Goal: Task Accomplishment & Management: Complete application form

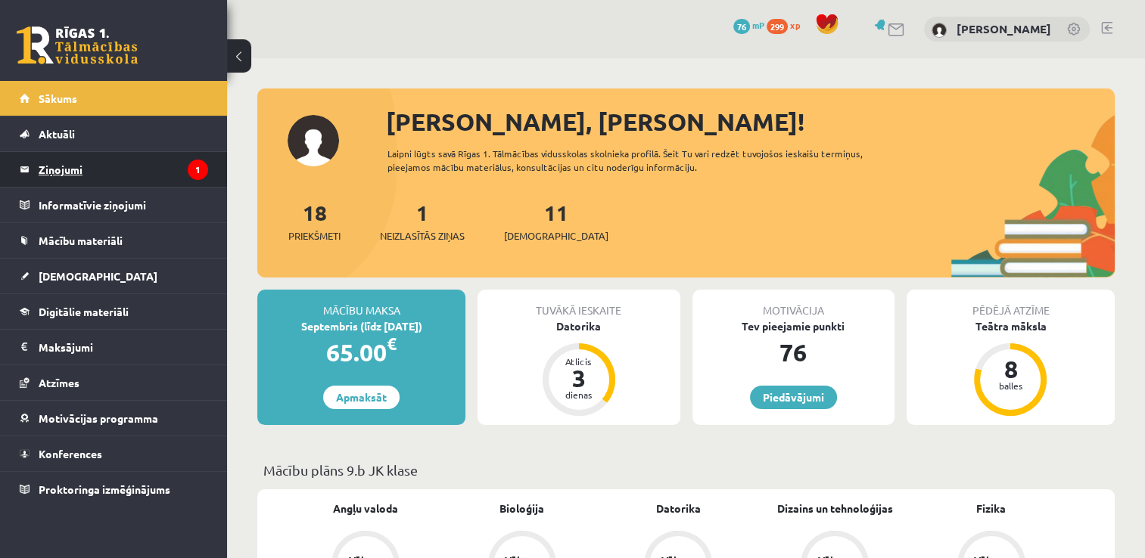
click at [169, 158] on legend "Ziņojumi 1" at bounding box center [123, 169] width 169 height 35
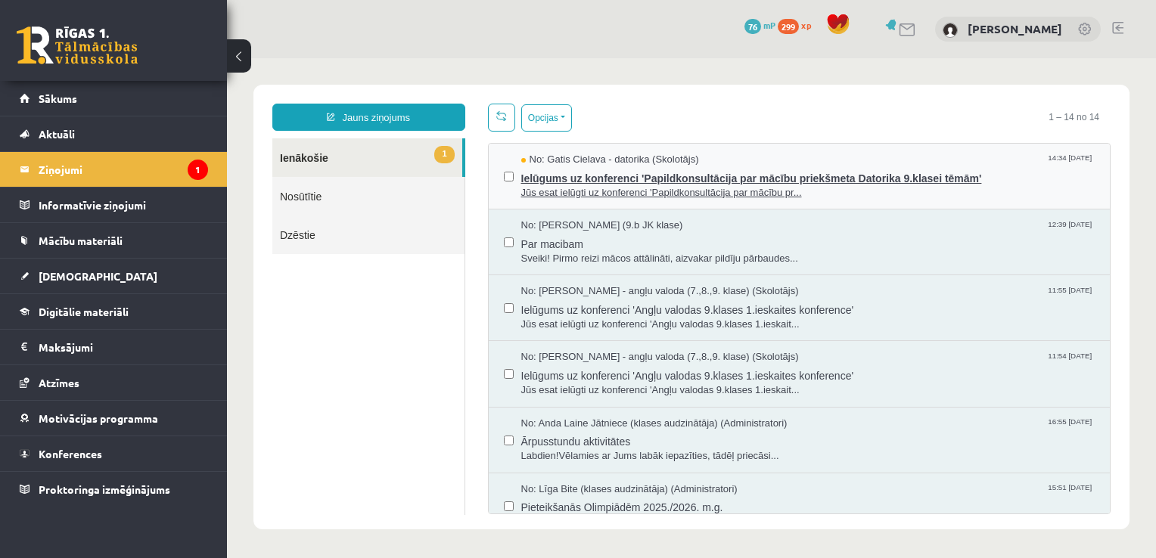
click at [577, 177] on span "Ielūgums uz konferenci 'Papildkonsultācija par mācību priekšmeta Datorika 9.kla…" at bounding box center [808, 176] width 574 height 19
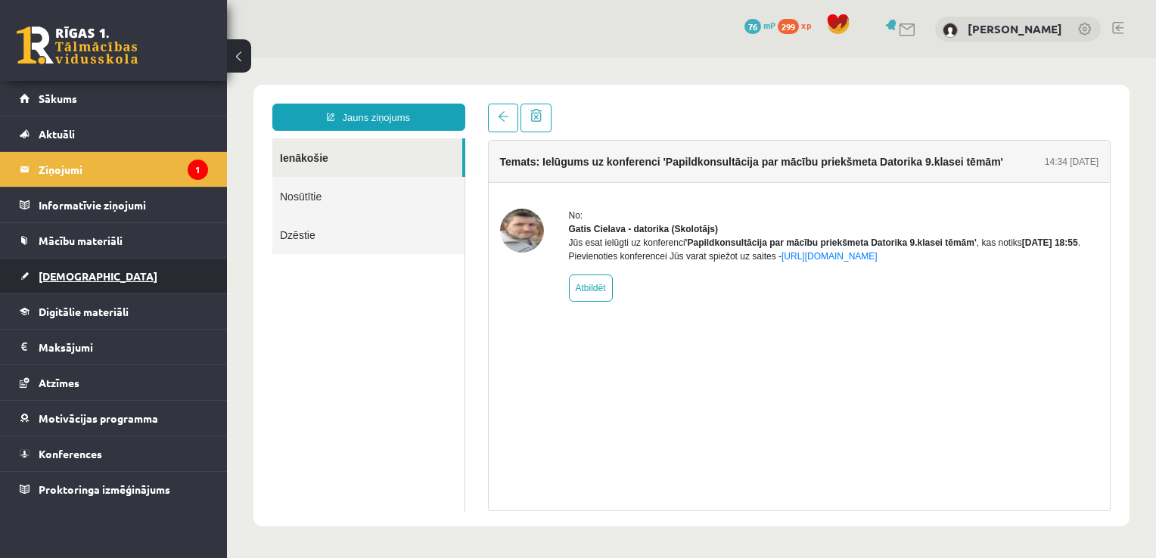
click at [79, 277] on span "[DEMOGRAPHIC_DATA]" at bounding box center [98, 276] width 119 height 14
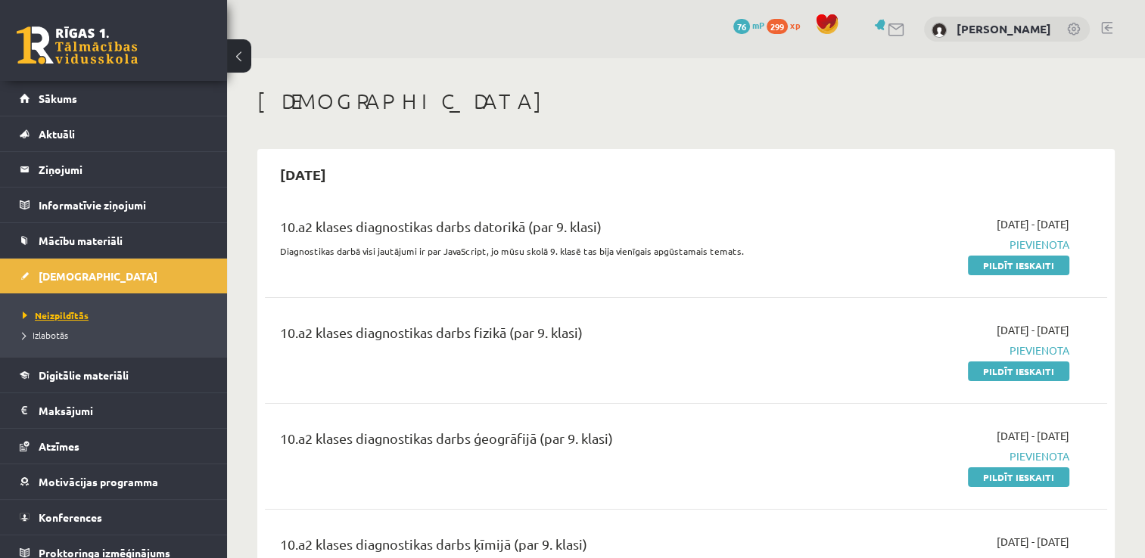
click at [65, 316] on span "Neizpildītās" at bounding box center [56, 315] width 66 height 12
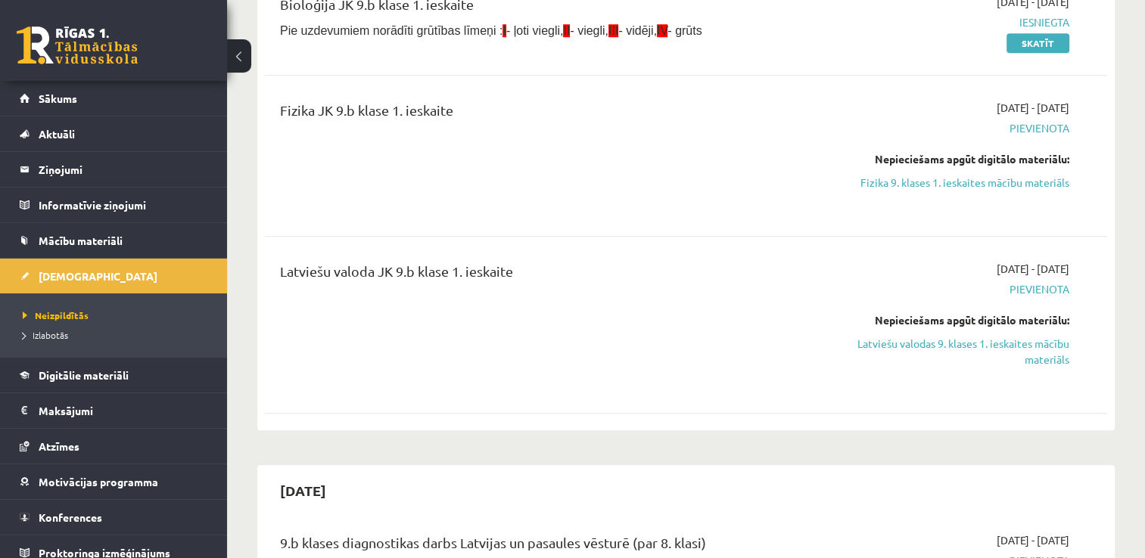
scroll to position [1307, 0]
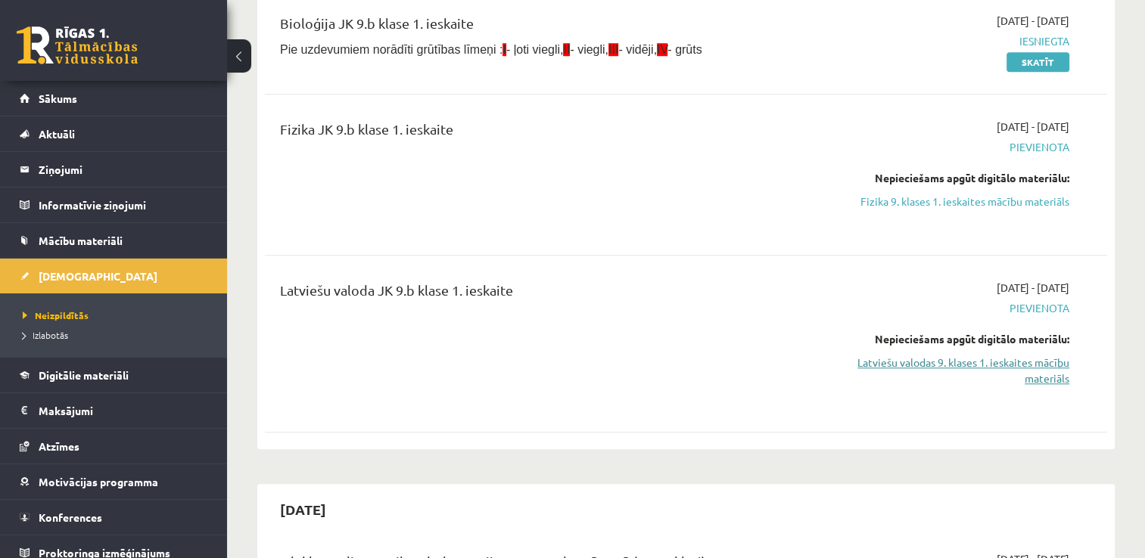
click at [998, 380] on link "Latviešu valodas 9. klases 1. ieskaites mācību materiāls" at bounding box center [945, 371] width 248 height 32
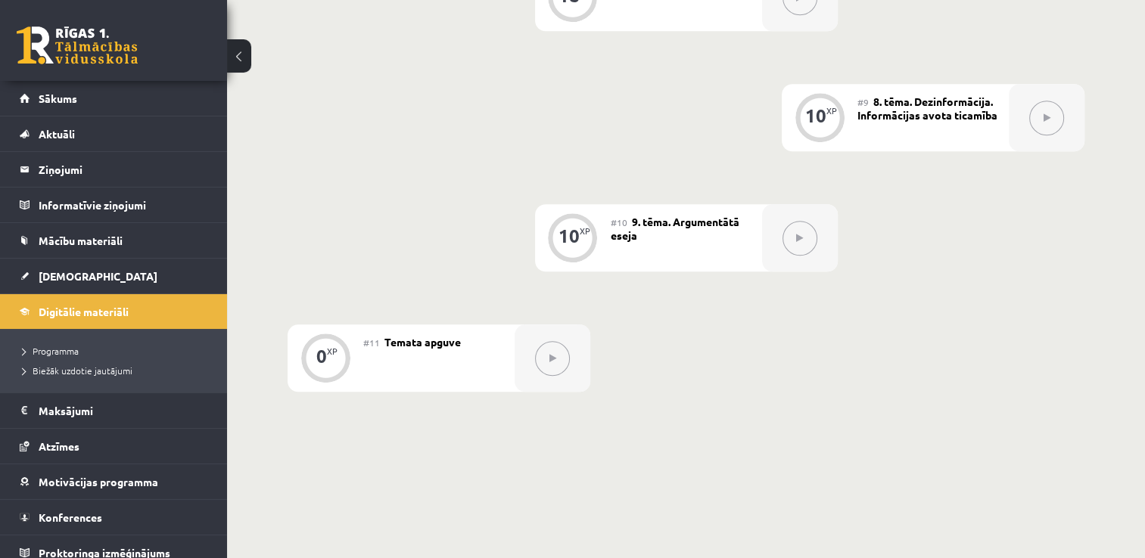
scroll to position [1293, 0]
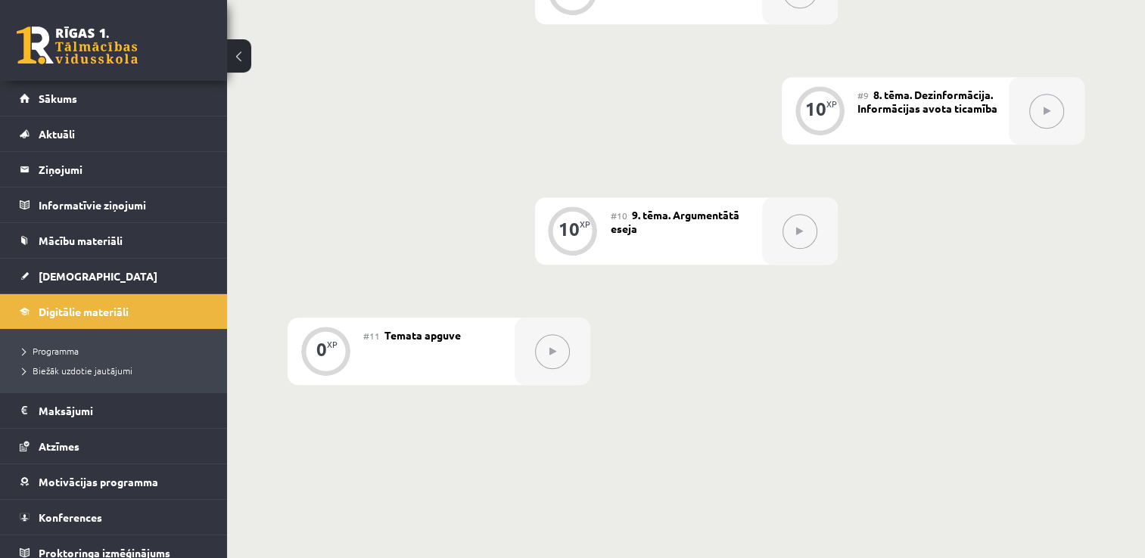
drag, startPoint x: 1086, startPoint y: 388, endPoint x: 1114, endPoint y: 374, distance: 30.8
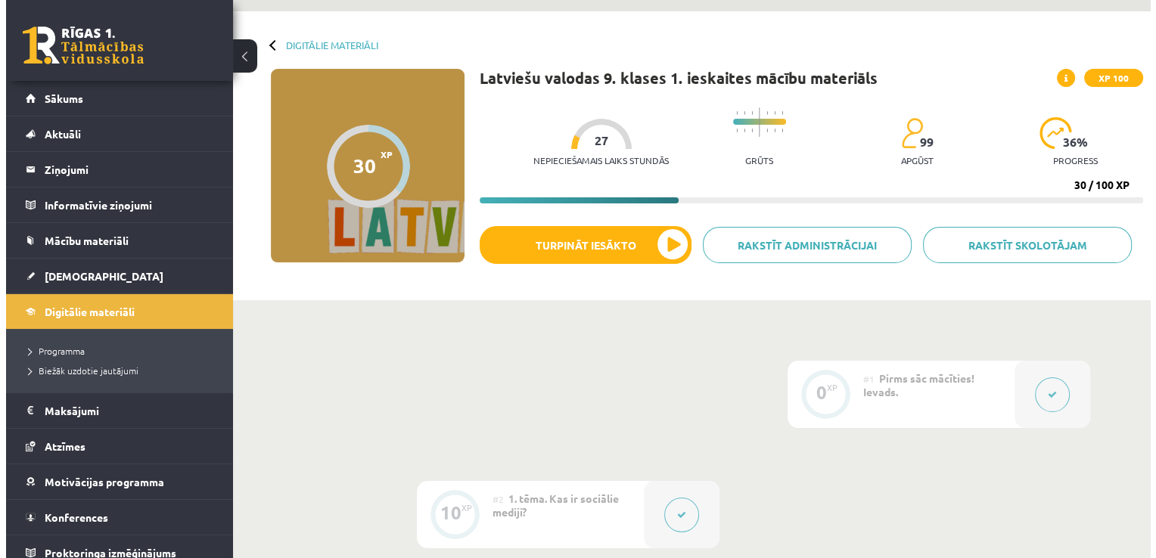
scroll to position [58, 0]
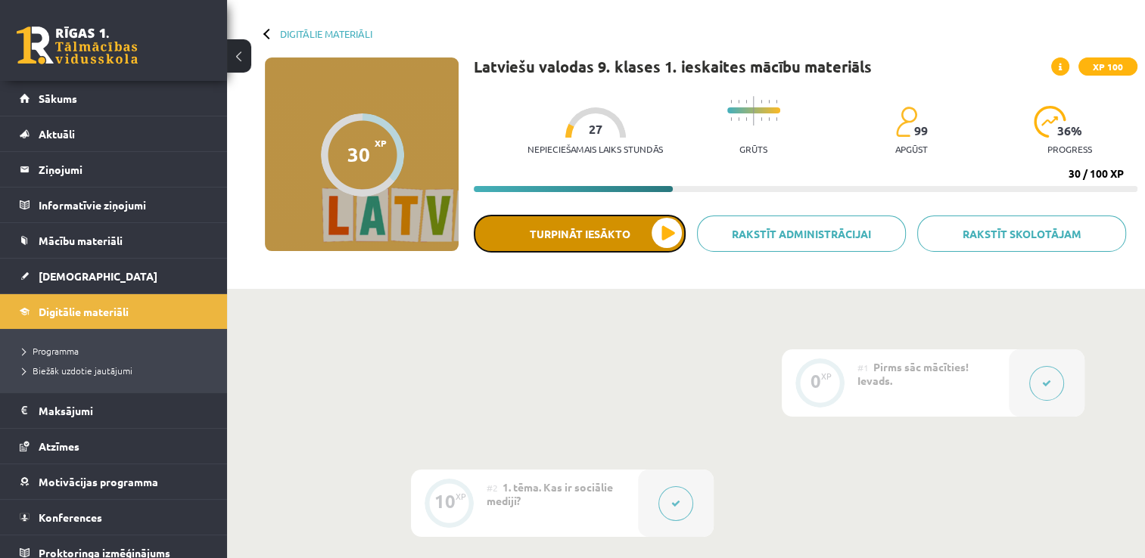
click at [585, 244] on button "Turpināt iesākto" at bounding box center [580, 234] width 212 height 38
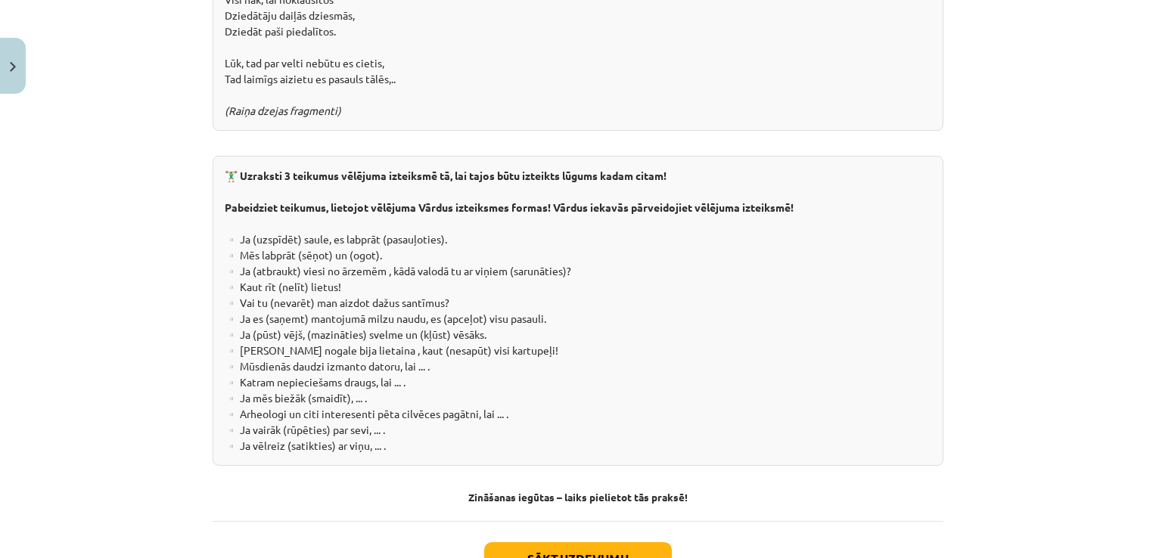
scroll to position [2730, 0]
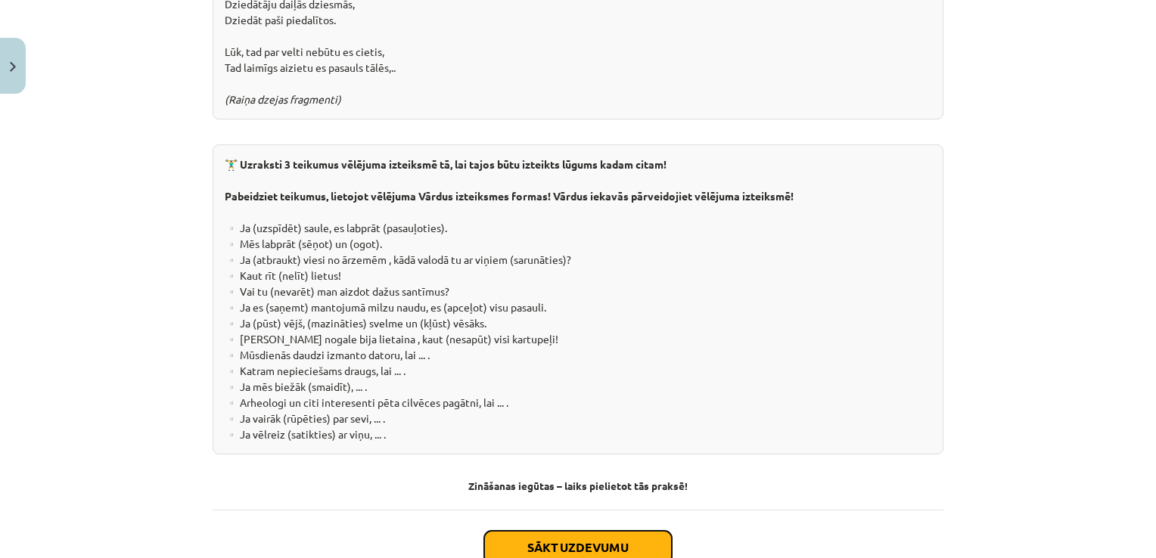
click at [541, 531] on button "Sākt uzdevumu" at bounding box center [578, 547] width 188 height 33
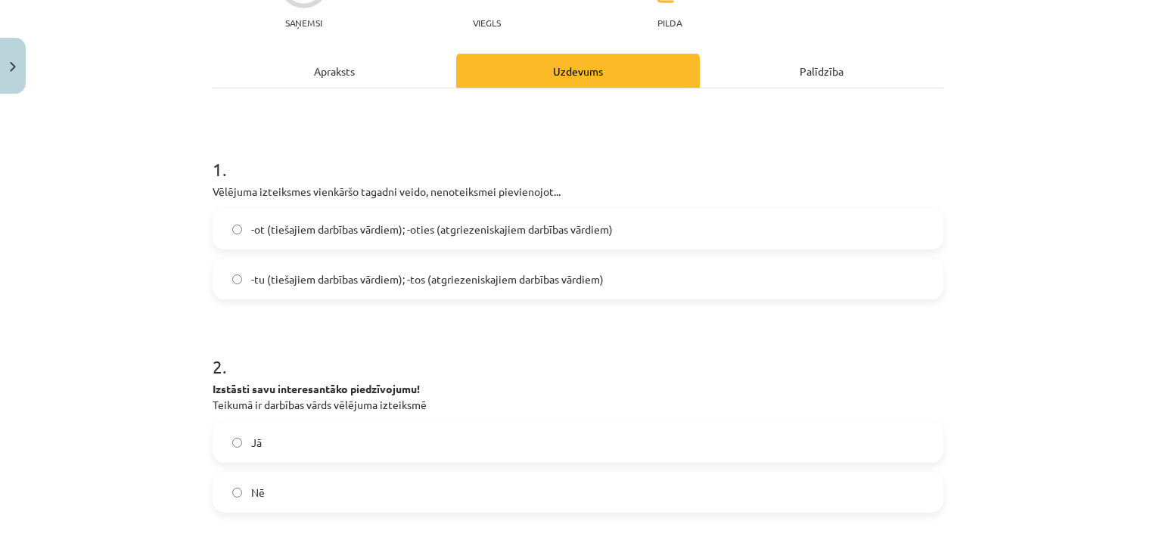
scroll to position [212, 0]
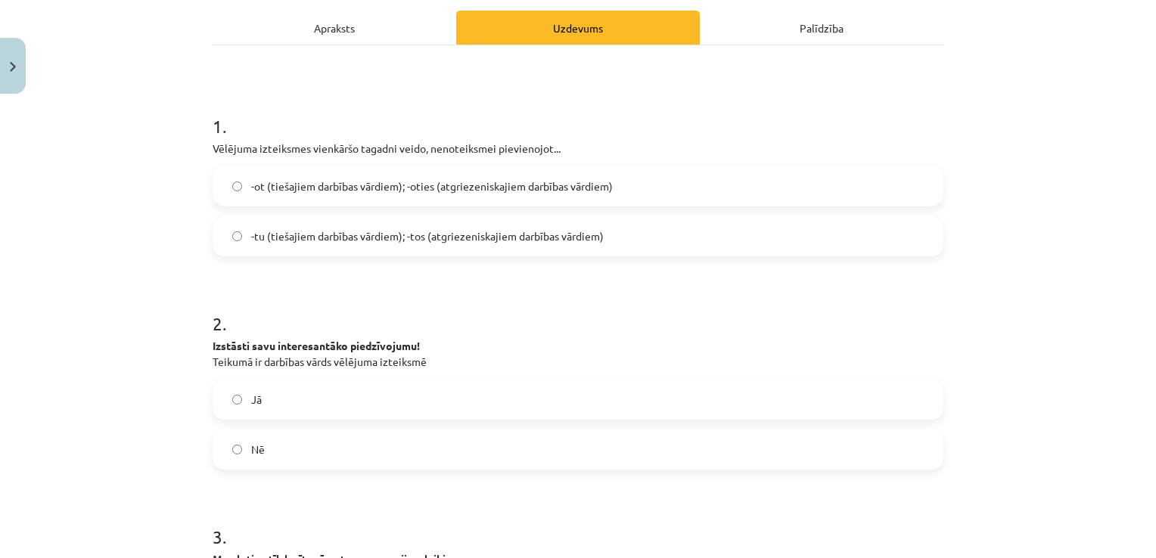
click at [645, 217] on label "-tu (tiešajiem darbības vārdiem); -tos (atgriezeniskajiem darbības vārdiem)" at bounding box center [578, 236] width 728 height 38
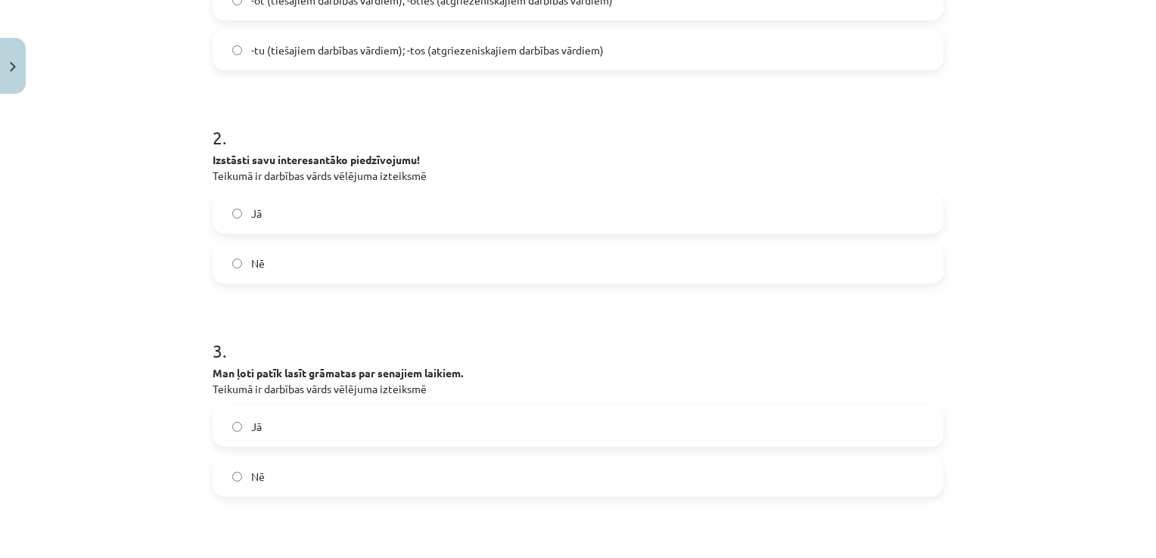
scroll to position [387, 0]
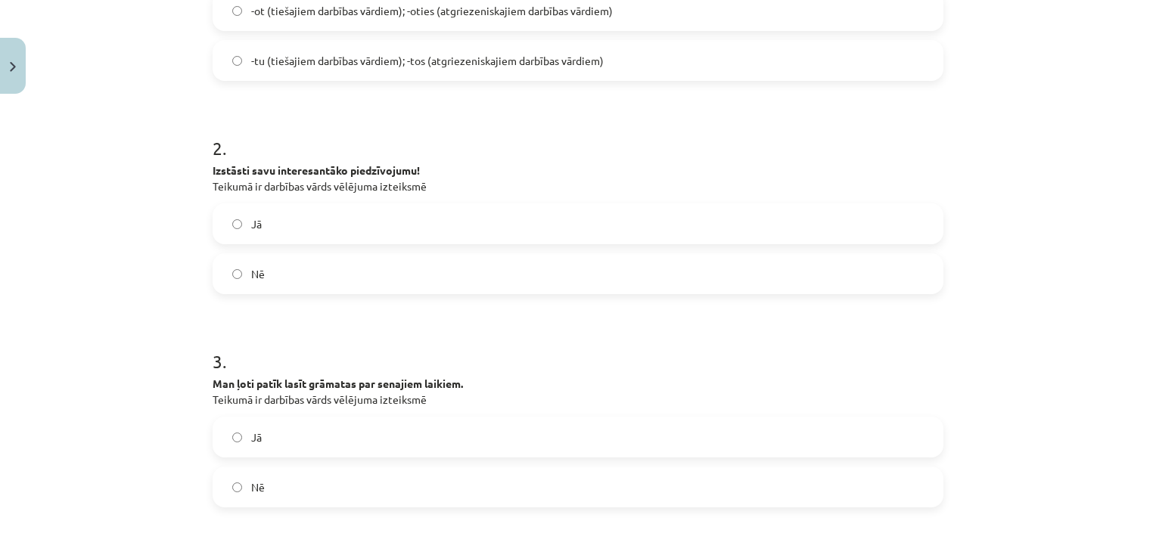
click at [294, 264] on label "Nē" at bounding box center [578, 274] width 728 height 38
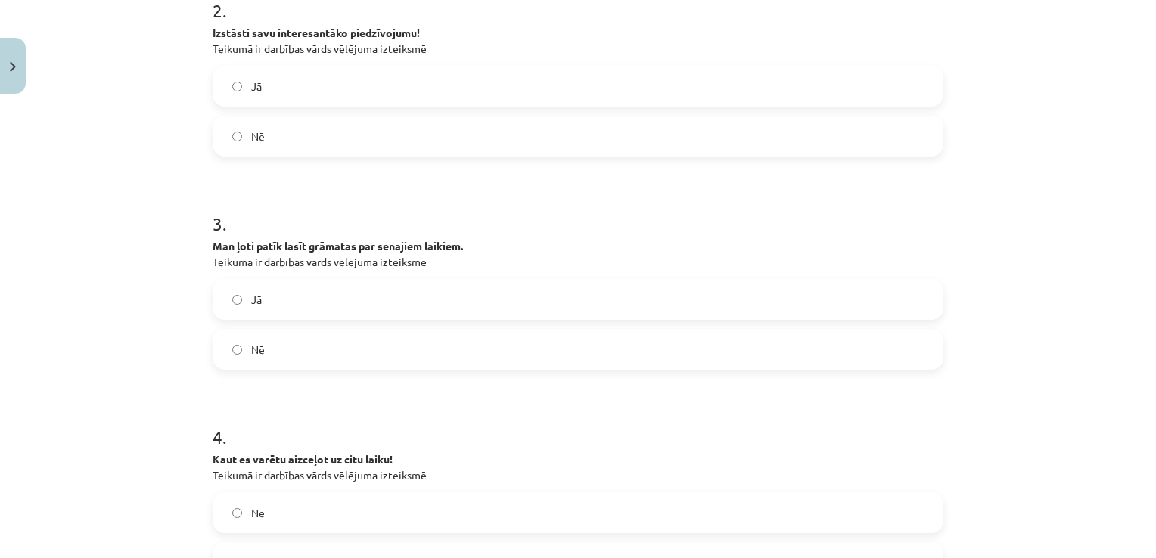
scroll to position [530, 0]
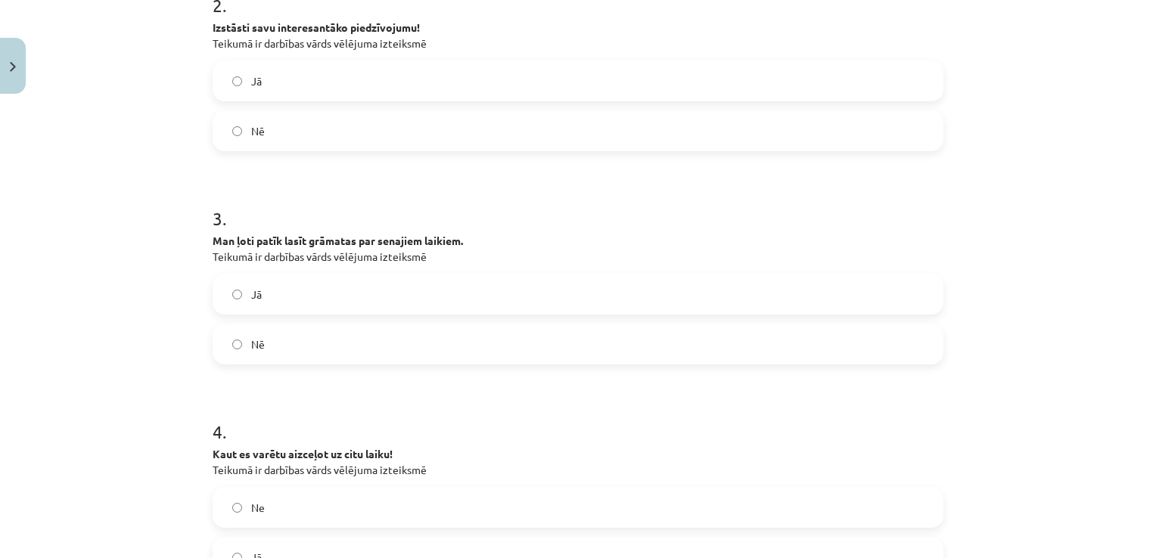
click at [671, 341] on label "Nē" at bounding box center [578, 344] width 728 height 38
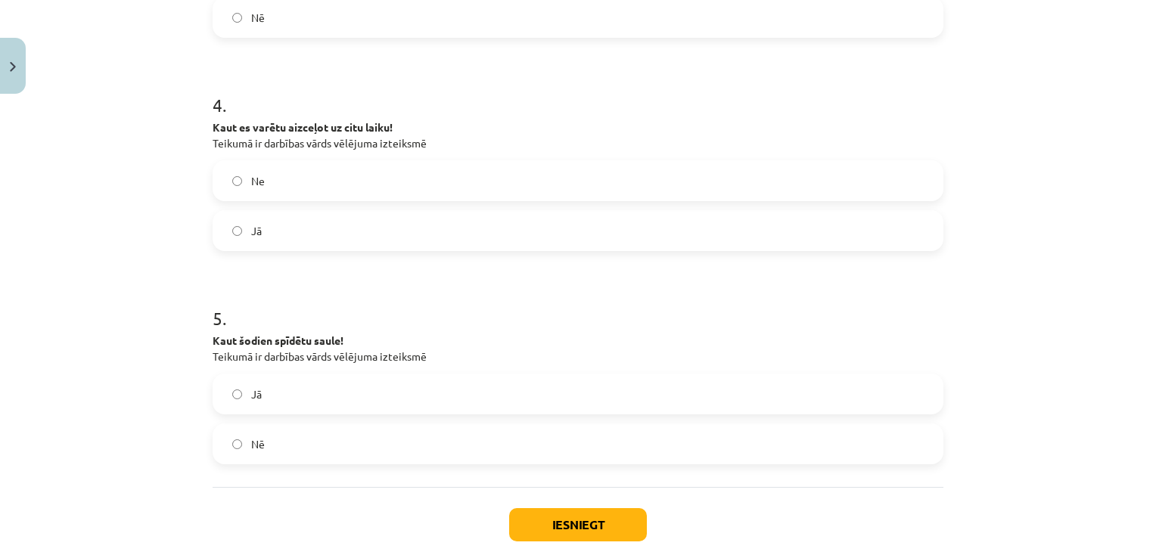
scroll to position [938, 0]
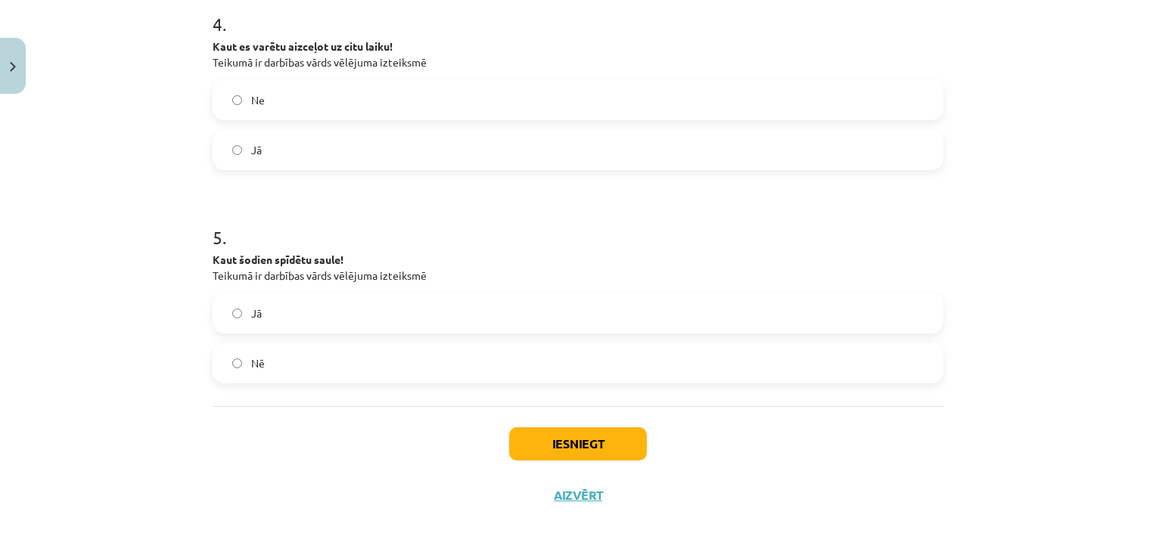
click at [334, 297] on label "Jā" at bounding box center [578, 313] width 728 height 38
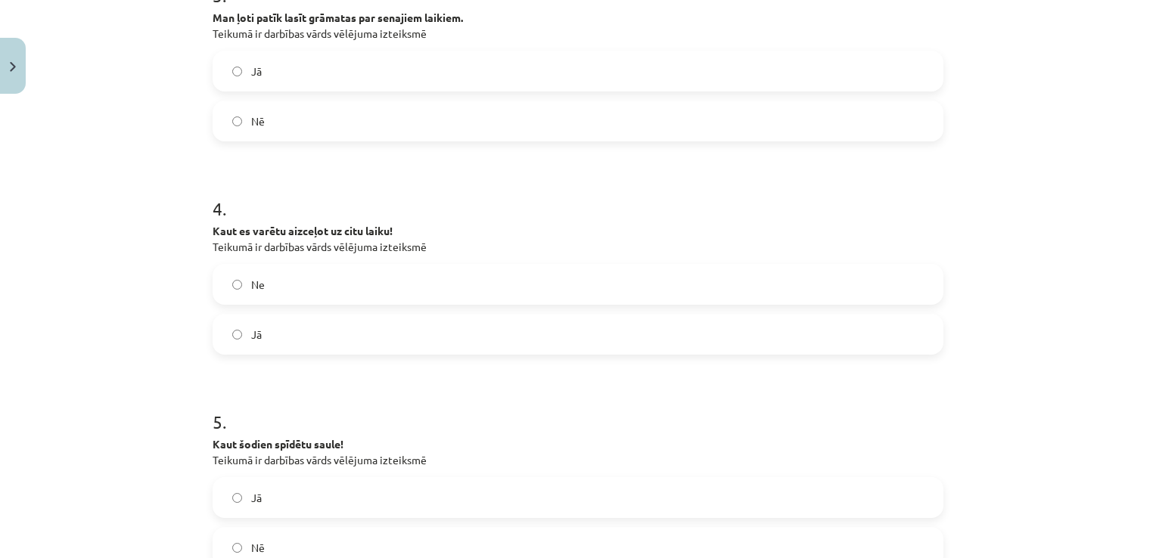
scroll to position [740, 0]
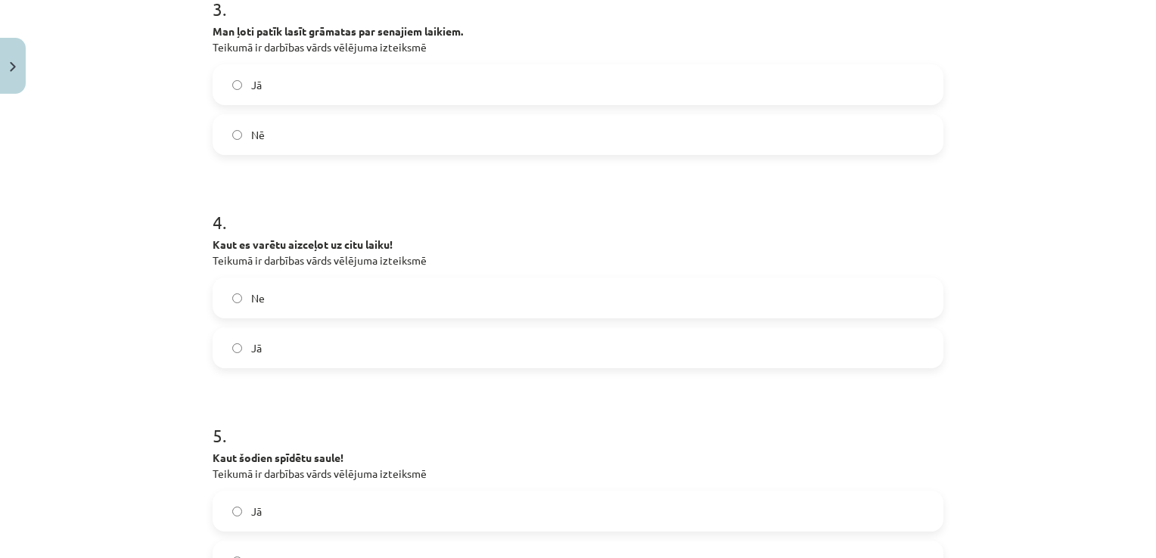
click at [278, 359] on label "Jā" at bounding box center [578, 348] width 728 height 38
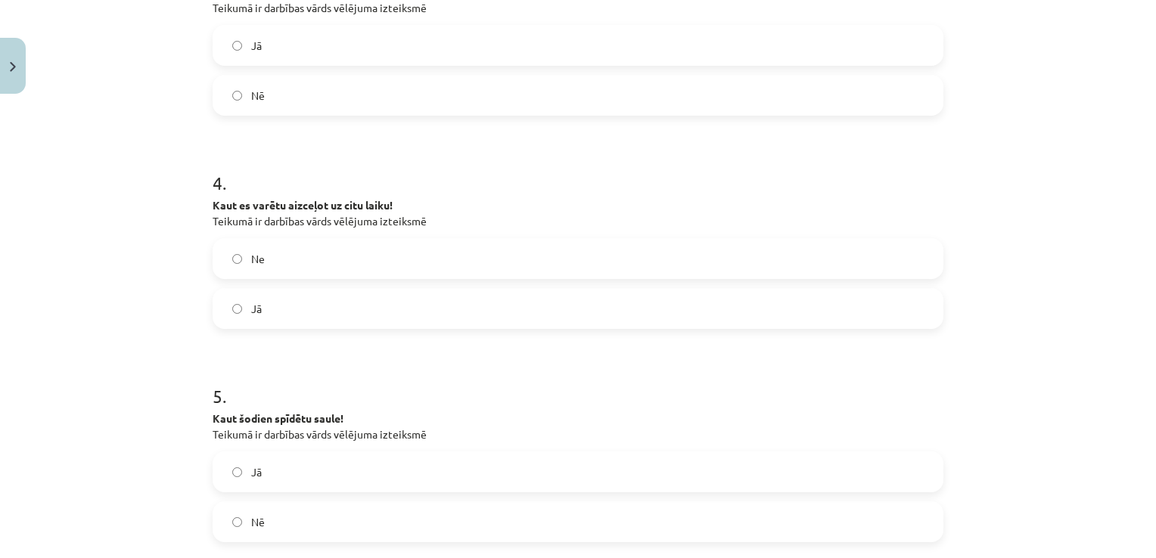
scroll to position [938, 0]
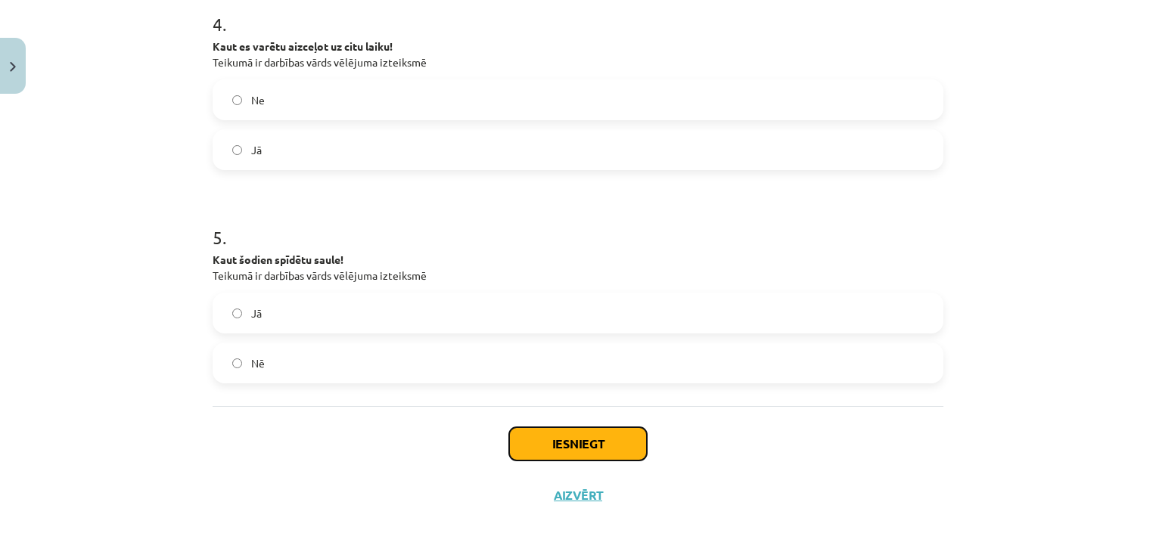
click at [554, 440] on button "Iesniegt" at bounding box center [578, 443] width 138 height 33
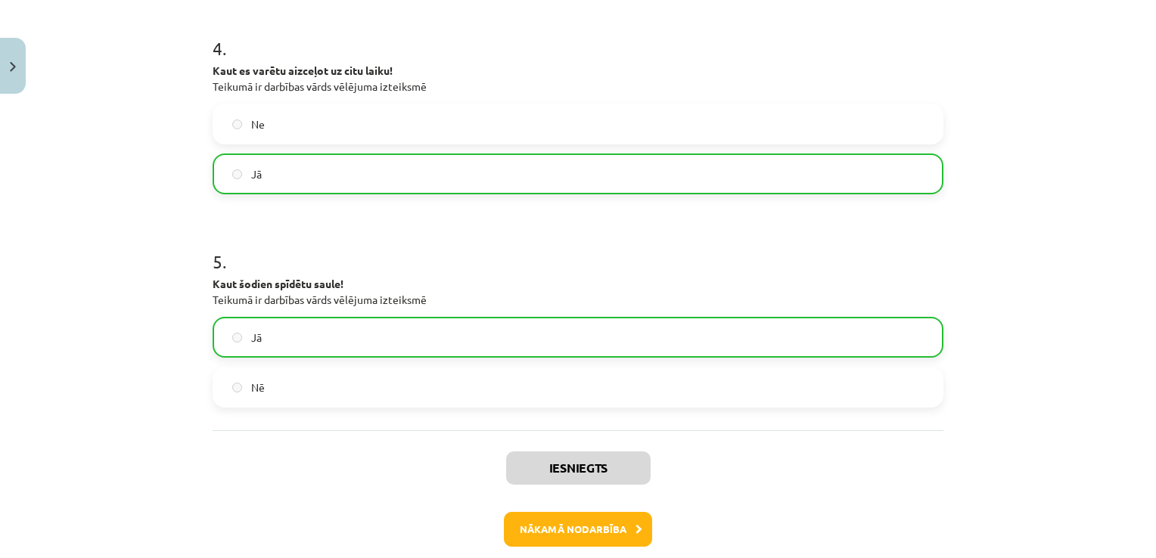
scroll to position [986, 0]
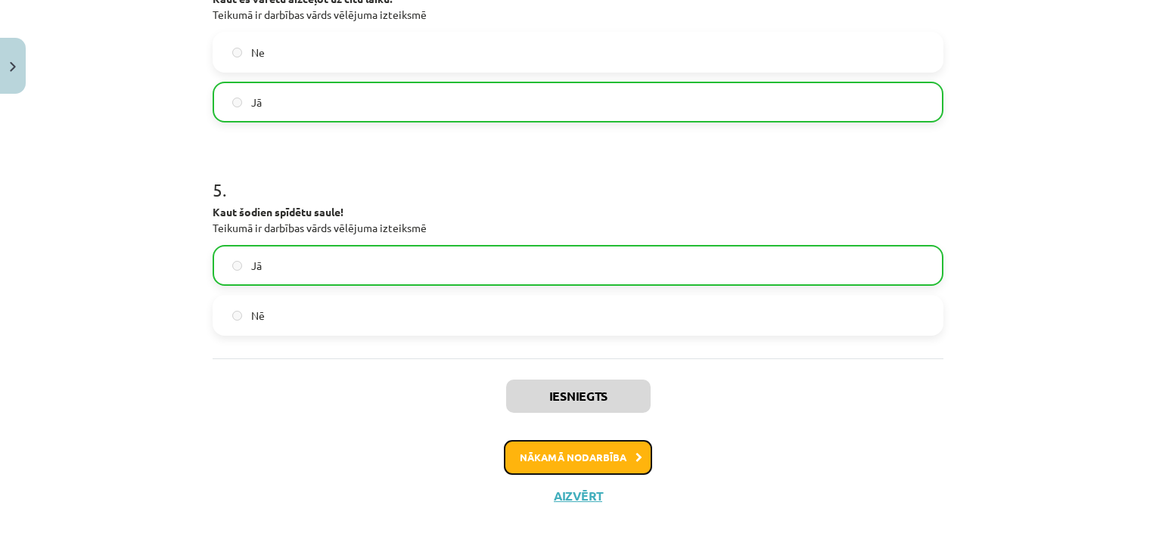
click at [571, 458] on button "Nākamā nodarbība" at bounding box center [578, 457] width 148 height 35
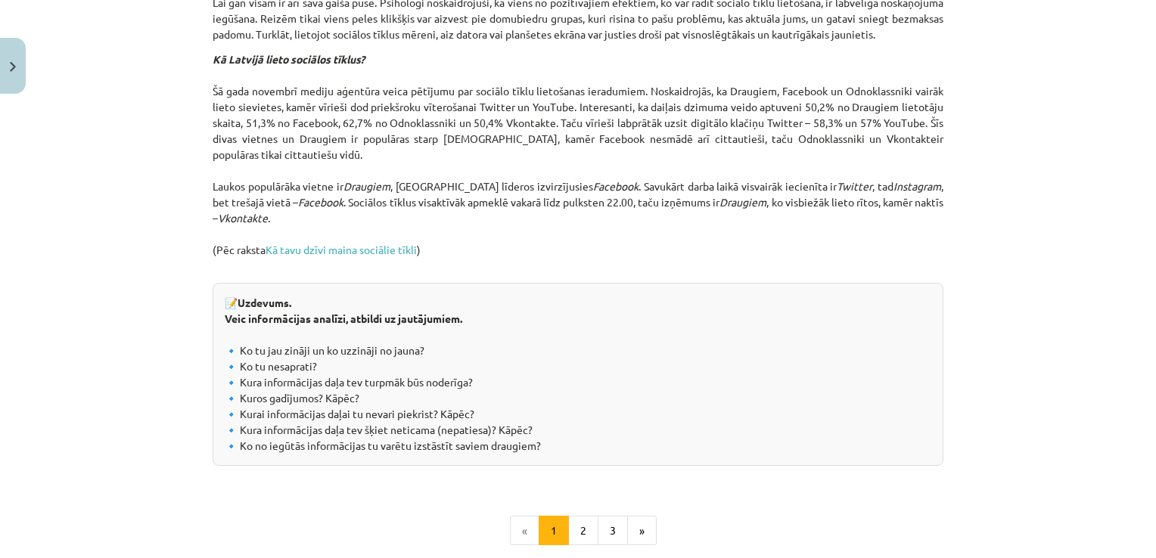
scroll to position [1520, 0]
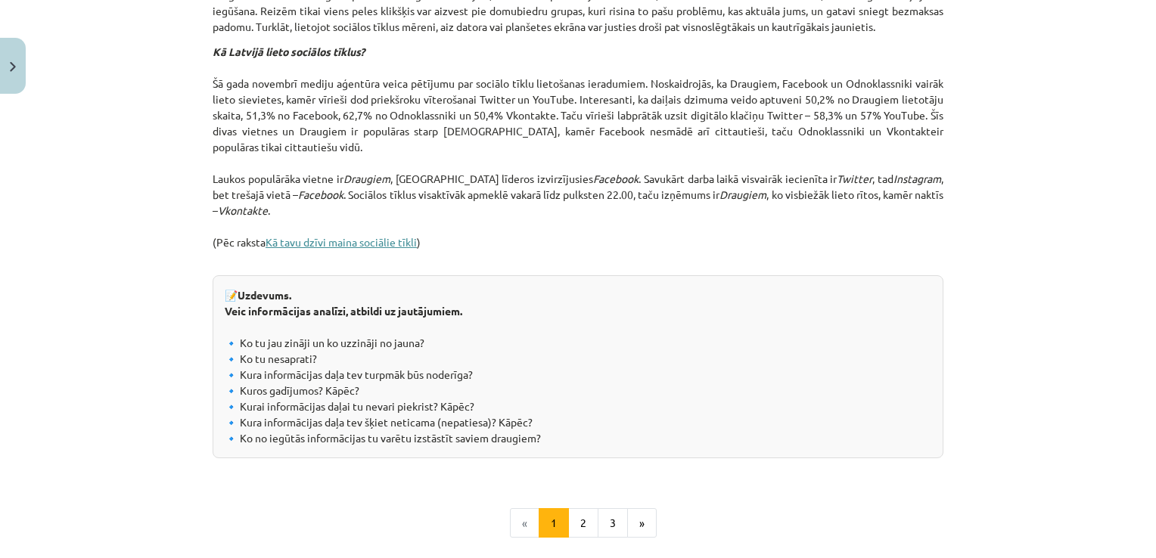
click at [348, 249] on link "Kā tavu dzīvi maina sociālie tīkli" at bounding box center [341, 242] width 151 height 14
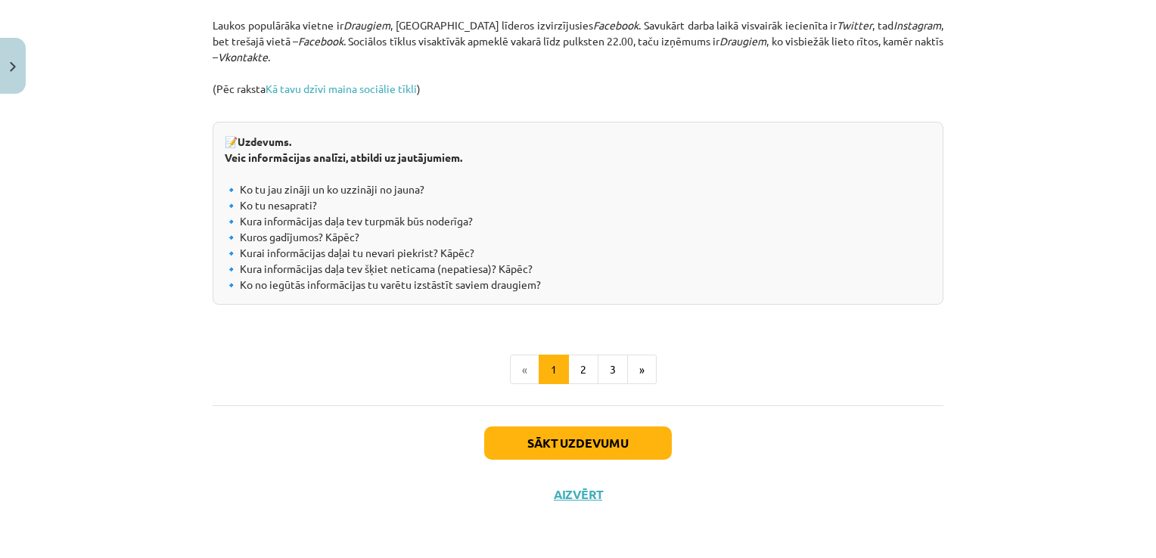
scroll to position [1681, 0]
click at [586, 371] on button "2" at bounding box center [583, 370] width 30 height 30
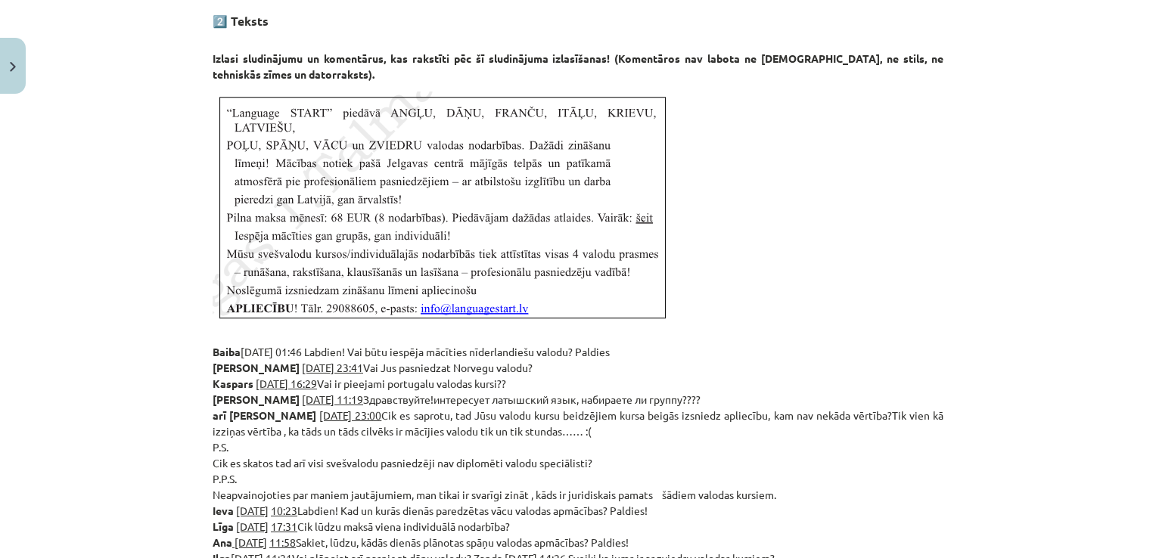
scroll to position [275, 0]
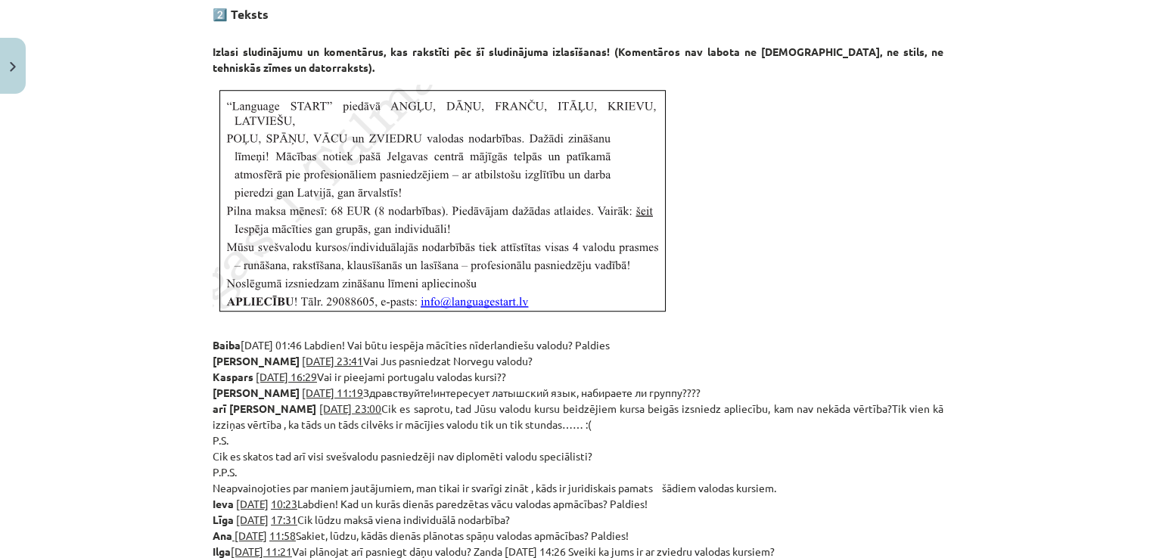
drag, startPoint x: 1142, startPoint y: 136, endPoint x: 1147, endPoint y: 162, distance: 26.1
click at [1147, 162] on div "Mācību tēma: Latviešu valodas 9. klases 1. ieskaites mācību materiāls #6 5. tēm…" at bounding box center [578, 279] width 1156 height 558
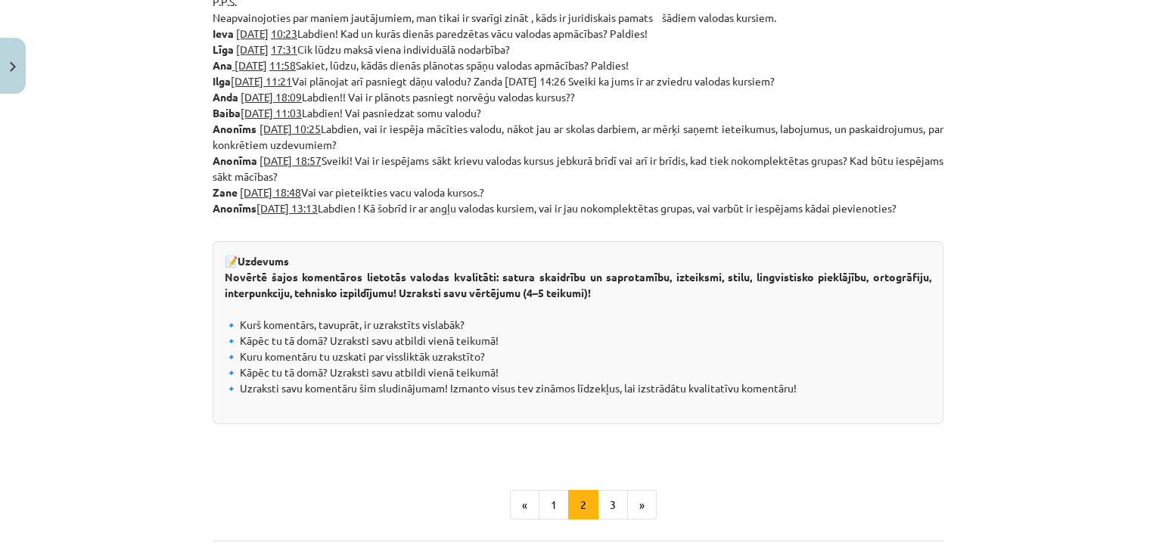
scroll to position [760, 0]
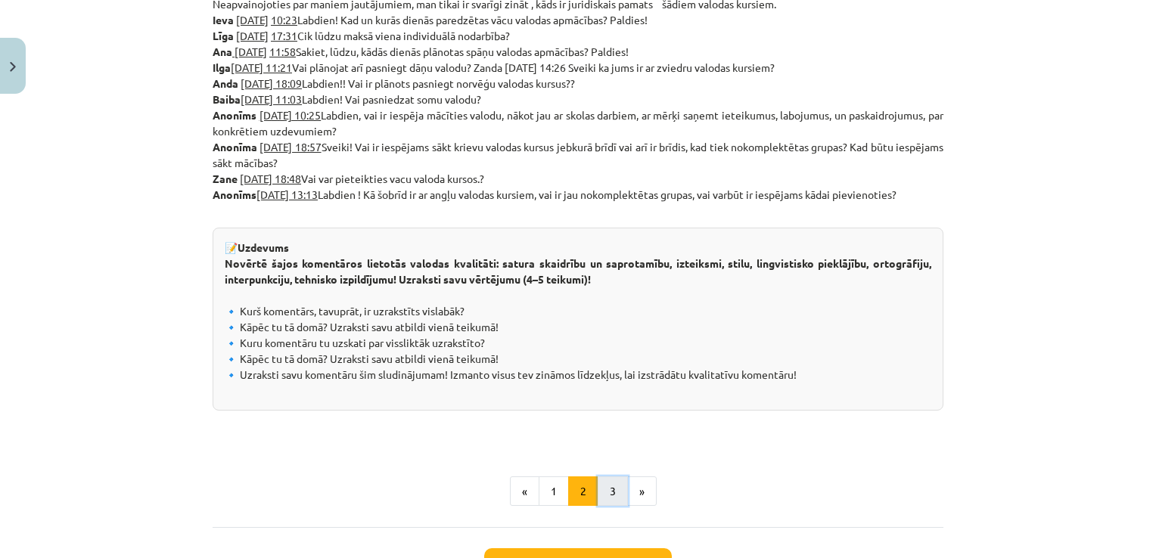
click at [611, 491] on button "3" at bounding box center [613, 492] width 30 height 30
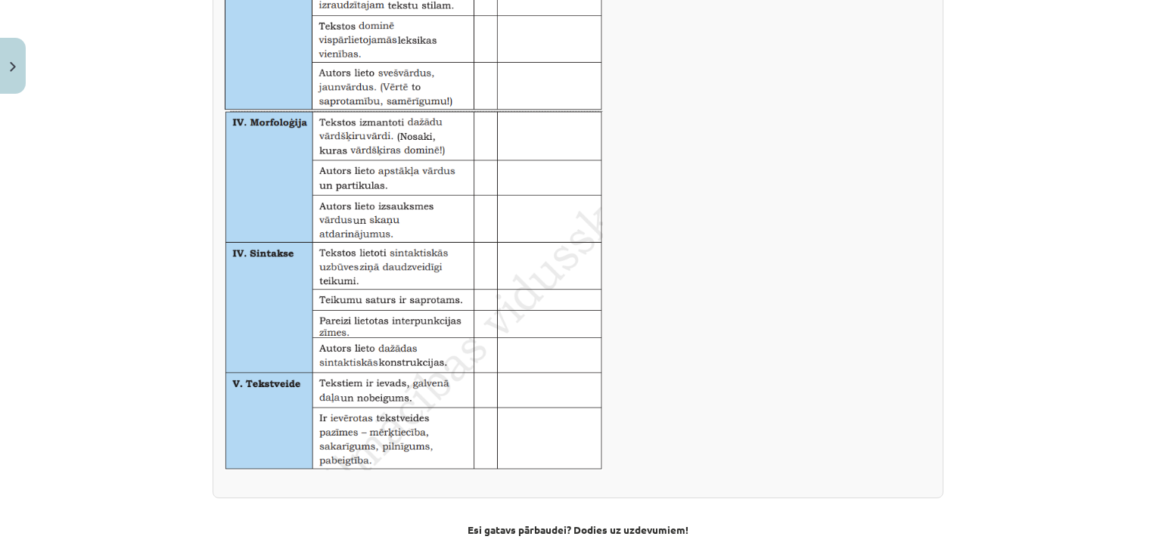
scroll to position [1010, 0]
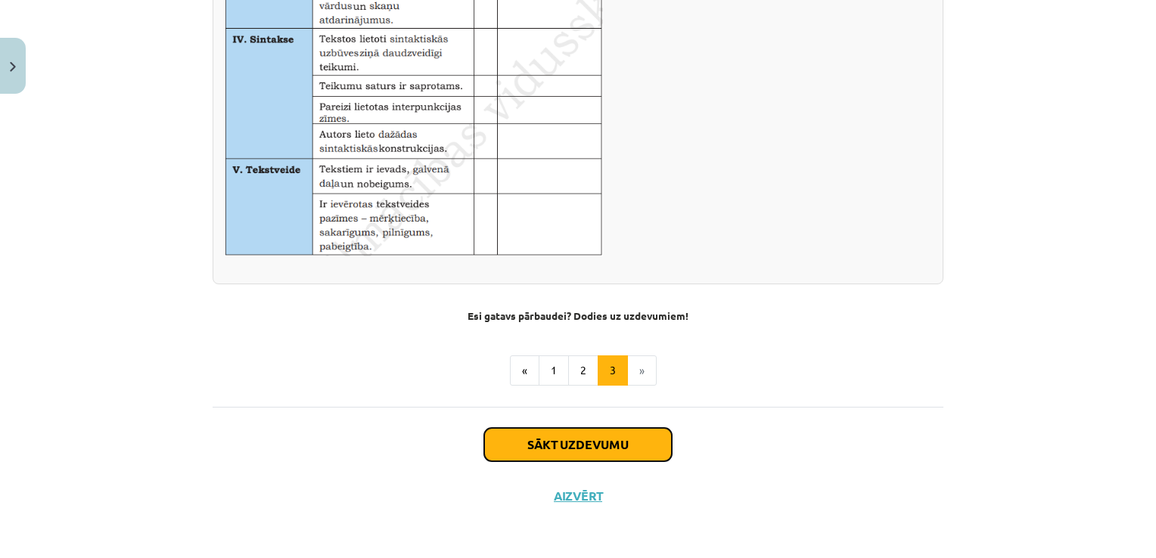
click at [611, 446] on button "Sākt uzdevumu" at bounding box center [578, 444] width 188 height 33
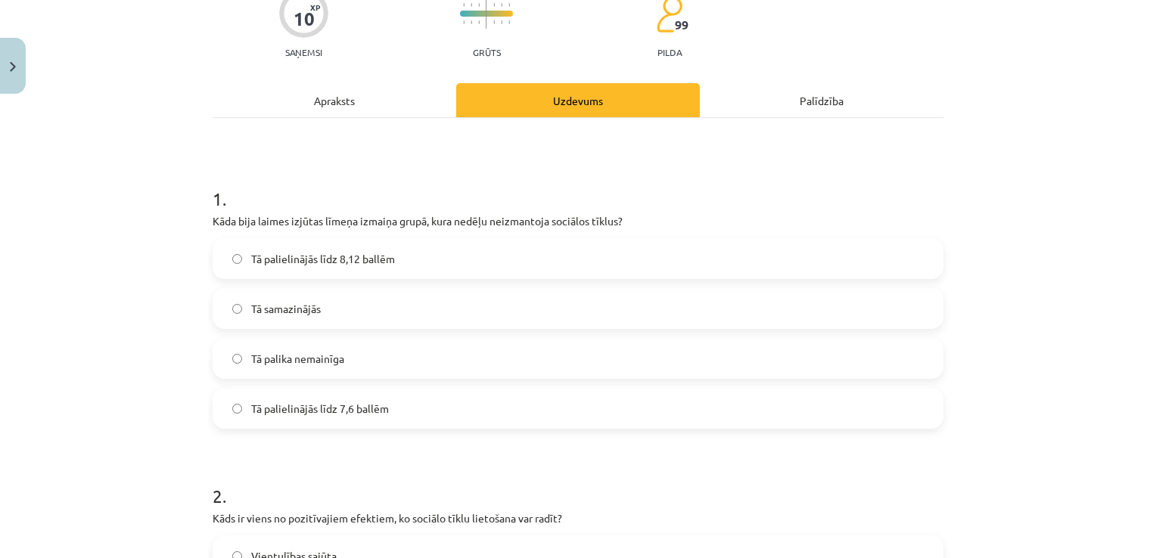
scroll to position [137, 0]
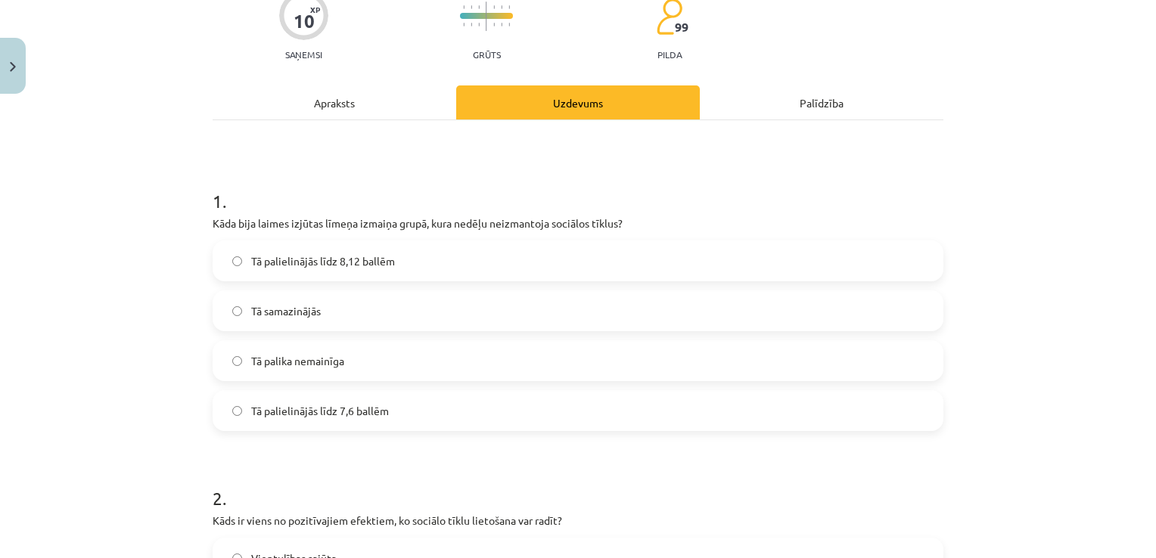
click at [316, 264] on span "Tā palielinājās līdz 8,12 ballēm" at bounding box center [323, 261] width 144 height 16
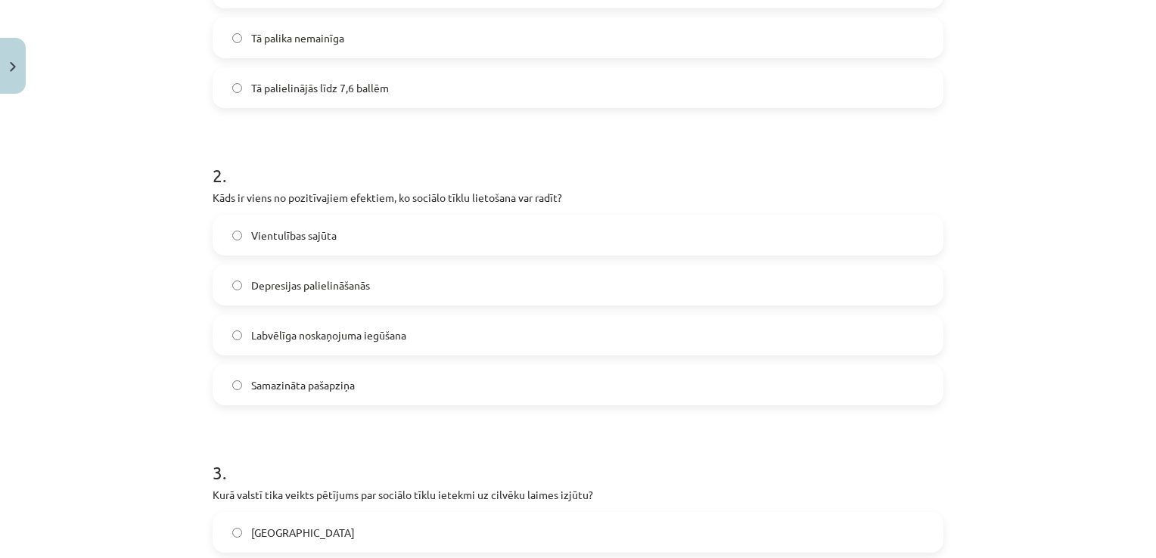
scroll to position [465, 0]
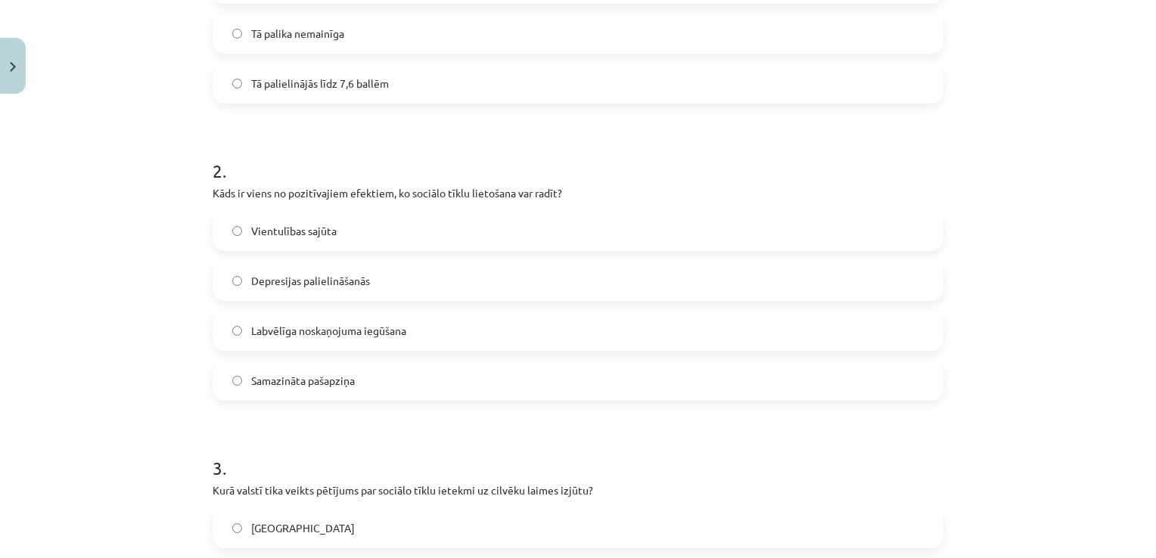
click at [364, 336] on span "Labvēlīga noskaņojuma iegūšana" at bounding box center [328, 331] width 155 height 16
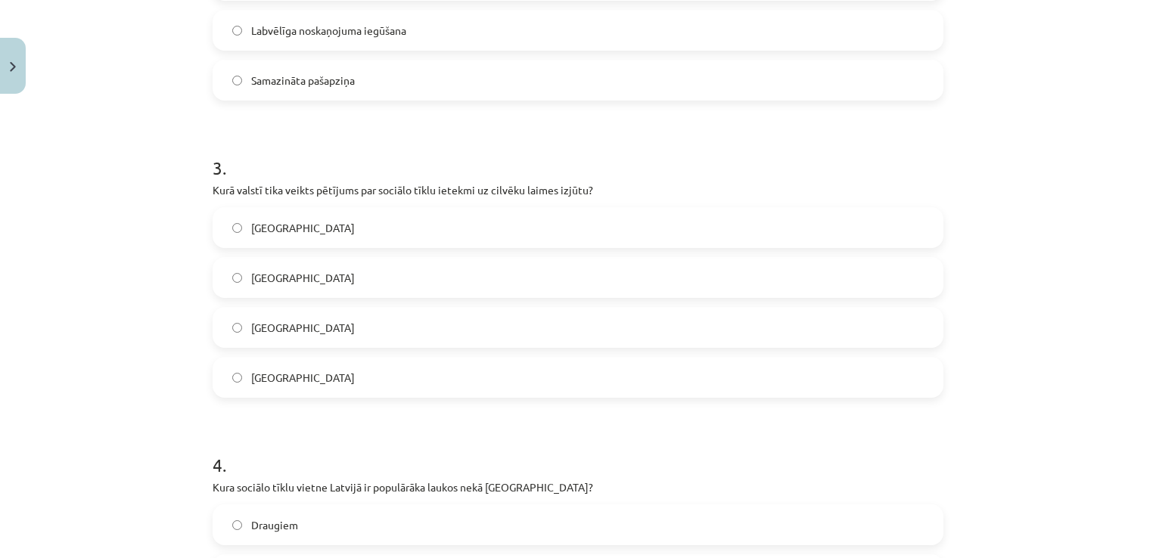
click at [497, 219] on label "Dānijā" at bounding box center [578, 228] width 728 height 38
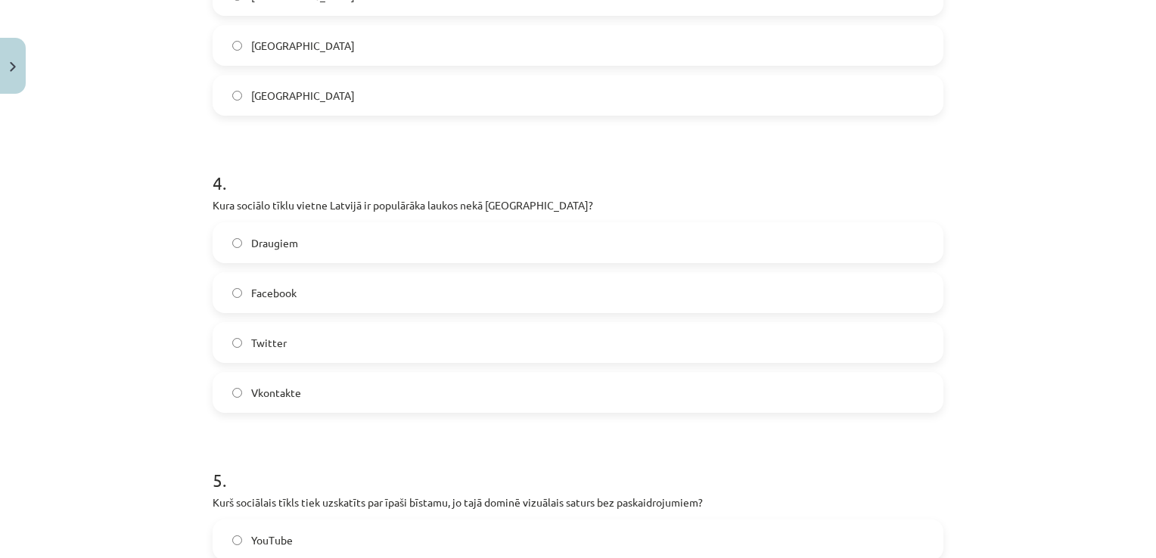
scroll to position [1054, 0]
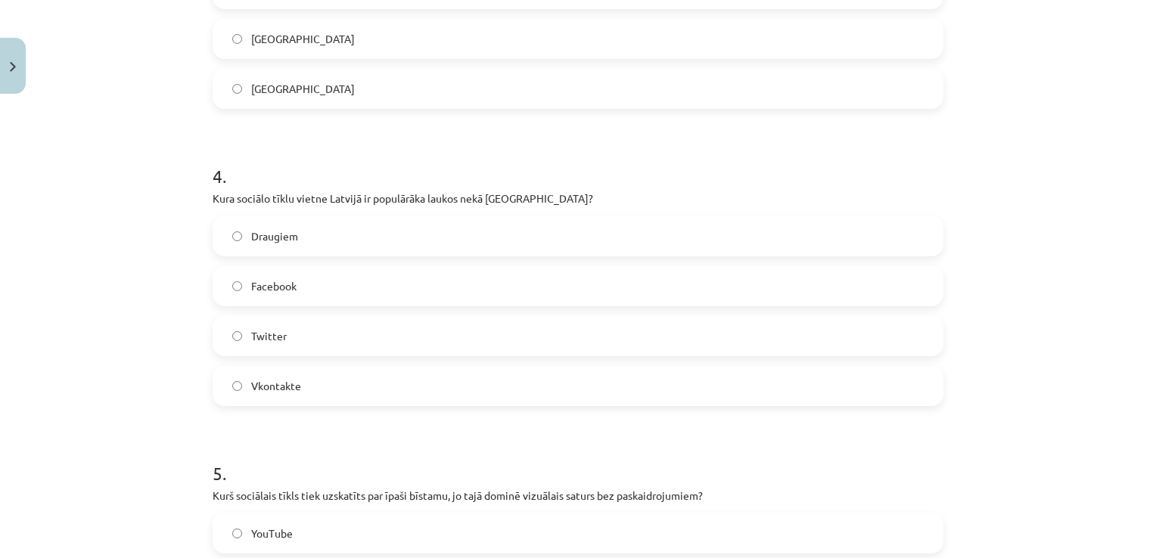
click at [585, 238] on label "Draugiem" at bounding box center [578, 236] width 728 height 38
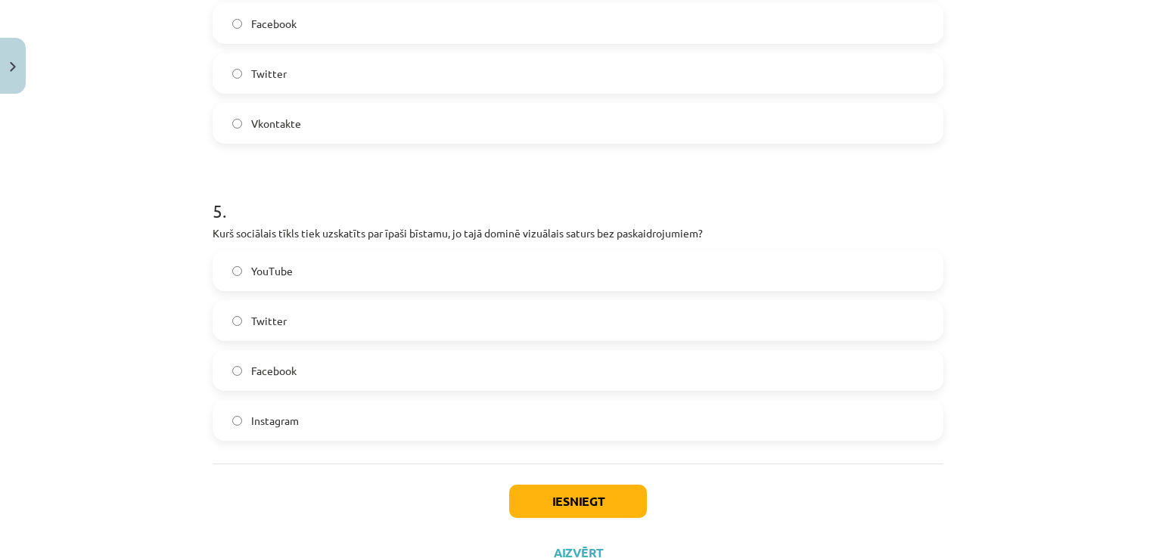
scroll to position [1319, 0]
click at [306, 412] on label "Instagram" at bounding box center [578, 418] width 728 height 38
click at [587, 494] on button "Iesniegt" at bounding box center [578, 498] width 138 height 33
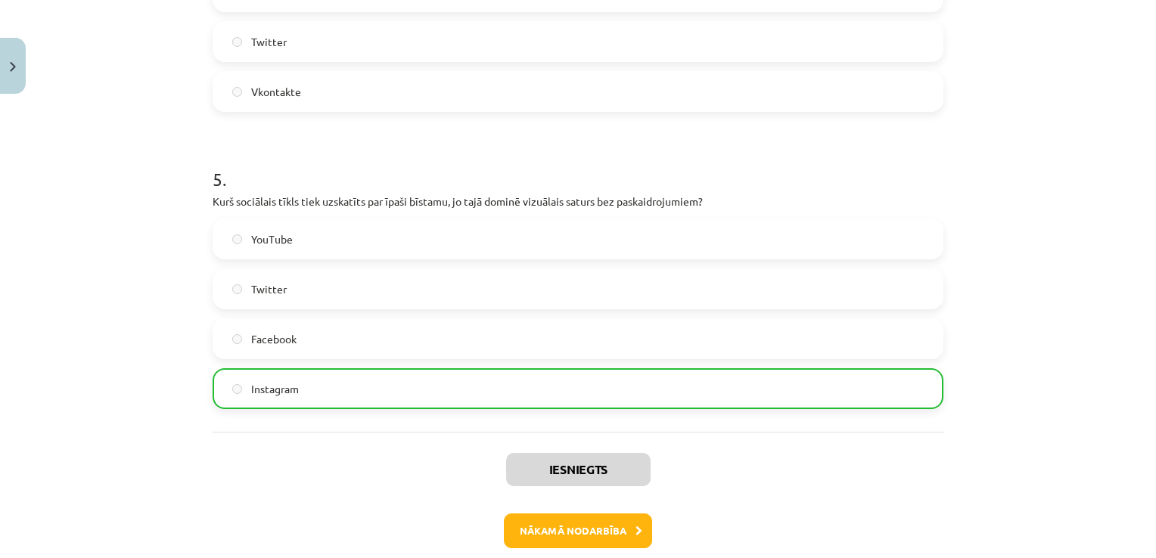
scroll to position [1422, 0]
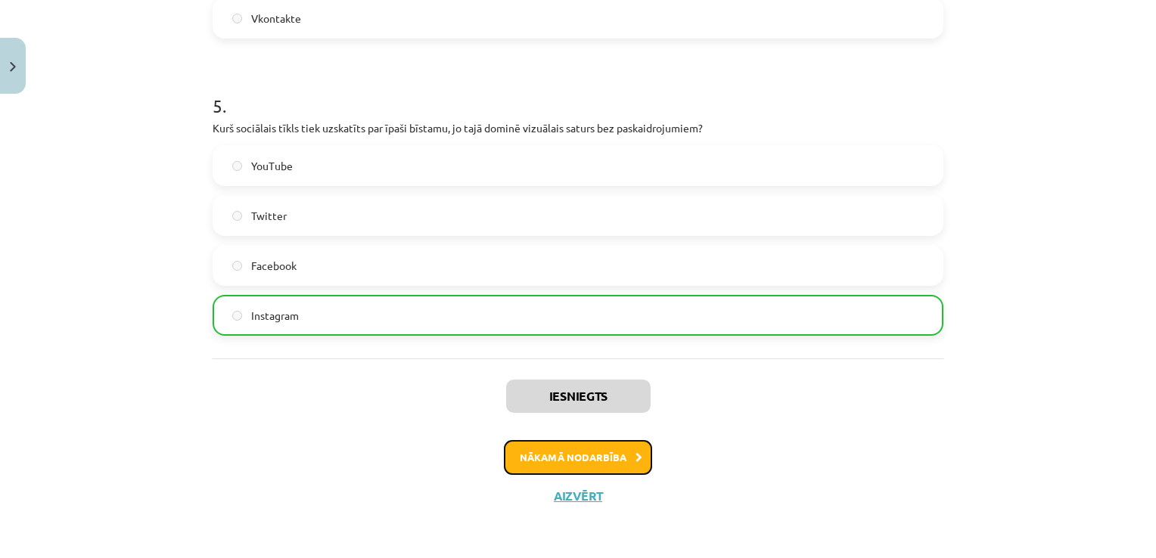
click at [570, 458] on button "Nākamā nodarbība" at bounding box center [578, 457] width 148 height 35
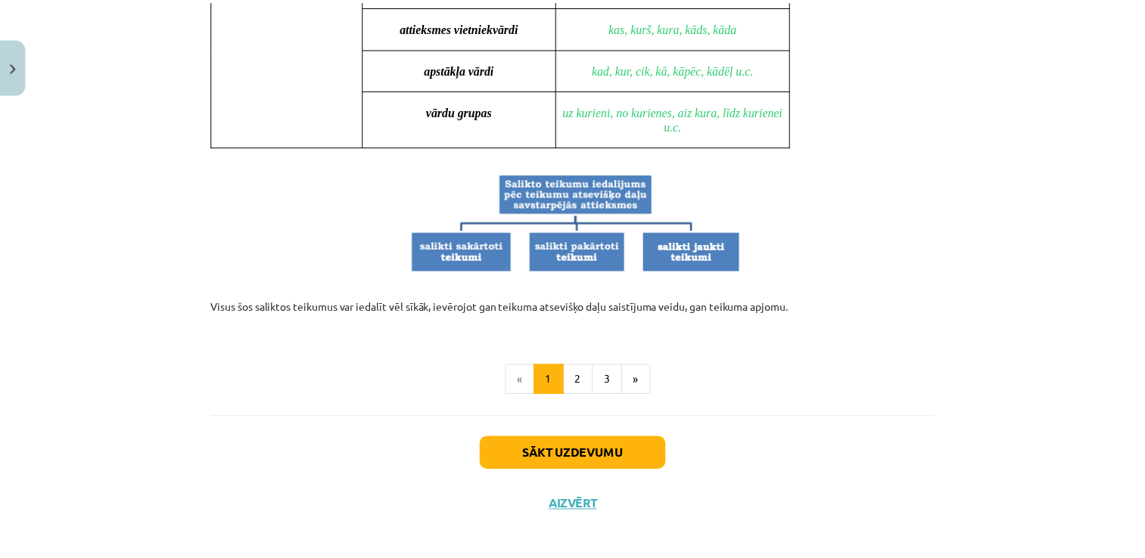
scroll to position [1456, 0]
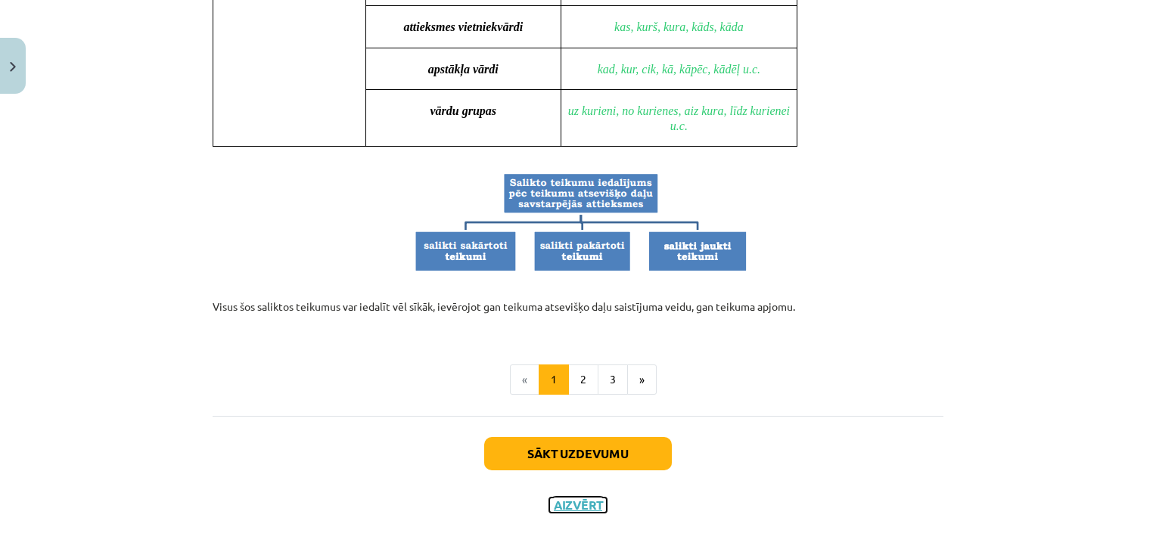
click at [572, 498] on button "Aizvērt" at bounding box center [578, 505] width 58 height 15
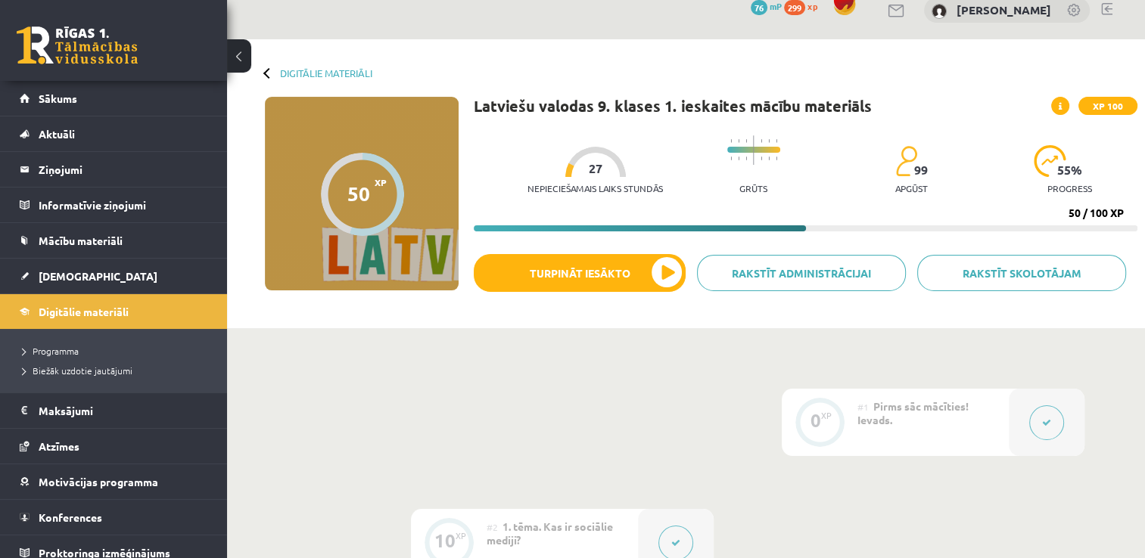
scroll to position [0, 0]
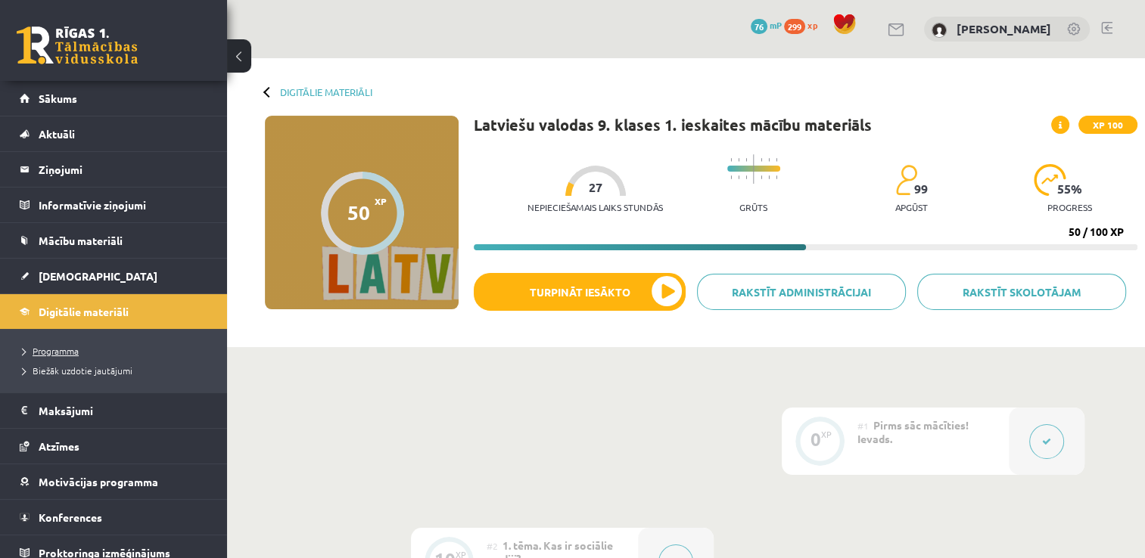
click at [46, 350] on span "Programma" at bounding box center [51, 351] width 56 height 12
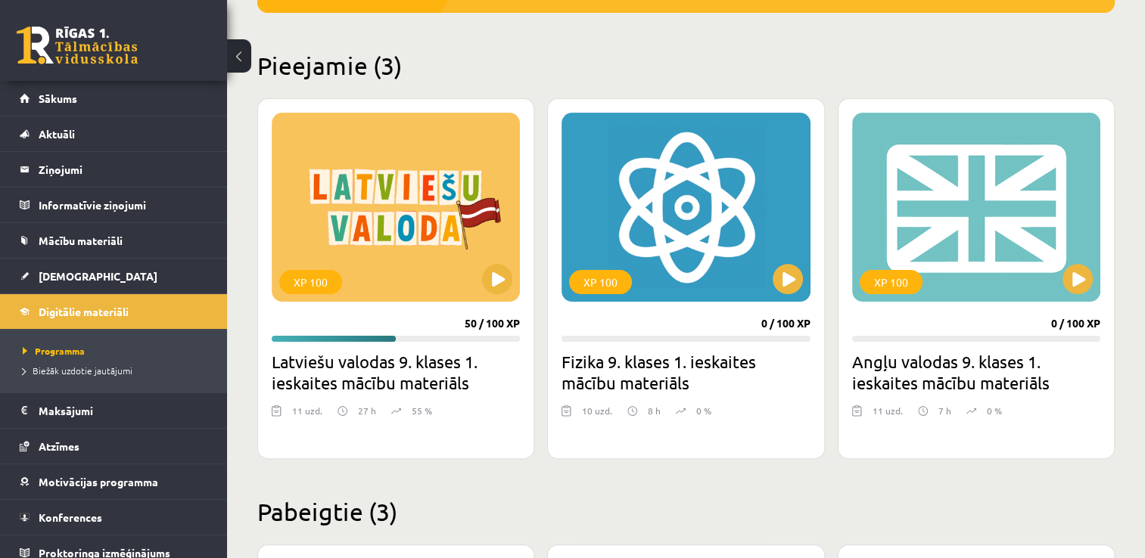
scroll to position [334, 0]
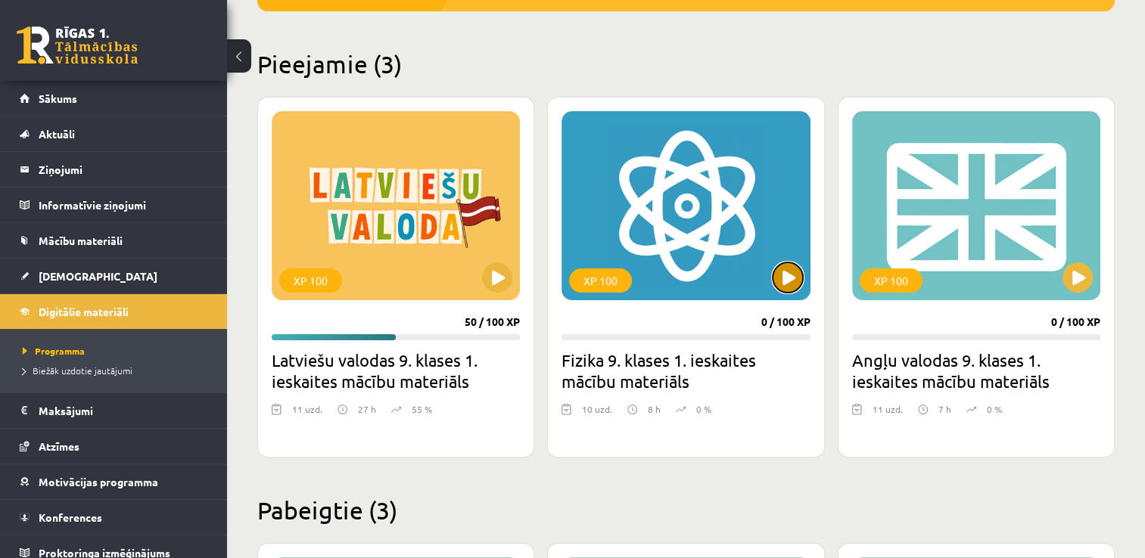
click at [793, 278] on button at bounding box center [787, 278] width 30 height 30
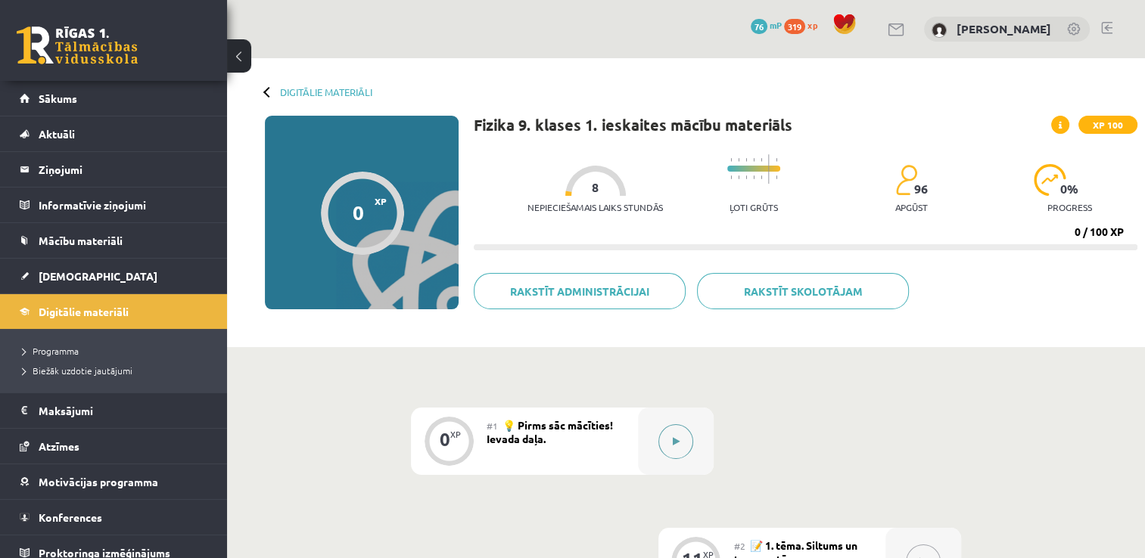
click at [677, 441] on icon at bounding box center [676, 441] width 7 height 9
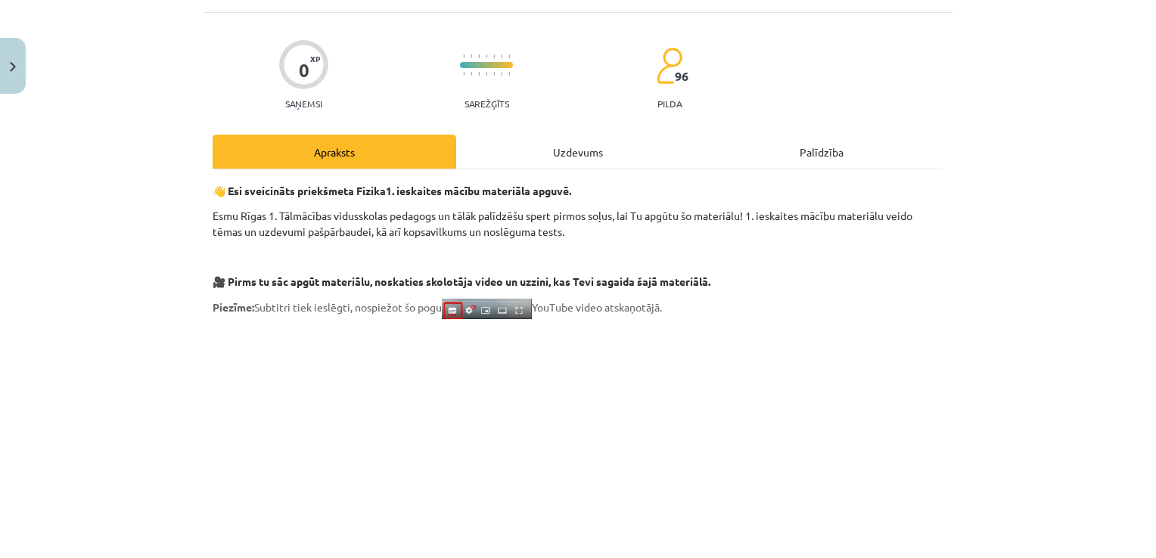
scroll to position [90, 0]
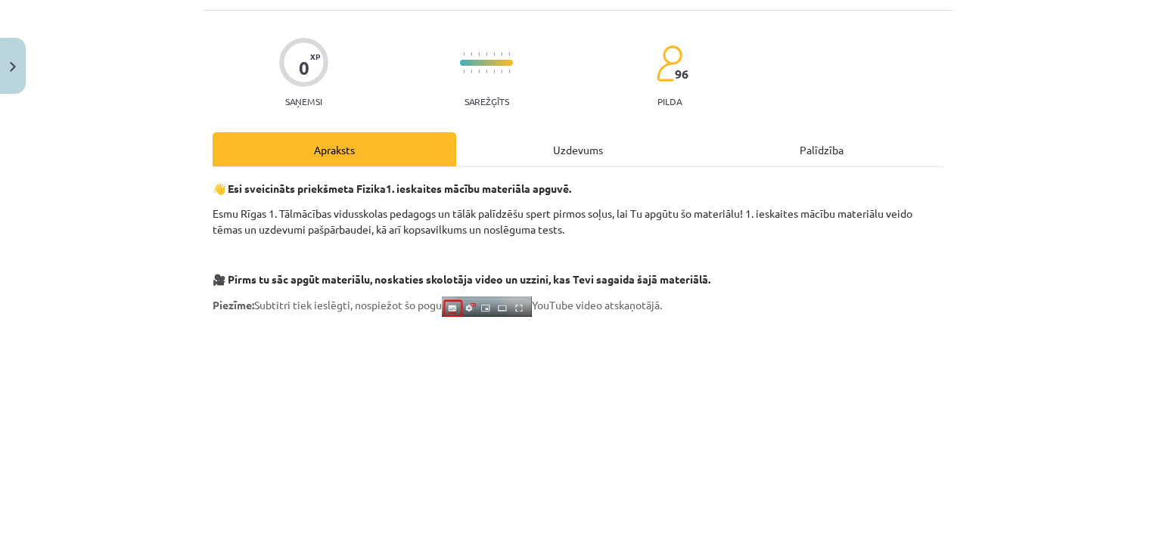
drag, startPoint x: 1143, startPoint y: 117, endPoint x: 1143, endPoint y: 128, distance: 10.6
click at [1143, 128] on div "Mācību tēma: Fizika 9. klases 1. ieskaites mācību materiāls #1 💡 Pirms sāc mācī…" at bounding box center [578, 279] width 1156 height 558
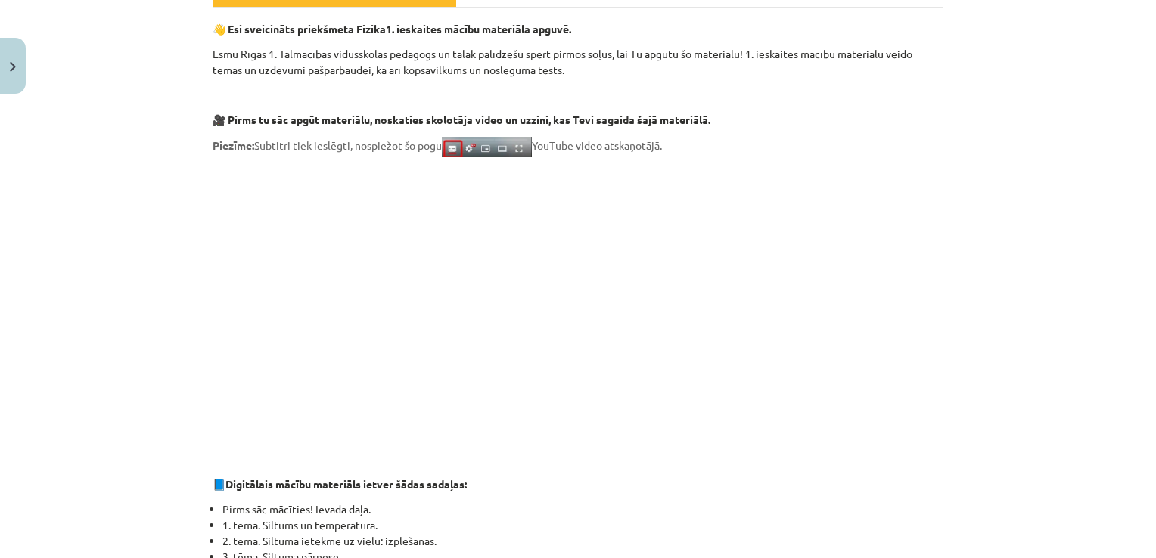
scroll to position [251, 0]
drag, startPoint x: 1141, startPoint y: 175, endPoint x: 1140, endPoint y: 192, distance: 17.4
click at [1140, 192] on div "Mācību tēma: Fizika 9. klases 1. ieskaites mācību materiāls #1 💡 Pirms sāc mācī…" at bounding box center [578, 279] width 1156 height 558
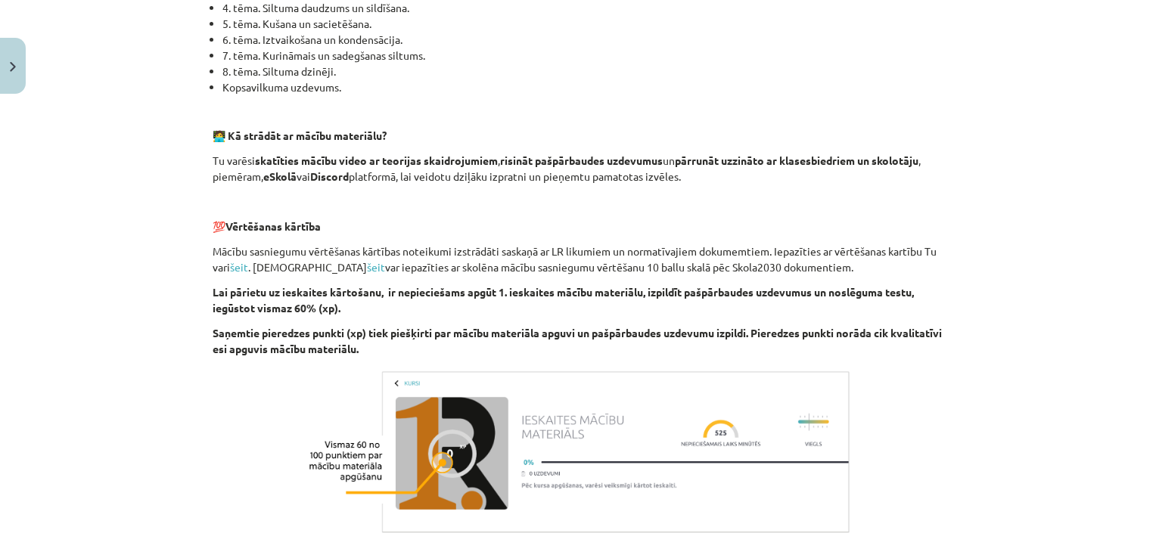
scroll to position [1020, 0]
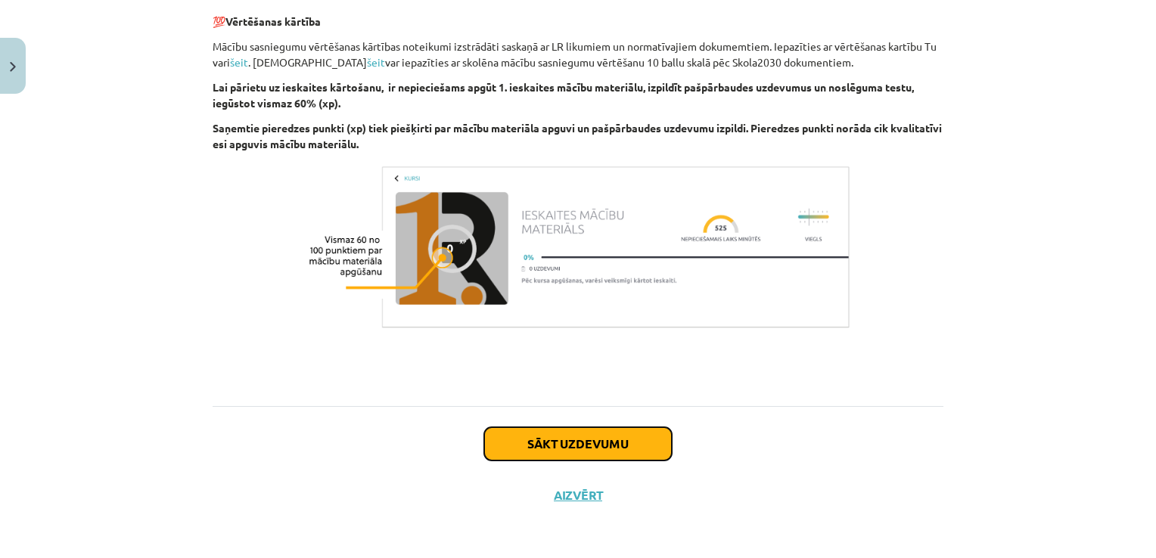
click at [664, 440] on button "Sākt uzdevumu" at bounding box center [578, 443] width 188 height 33
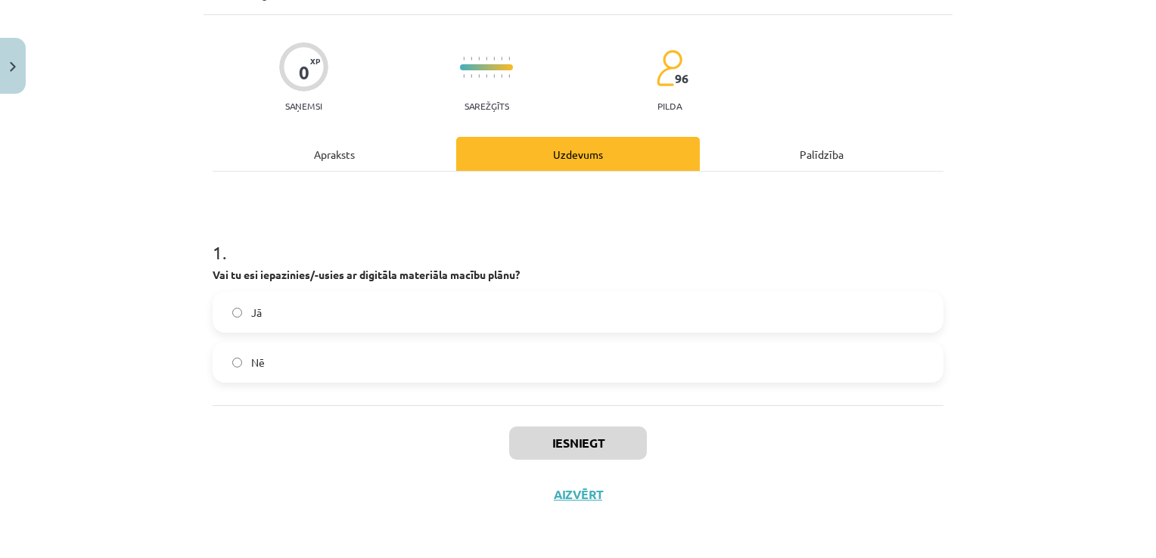
scroll to position [38, 0]
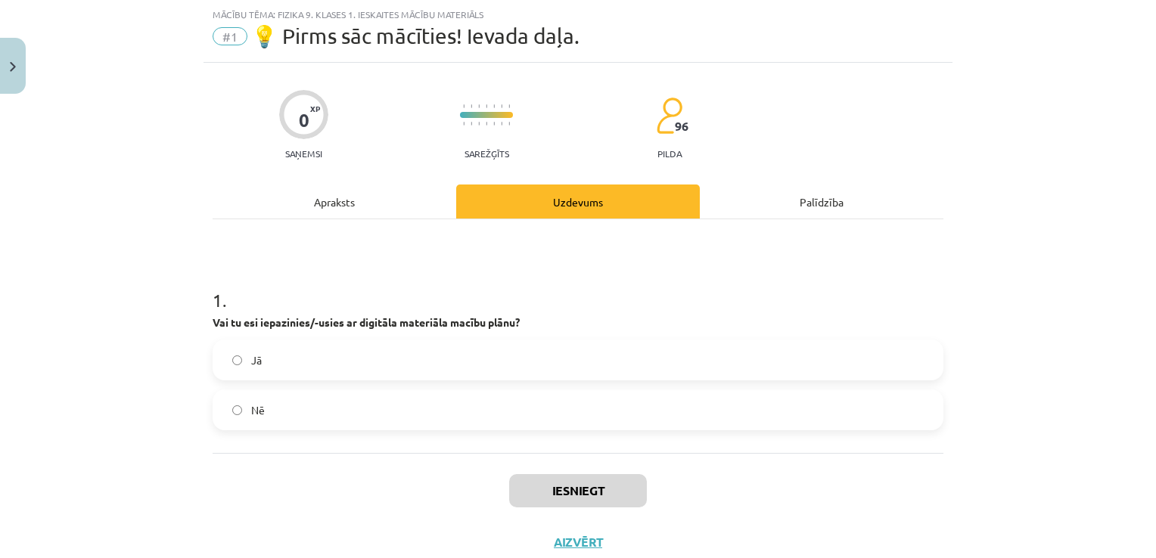
click at [381, 368] on label "Jā" at bounding box center [578, 360] width 728 height 38
click at [533, 499] on button "Iesniegt" at bounding box center [578, 490] width 138 height 33
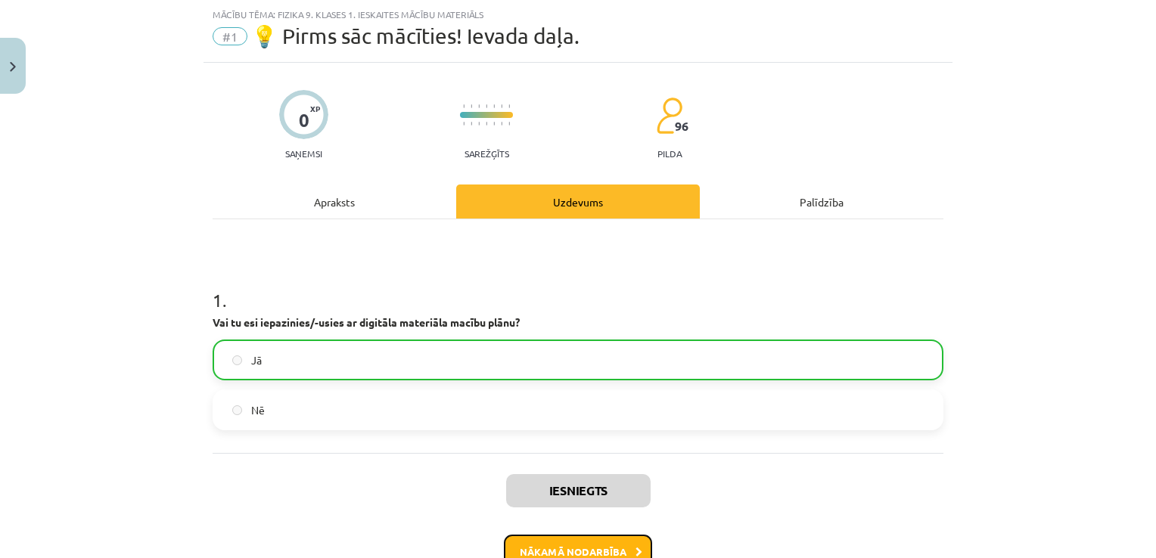
click at [570, 540] on button "Nākamā nodarbība" at bounding box center [578, 552] width 148 height 35
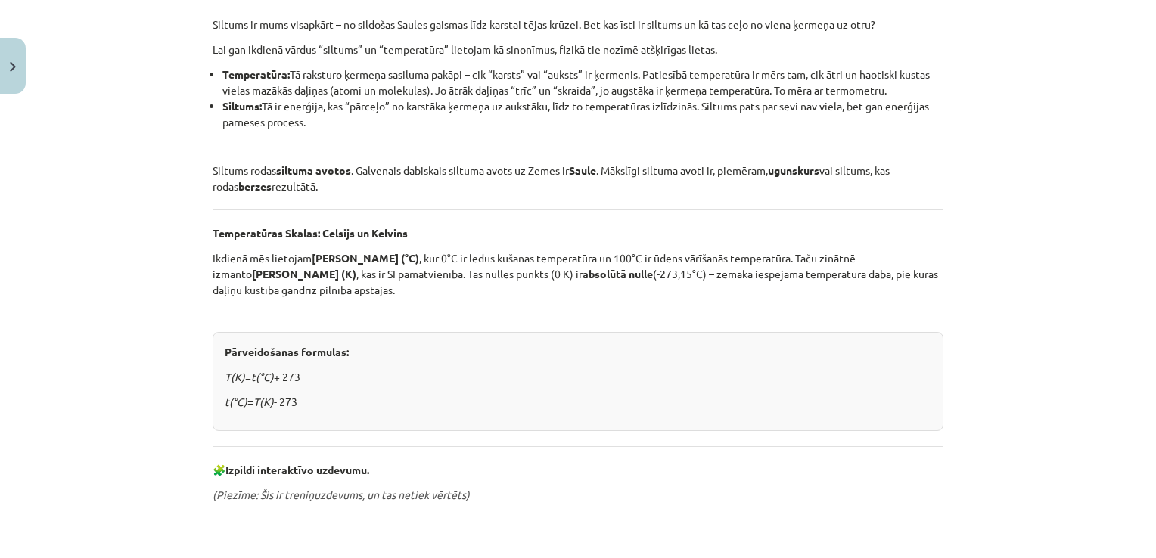
scroll to position [284, 0]
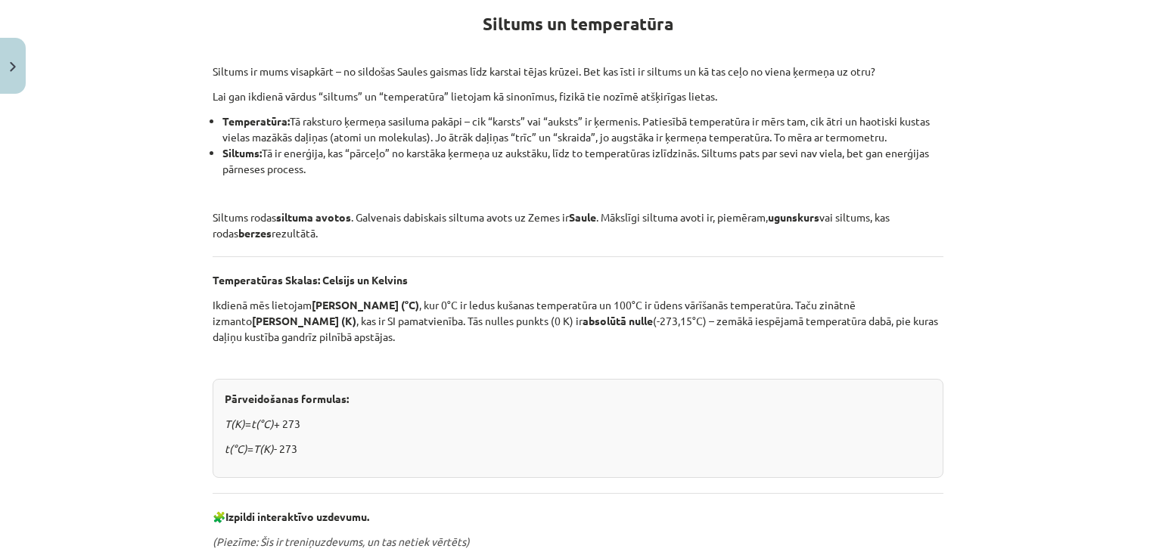
drag, startPoint x: 1139, startPoint y: 145, endPoint x: 1142, endPoint y: 169, distance: 24.5
click at [1142, 169] on div "Mācību tēma: Fizika 9. klases 1. ieskaites mācību materiāls #2 📝 1. tēma. Siltu…" at bounding box center [578, 279] width 1156 height 558
drag, startPoint x: 1142, startPoint y: 169, endPoint x: 1083, endPoint y: 235, distance: 88.4
click at [1083, 235] on div "Mācību tēma: Fizika 9. klases 1. ieskaites mācību materiāls #2 📝 1. tēma. Siltu…" at bounding box center [578, 279] width 1156 height 558
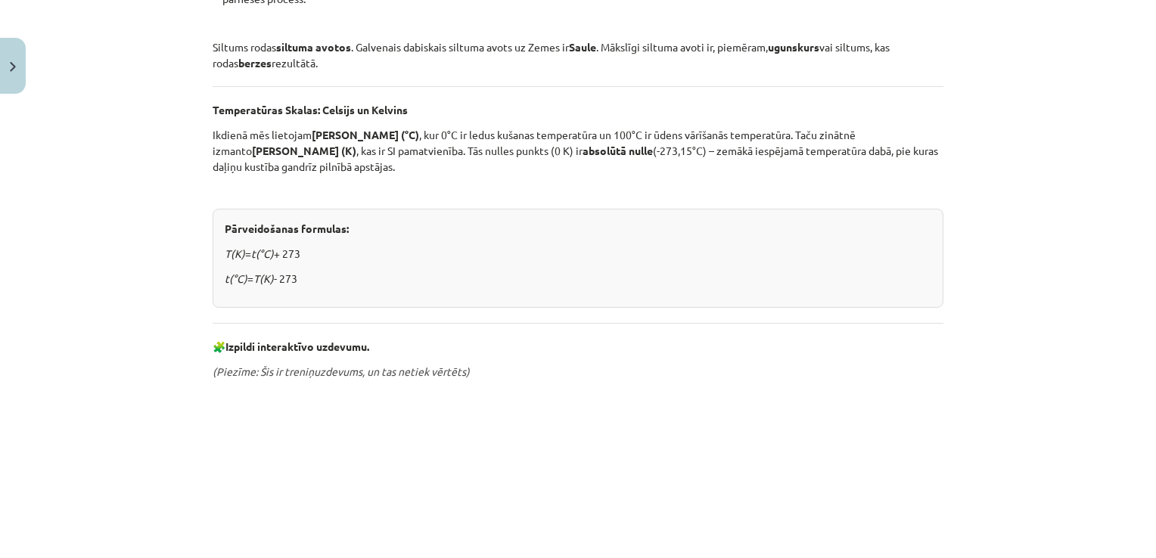
scroll to position [465, 0]
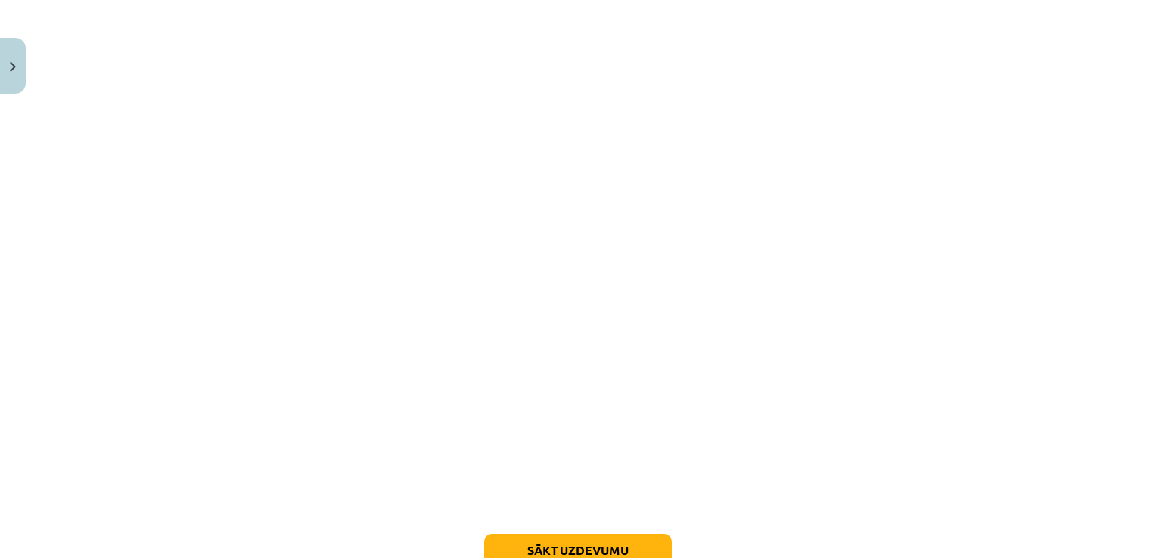
scroll to position [844, 0]
click at [607, 541] on button "Sākt uzdevumu" at bounding box center [578, 545] width 188 height 33
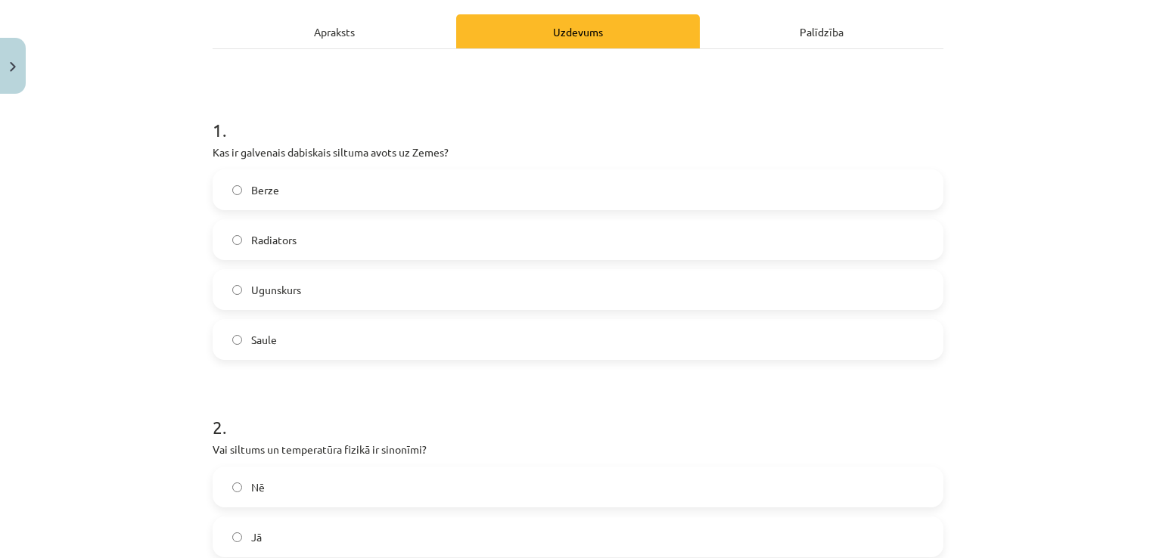
scroll to position [245, 0]
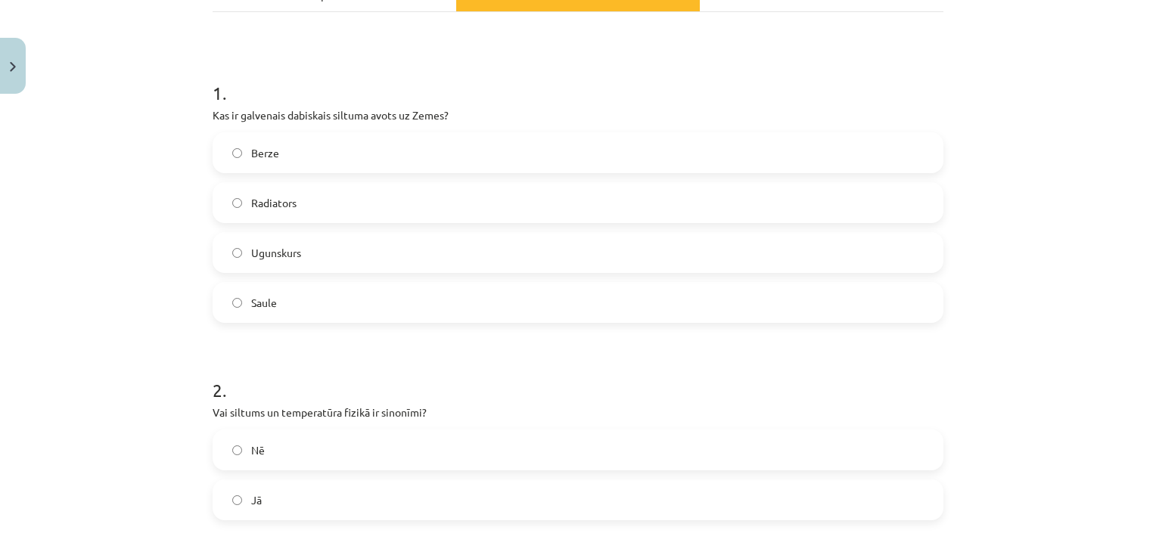
click at [484, 315] on label "Saule" at bounding box center [578, 303] width 728 height 38
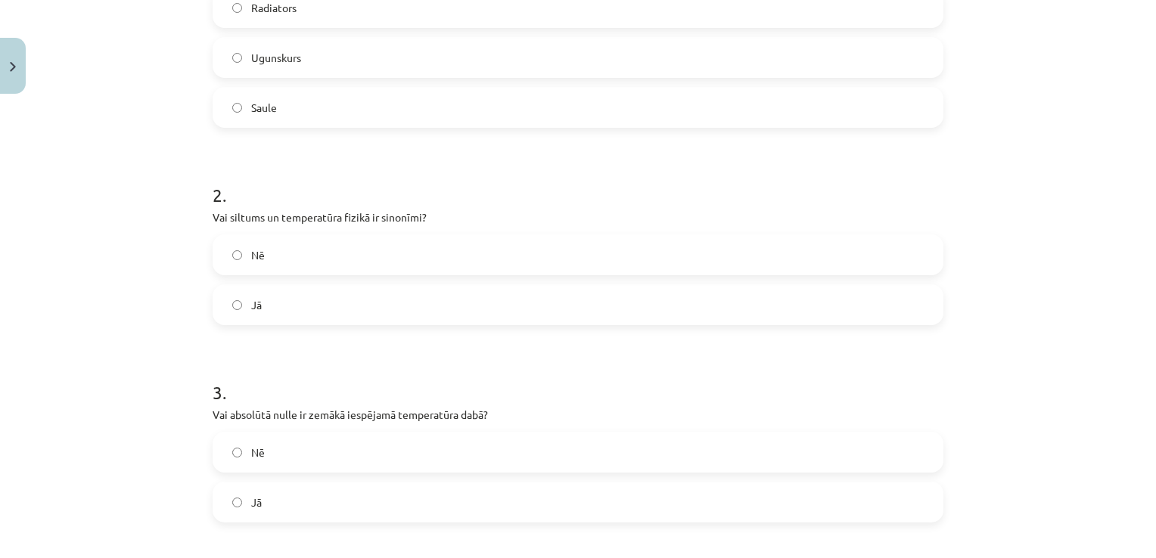
scroll to position [443, 0]
click at [442, 253] on label "Nē" at bounding box center [578, 253] width 728 height 38
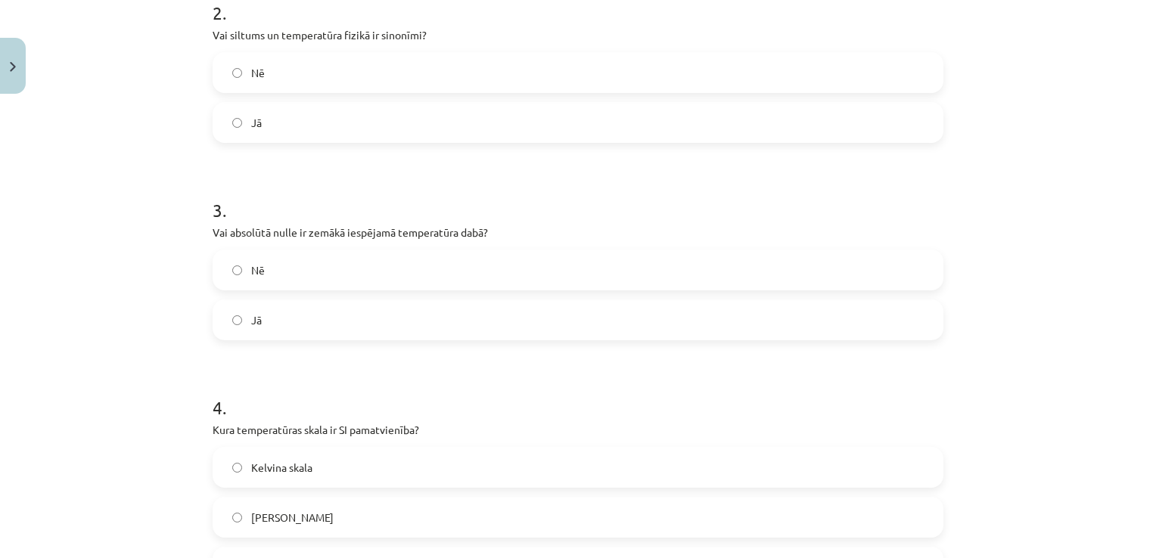
scroll to position [626, 0]
click at [745, 271] on label "Nē" at bounding box center [578, 266] width 728 height 38
click at [586, 329] on label "Jā" at bounding box center [578, 316] width 728 height 38
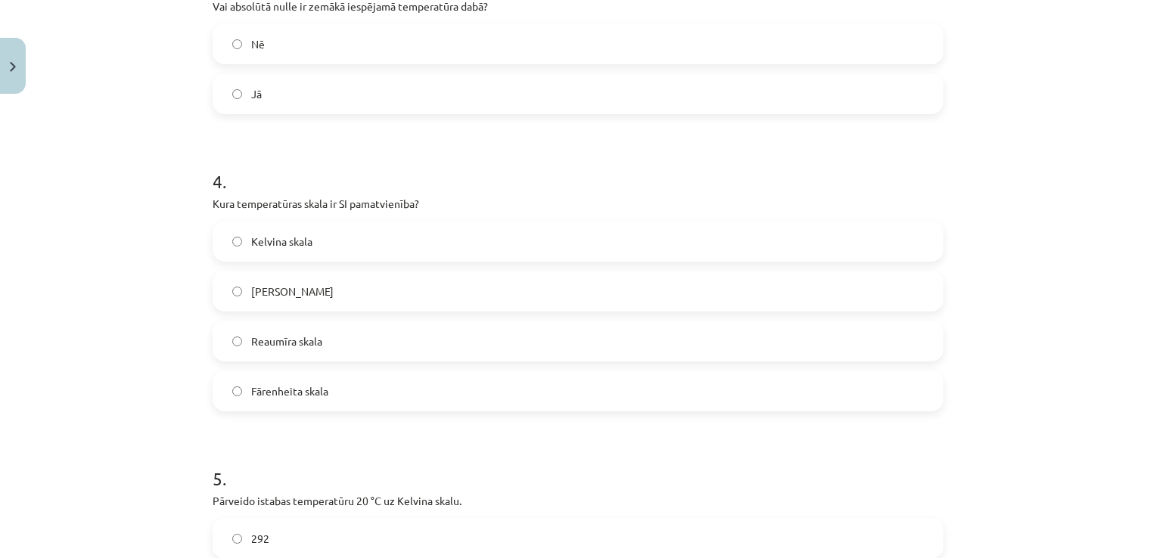
scroll to position [851, 0]
click at [633, 247] on label "Kelvina skala" at bounding box center [578, 239] width 728 height 38
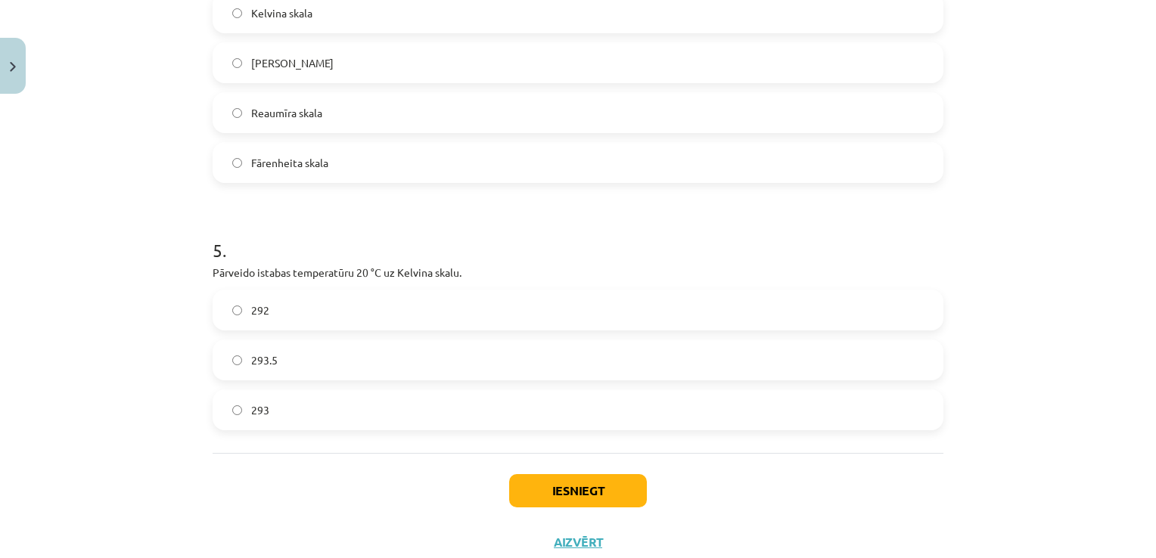
scroll to position [1113, 0]
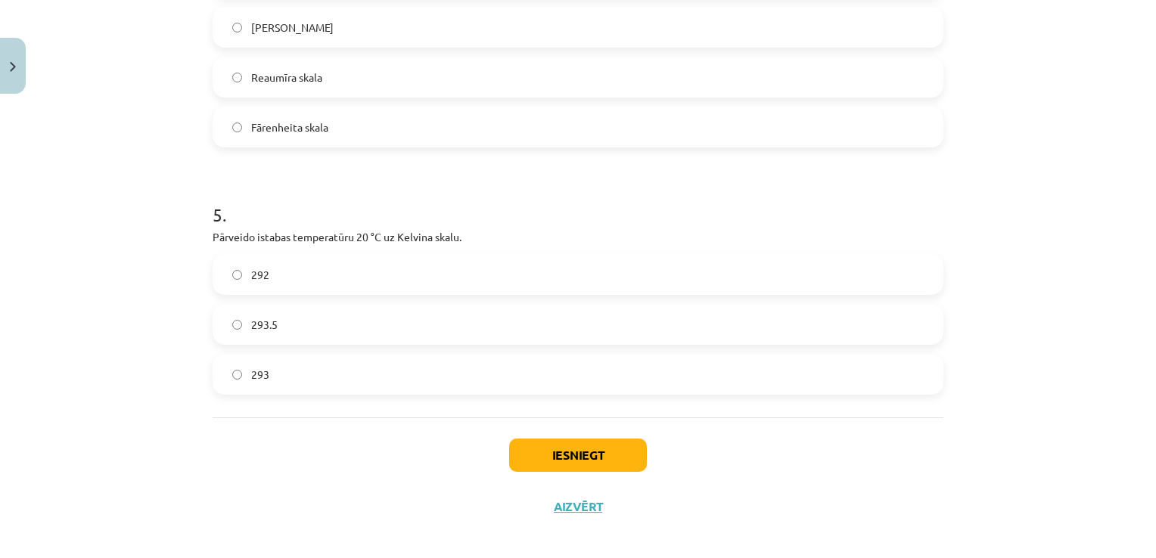
click at [269, 377] on label "293" at bounding box center [578, 375] width 728 height 38
click at [549, 465] on button "Iesniegt" at bounding box center [578, 455] width 138 height 33
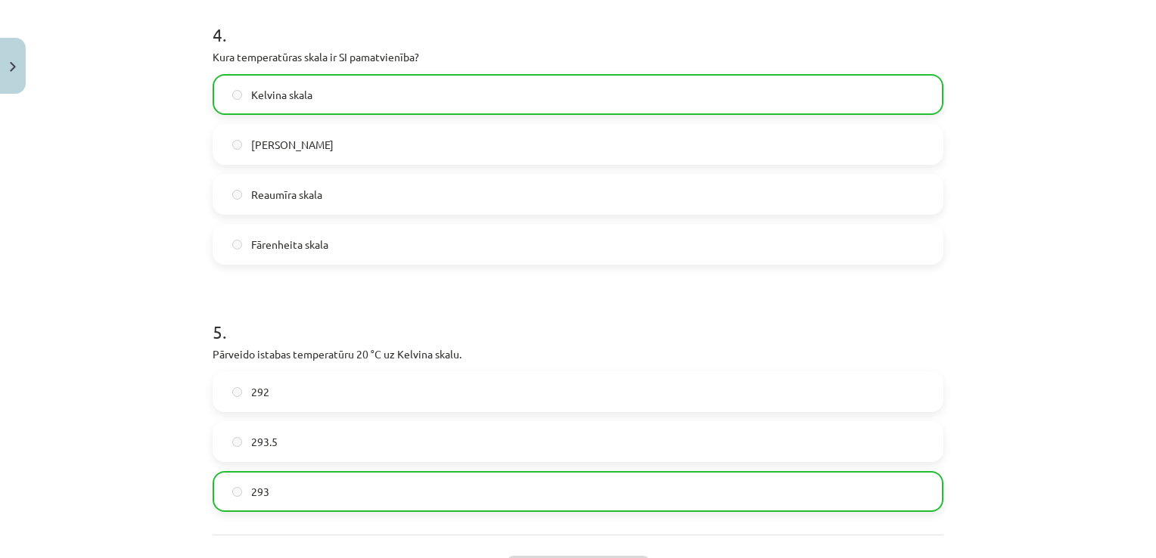
scroll to position [1171, 0]
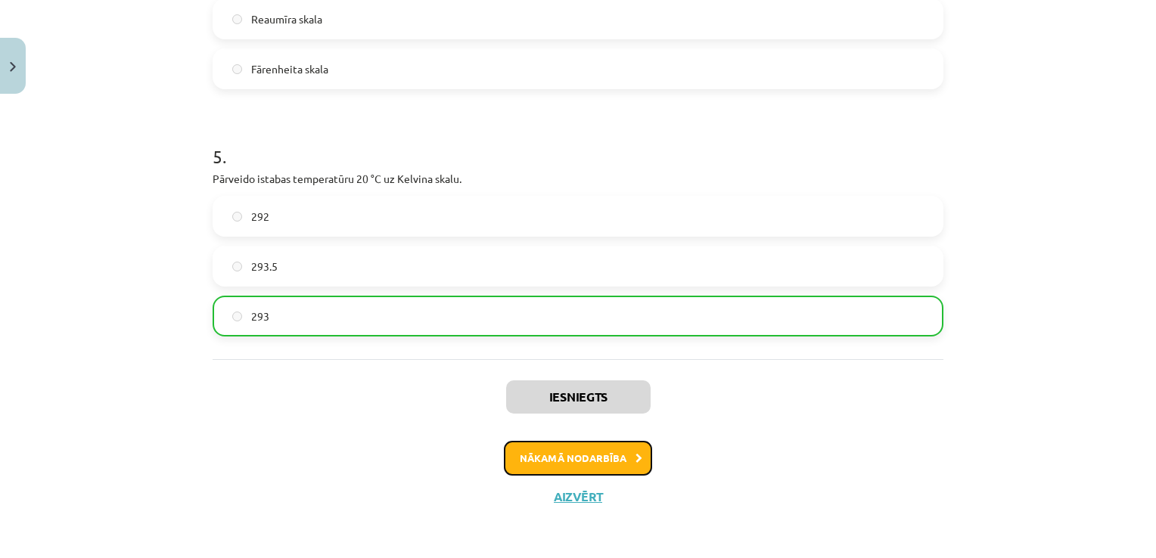
click at [636, 454] on icon at bounding box center [639, 459] width 7 height 10
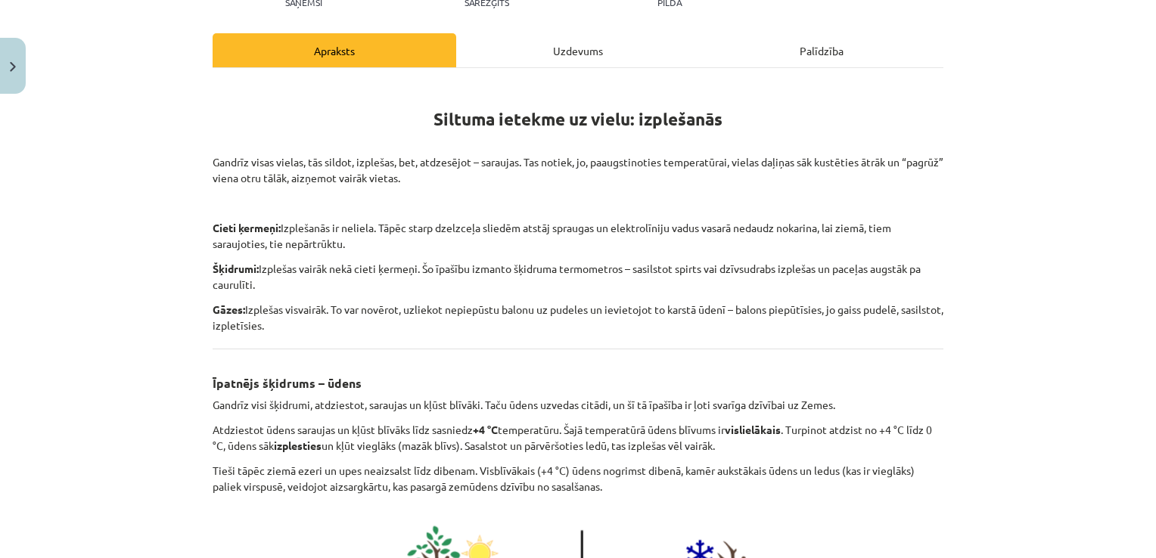
scroll to position [192, 0]
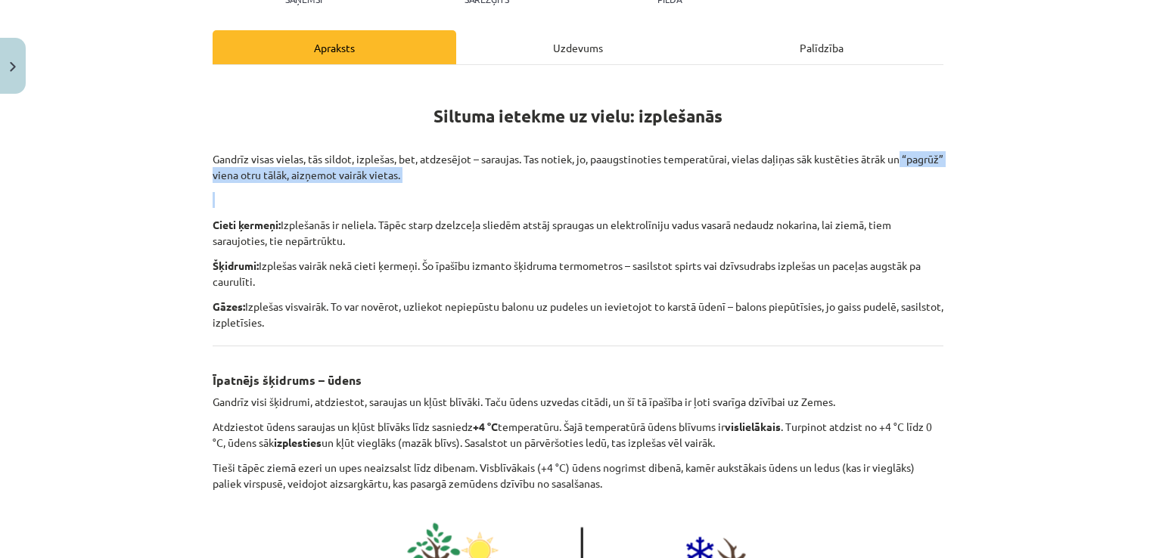
drag, startPoint x: 1144, startPoint y: 148, endPoint x: 1138, endPoint y: 203, distance: 55.6
click at [1138, 203] on div "Mācību tēma: Fizika 9. klases 1. ieskaites mācību materiāls #3 📝 2. tēma. Siltu…" at bounding box center [578, 279] width 1156 height 558
drag, startPoint x: 1138, startPoint y: 203, endPoint x: 1051, endPoint y: 236, distance: 93.2
click at [1051, 236] on div "Mācību tēma: Fizika 9. klases 1. ieskaites mācību materiāls #3 📝 2. tēma. Siltu…" at bounding box center [578, 279] width 1156 height 558
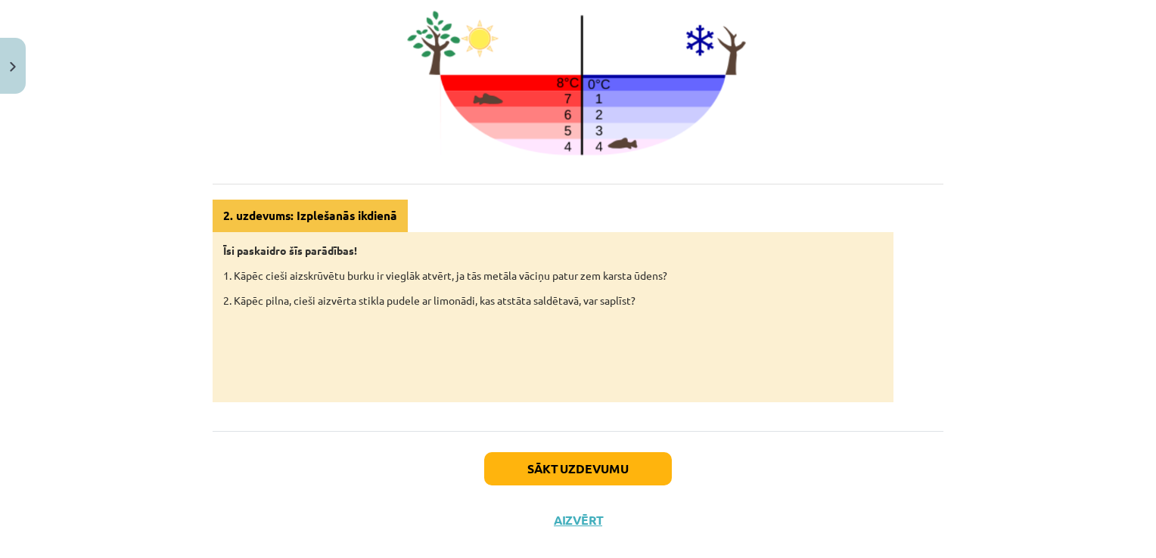
scroll to position [702, 0]
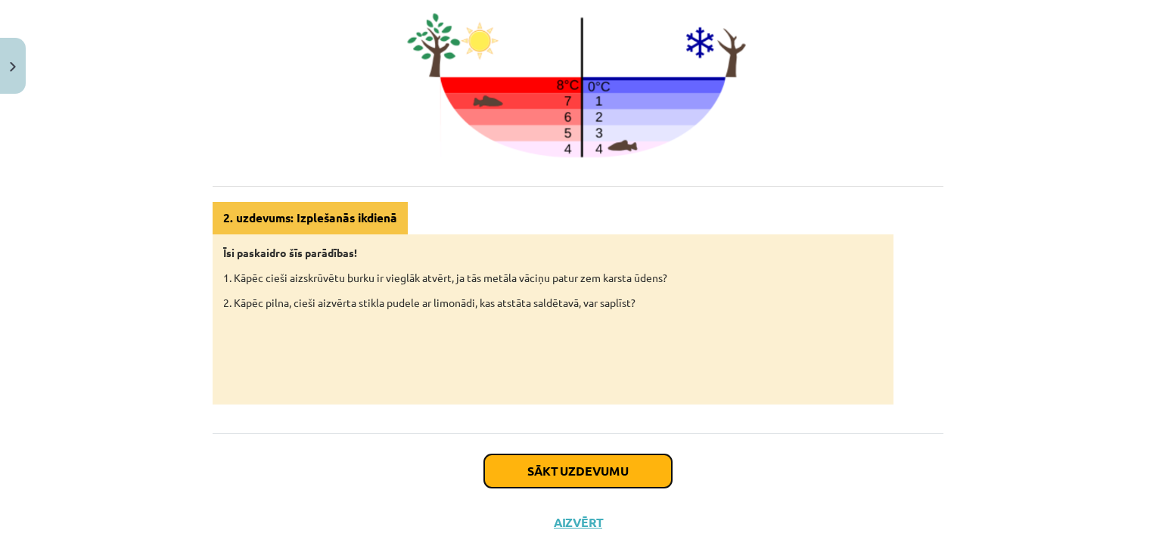
click at [574, 459] on button "Sākt uzdevumu" at bounding box center [578, 471] width 188 height 33
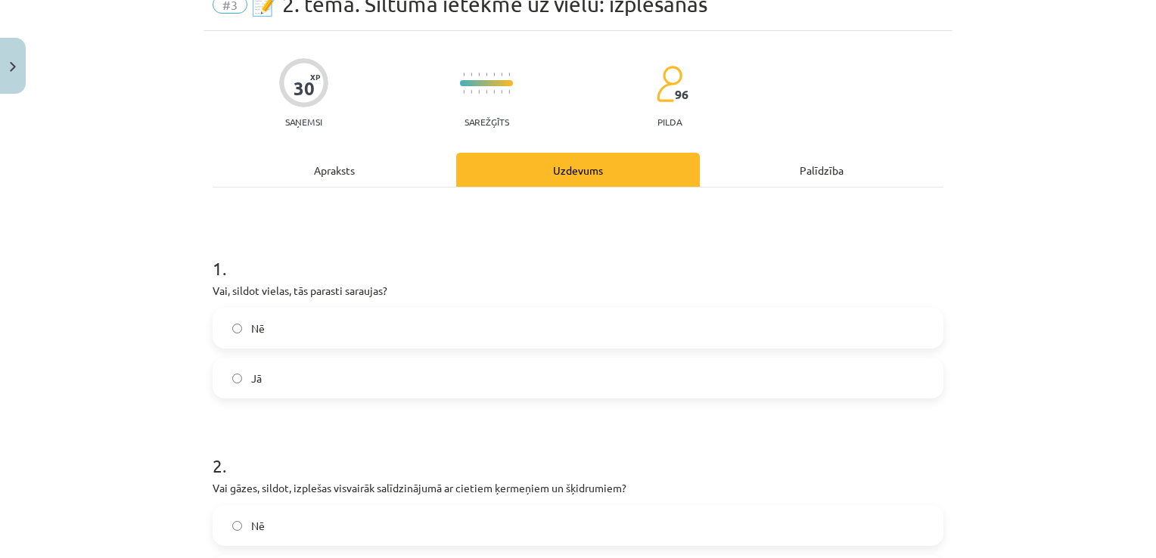
scroll to position [38, 0]
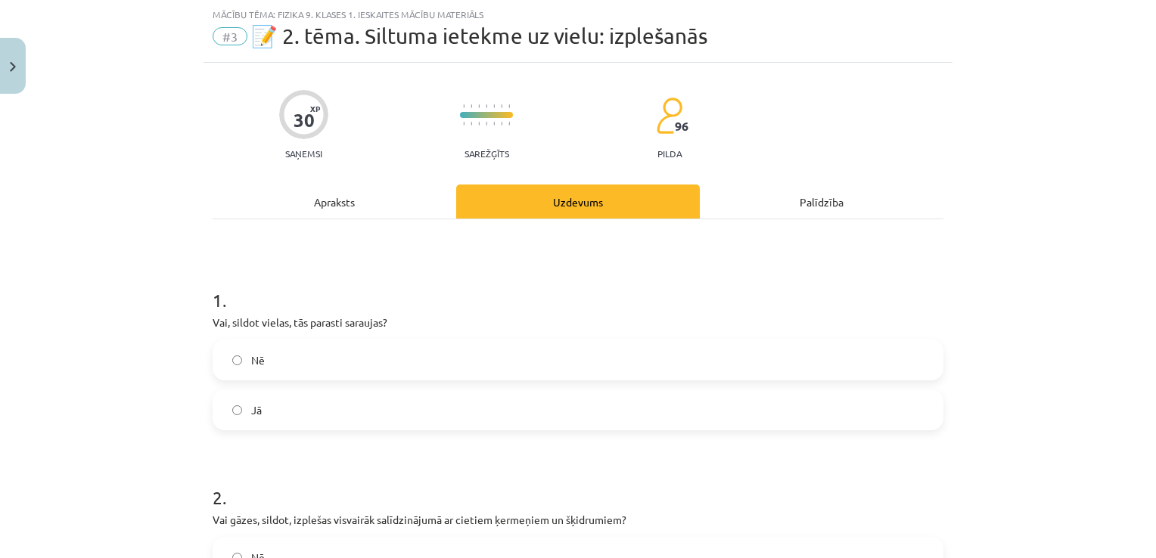
click at [455, 417] on label "Jā" at bounding box center [578, 410] width 728 height 38
click at [508, 405] on label "Jā" at bounding box center [578, 410] width 728 height 38
click at [458, 367] on label "Nē" at bounding box center [578, 360] width 728 height 38
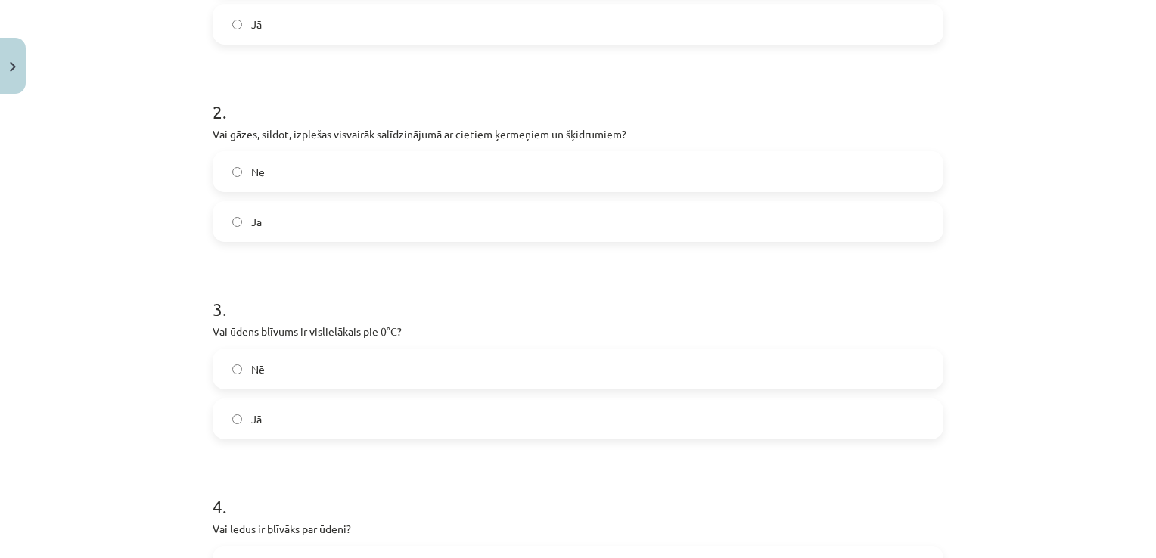
scroll to position [421, 0]
click at [393, 219] on label "Jā" at bounding box center [578, 225] width 728 height 38
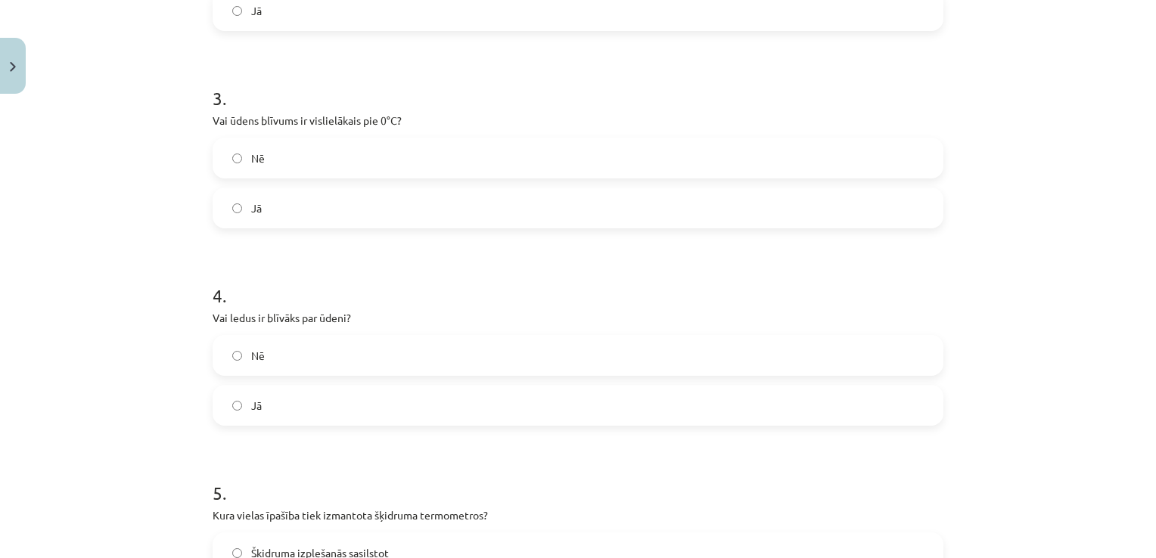
scroll to position [631, 0]
click at [782, 150] on label "Nē" at bounding box center [578, 162] width 728 height 38
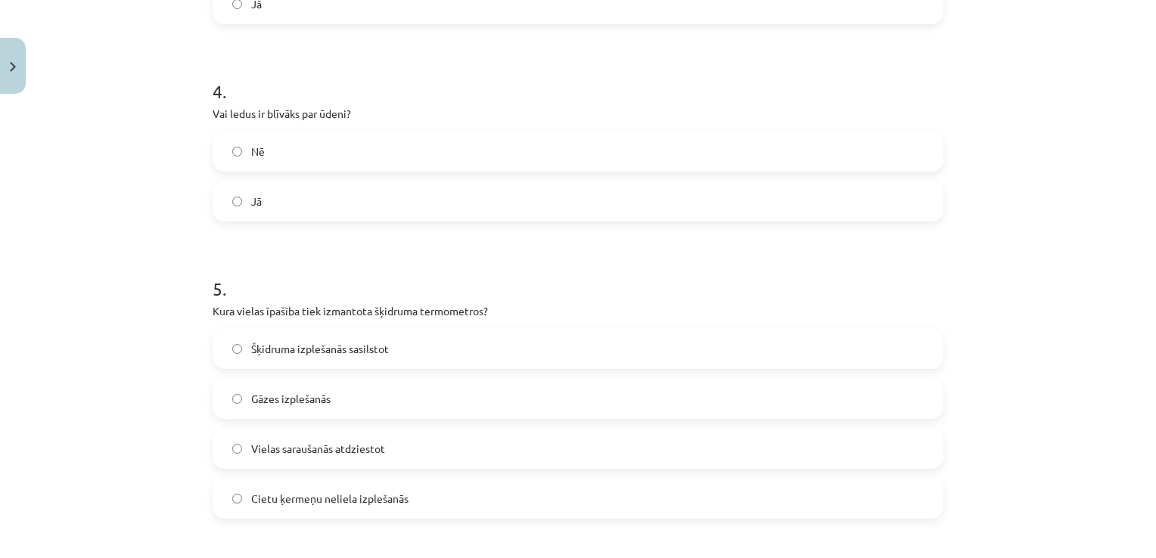
scroll to position [835, 0]
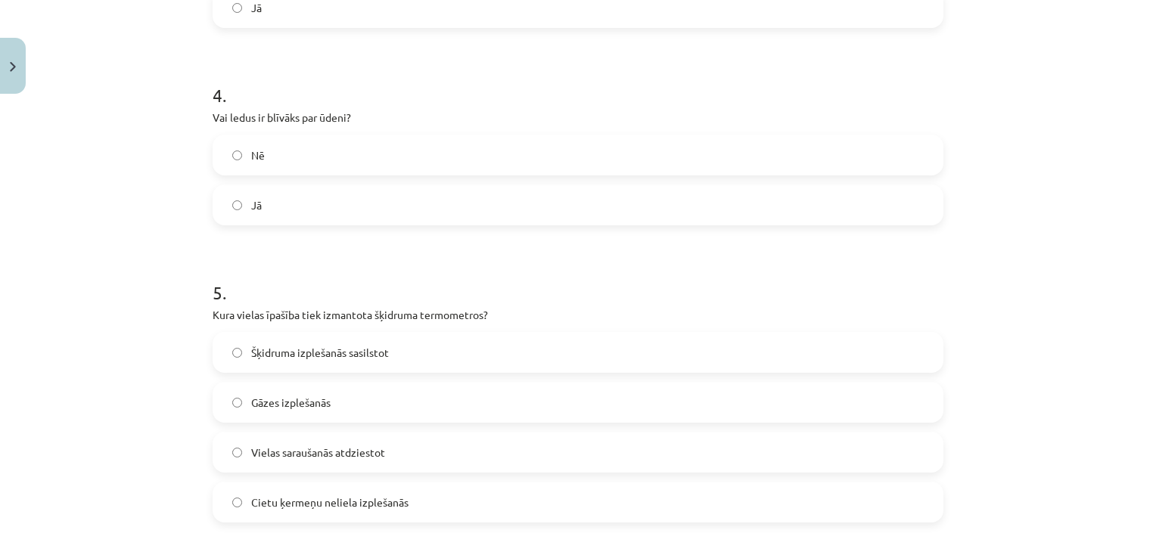
click at [696, 150] on label "Nē" at bounding box center [578, 155] width 728 height 38
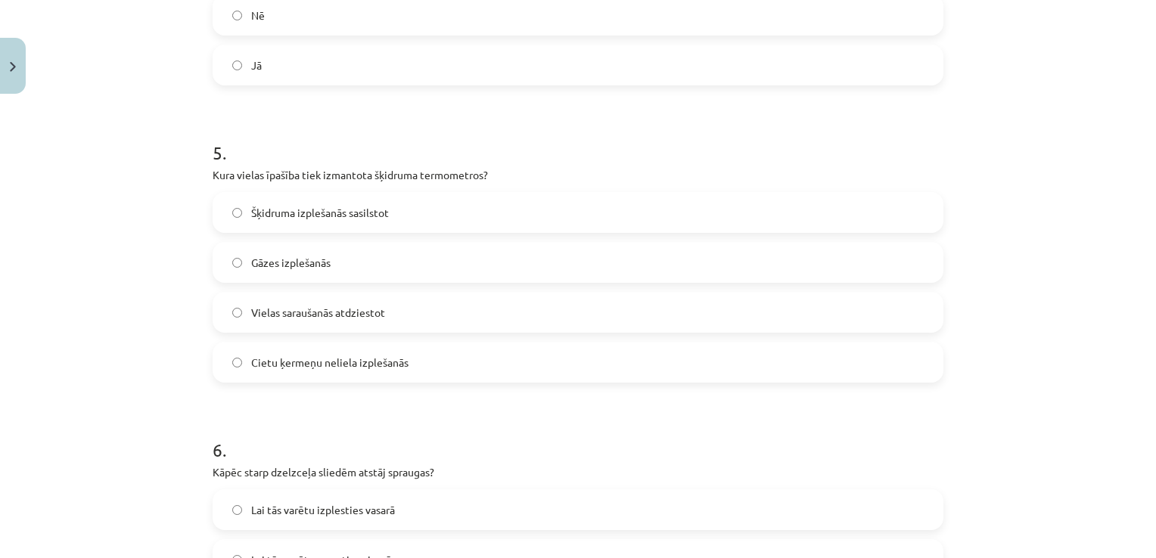
scroll to position [978, 0]
click at [468, 310] on label "Vielas saraušanās atdziestot" at bounding box center [578, 310] width 728 height 38
click at [463, 209] on label "Šķidruma izplešanās sasilstot" at bounding box center [578, 210] width 728 height 38
click at [424, 311] on label "Vielas saraušanās atdziestot" at bounding box center [578, 310] width 728 height 38
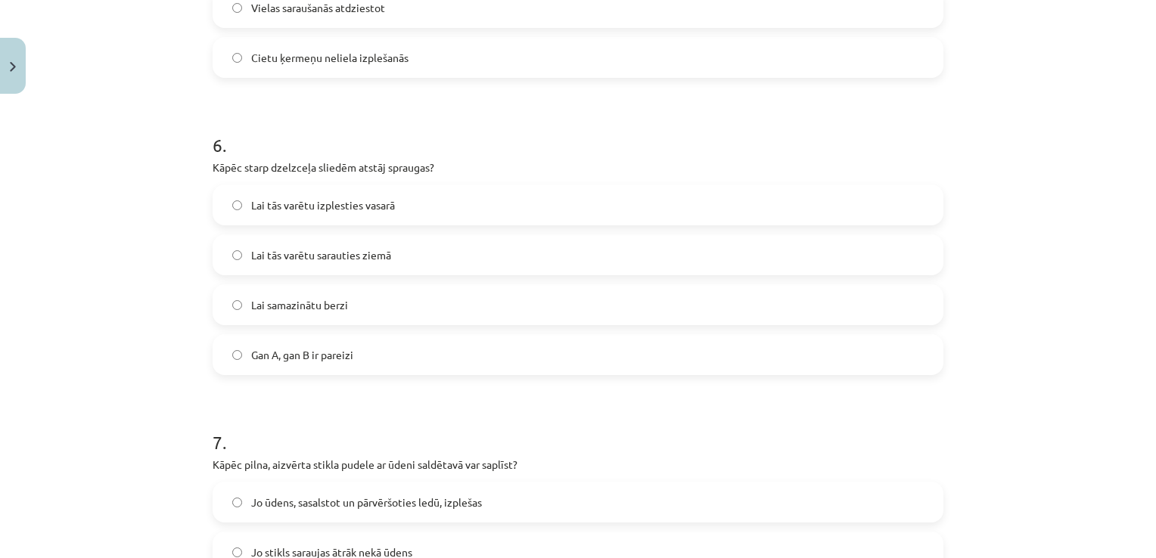
scroll to position [1284, 0]
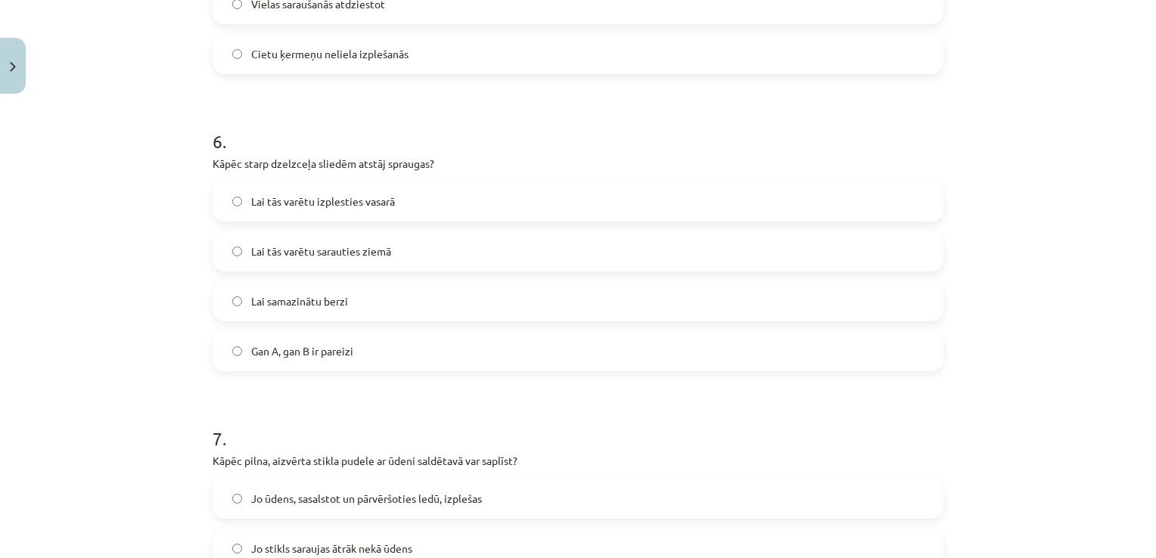
click at [614, 347] on label "Gan A, gan B ir pareizi" at bounding box center [578, 351] width 728 height 38
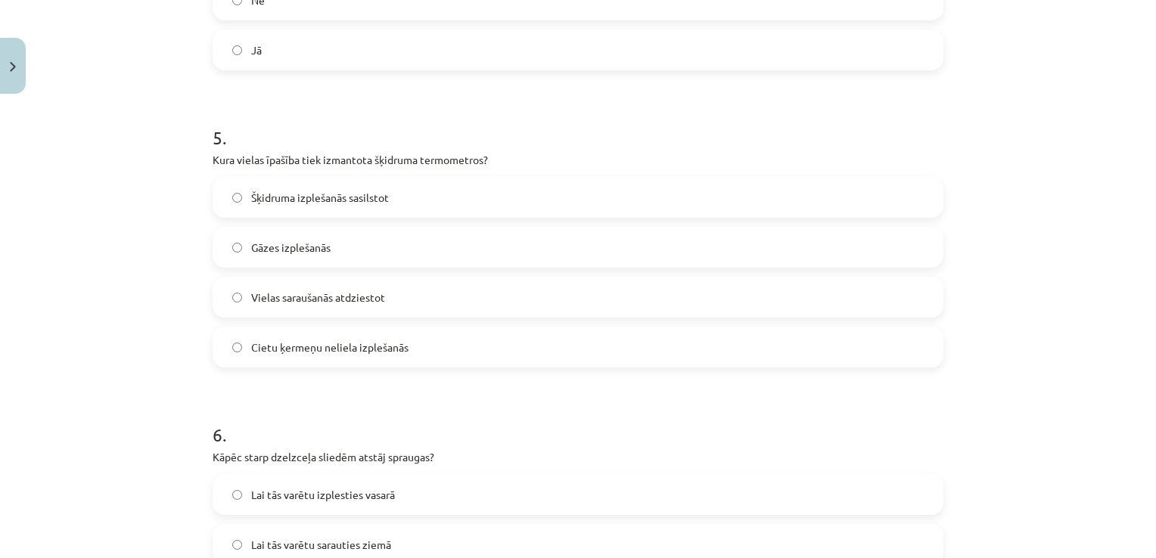
scroll to position [974, 0]
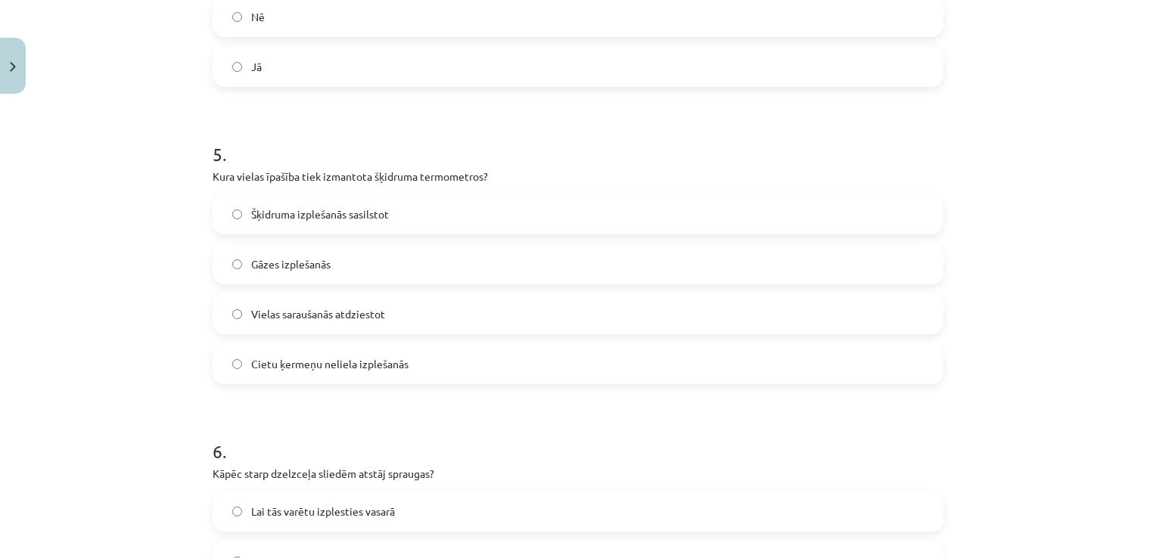
click at [654, 200] on label "Šķidruma izplešanās sasilstot" at bounding box center [578, 214] width 728 height 38
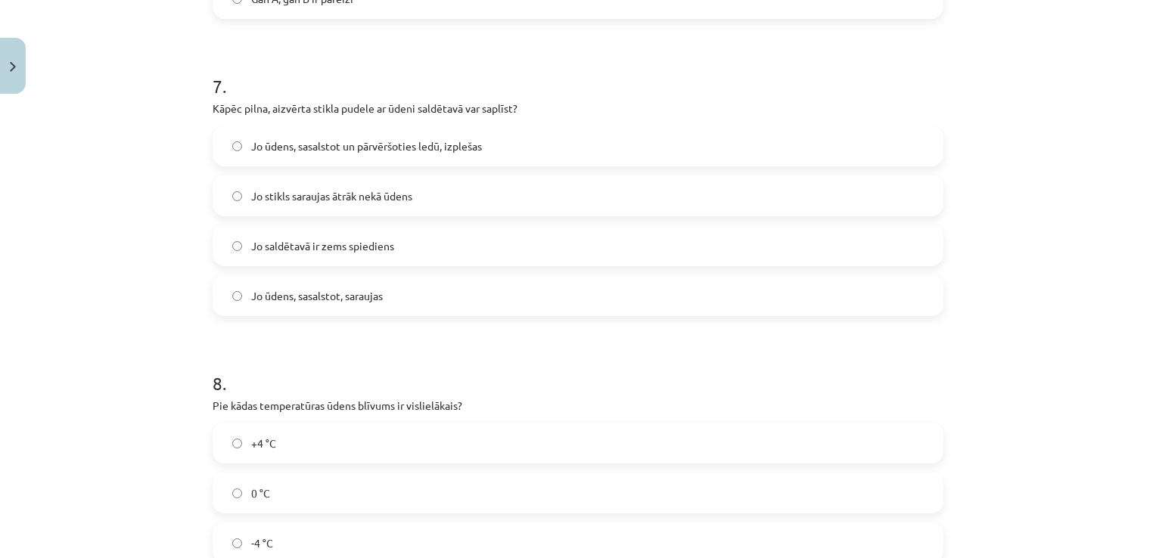
scroll to position [1658, 0]
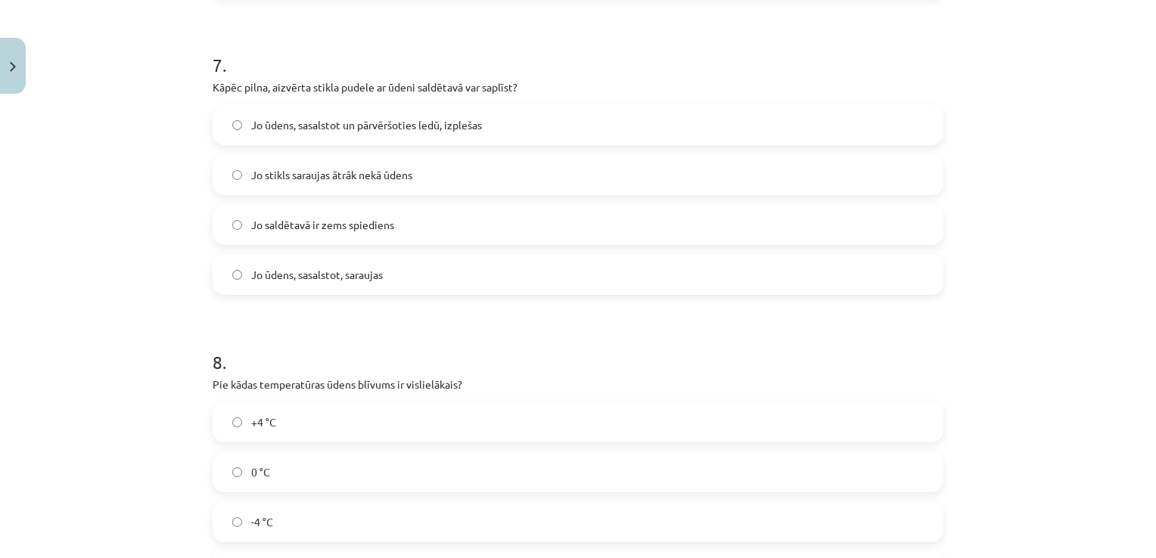
click at [553, 132] on label "Jo ūdens, sasalstot un pārvēršoties ledū, izplešas" at bounding box center [578, 125] width 728 height 38
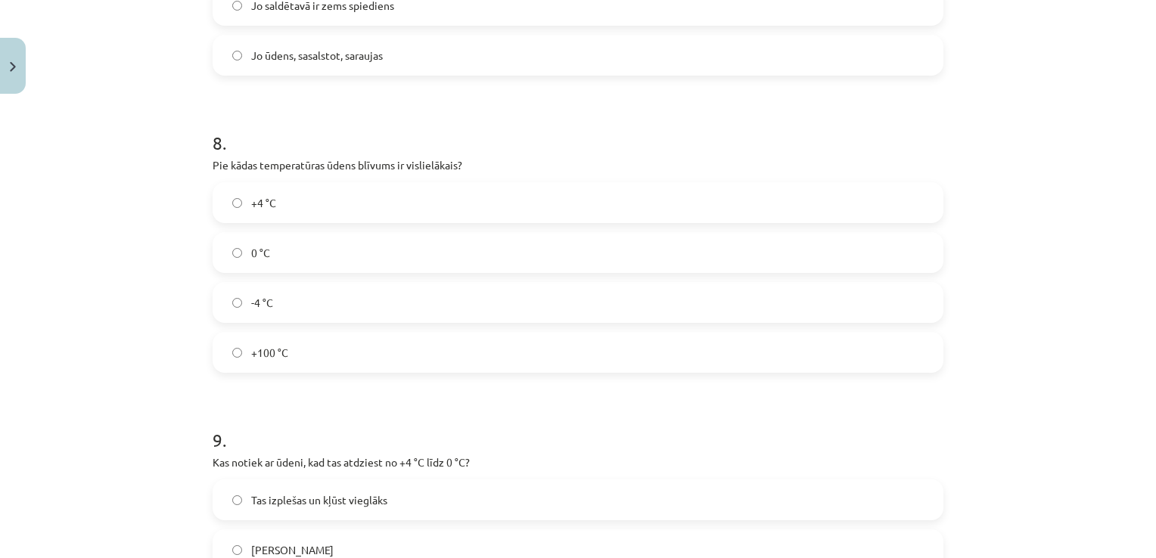
scroll to position [1902, 0]
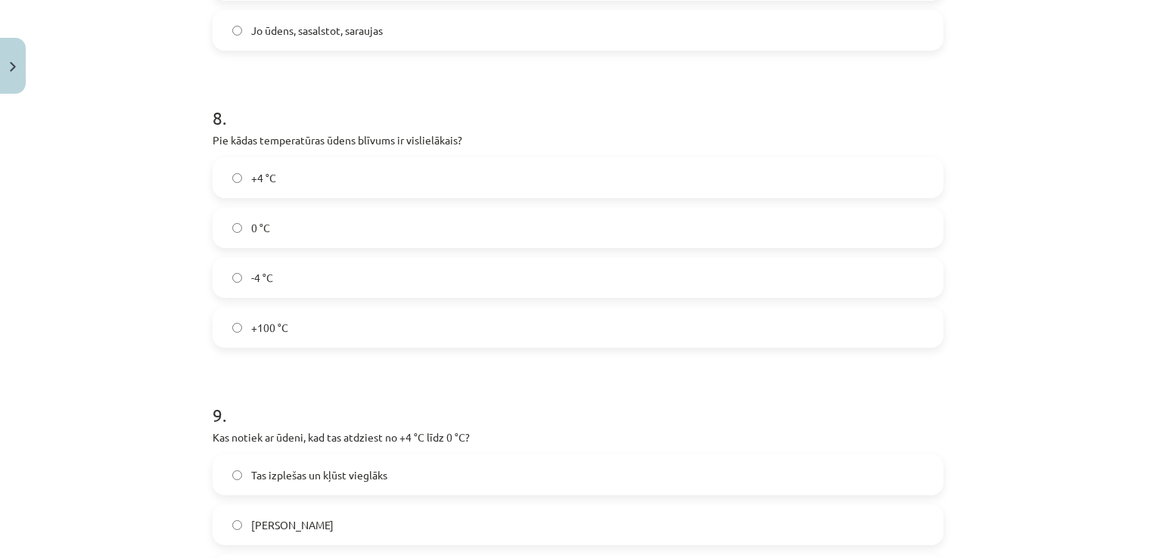
click at [433, 189] on label "+4 °C" at bounding box center [578, 178] width 728 height 38
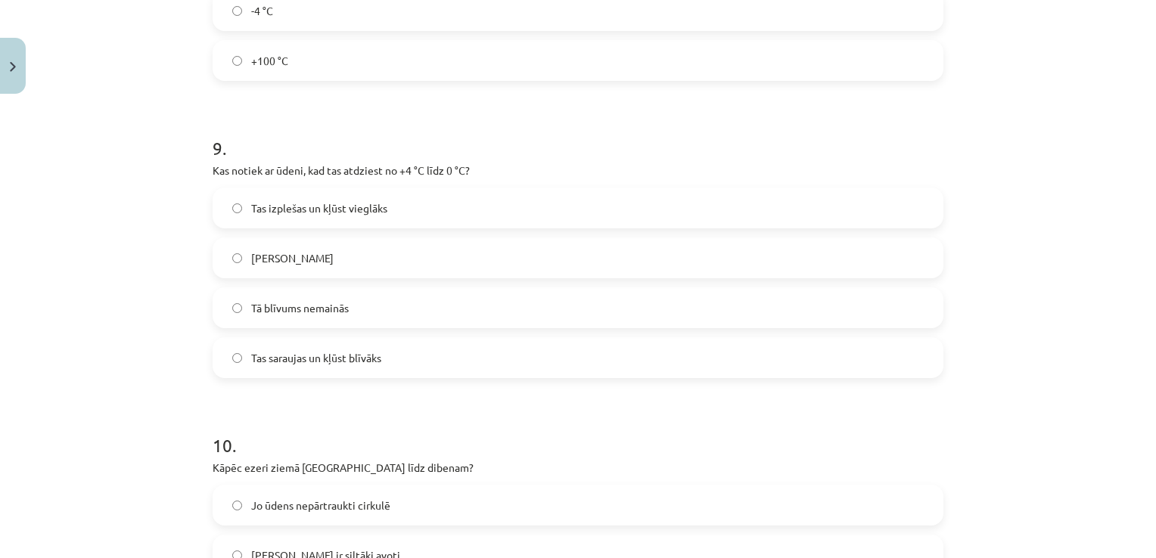
scroll to position [2173, 0]
click at [620, 215] on label "Tas izplešas un kļūst vieglāks" at bounding box center [578, 204] width 728 height 38
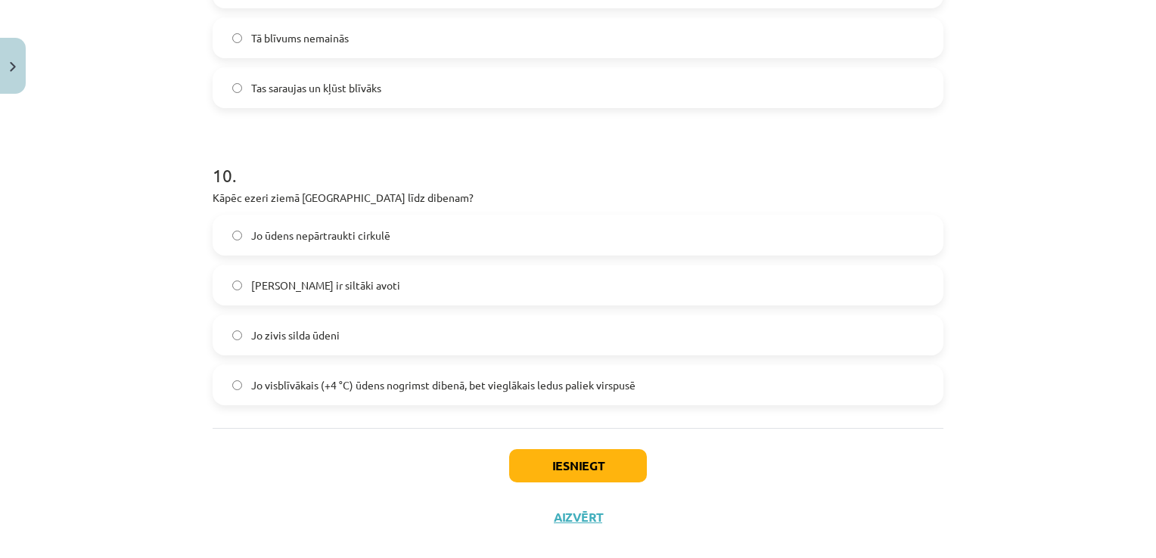
scroll to position [2443, 0]
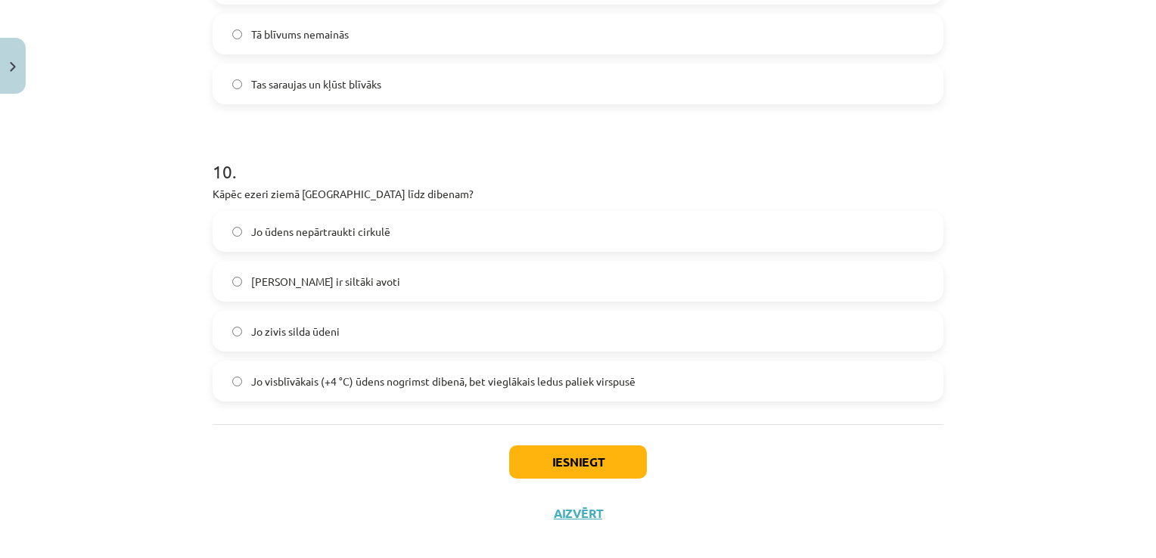
click at [758, 393] on label "Jo visblīvākais (+4 °C) ūdens nogrimst dibenā, bet vieglākais ledus paliek virs…" at bounding box center [578, 381] width 728 height 38
click at [595, 454] on button "Iesniegt" at bounding box center [578, 462] width 138 height 33
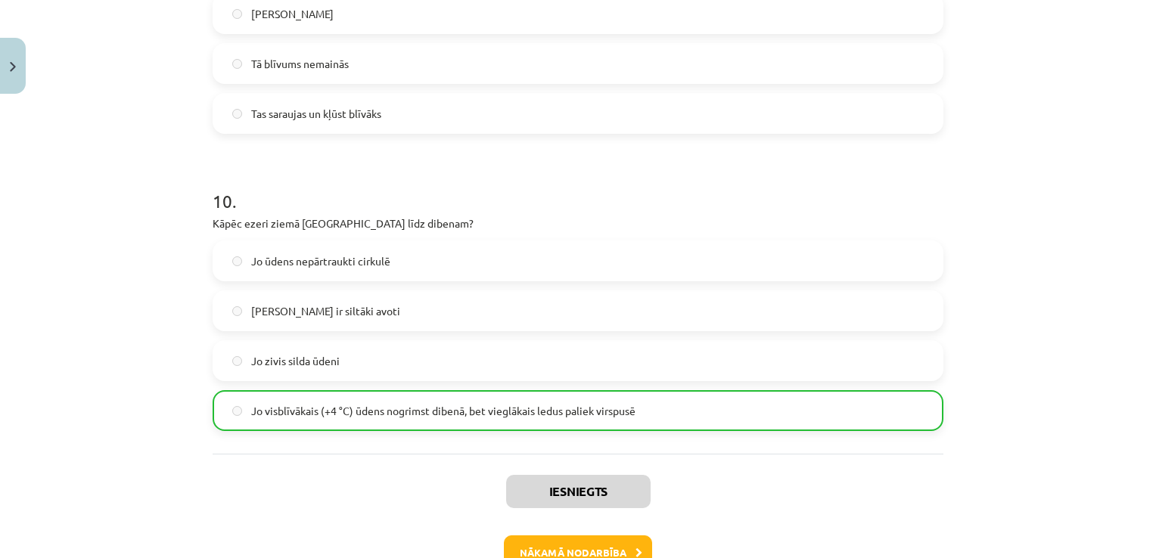
scroll to position [2503, 0]
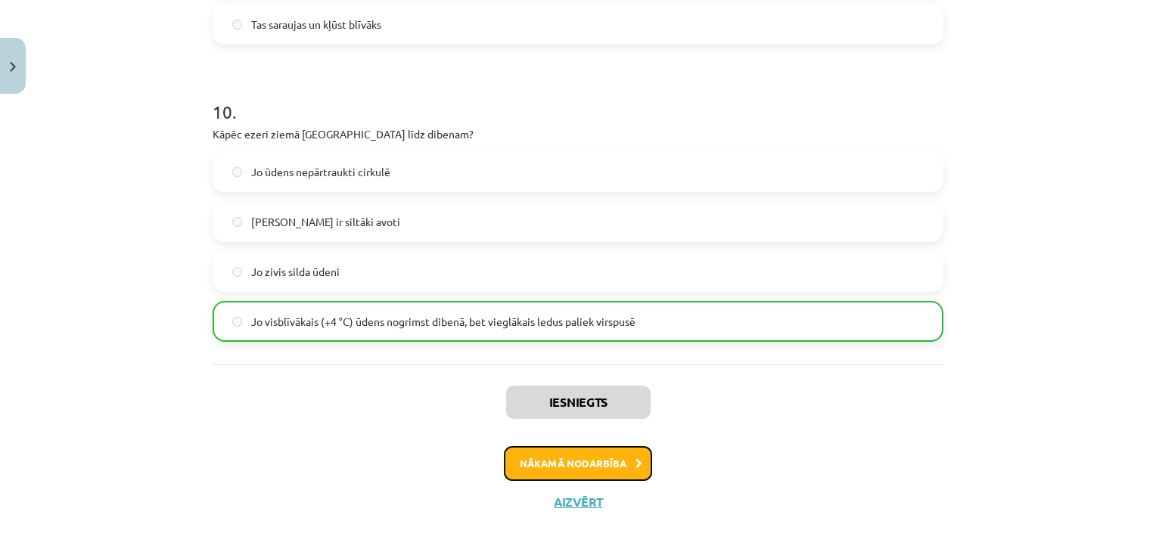
click at [614, 462] on button "Nākamā nodarbība" at bounding box center [578, 463] width 148 height 35
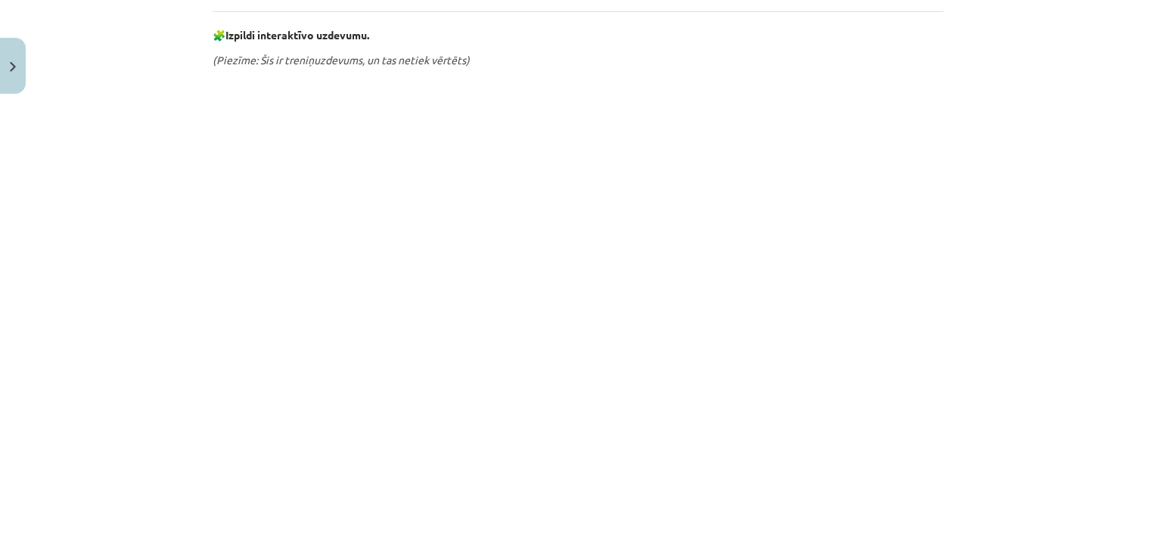
scroll to position [693, 0]
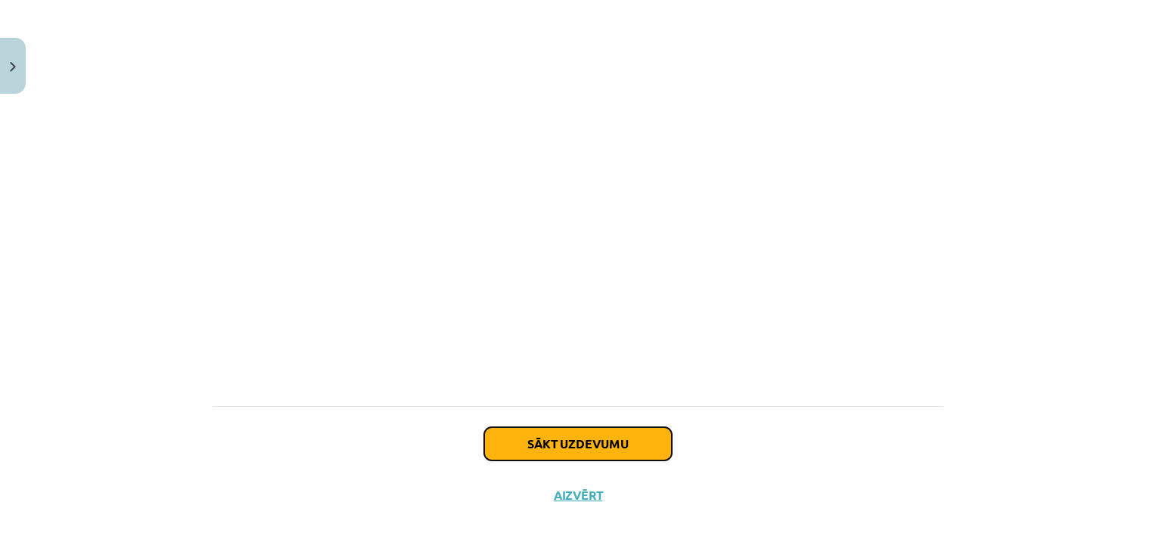
click at [557, 441] on button "Sākt uzdevumu" at bounding box center [578, 443] width 188 height 33
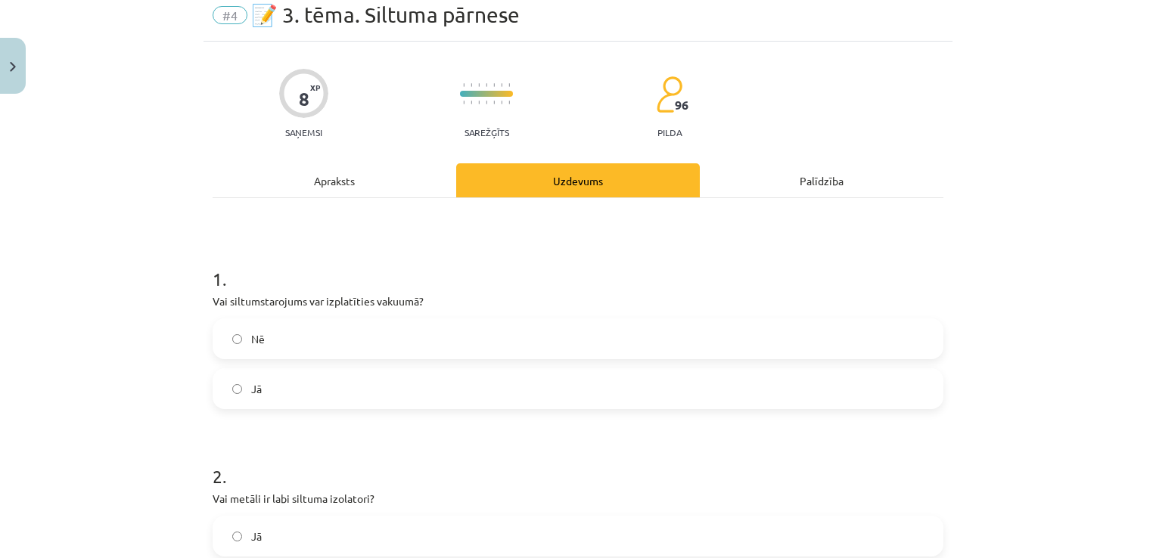
scroll to position [38, 0]
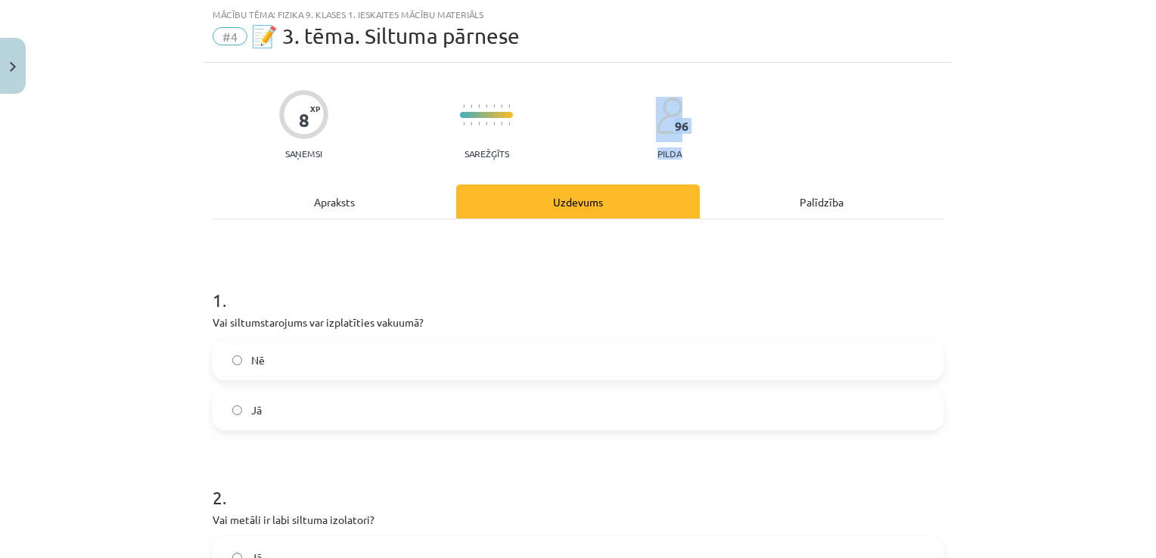
drag, startPoint x: 1141, startPoint y: 124, endPoint x: 1147, endPoint y: 156, distance: 32.3
click at [1144, 156] on div "Mācību tēma: Fizika 9. klases 1. ieskaites mācību materiāls #4 📝 3. tēma. Siltu…" at bounding box center [578, 279] width 1156 height 558
drag, startPoint x: 1147, startPoint y: 156, endPoint x: 1049, endPoint y: 290, distance: 166.2
click at [1049, 290] on div "Mācību tēma: Fizika 9. klases 1. ieskaites mācību materiāls #4 📝 3. tēma. Siltu…" at bounding box center [578, 279] width 1156 height 558
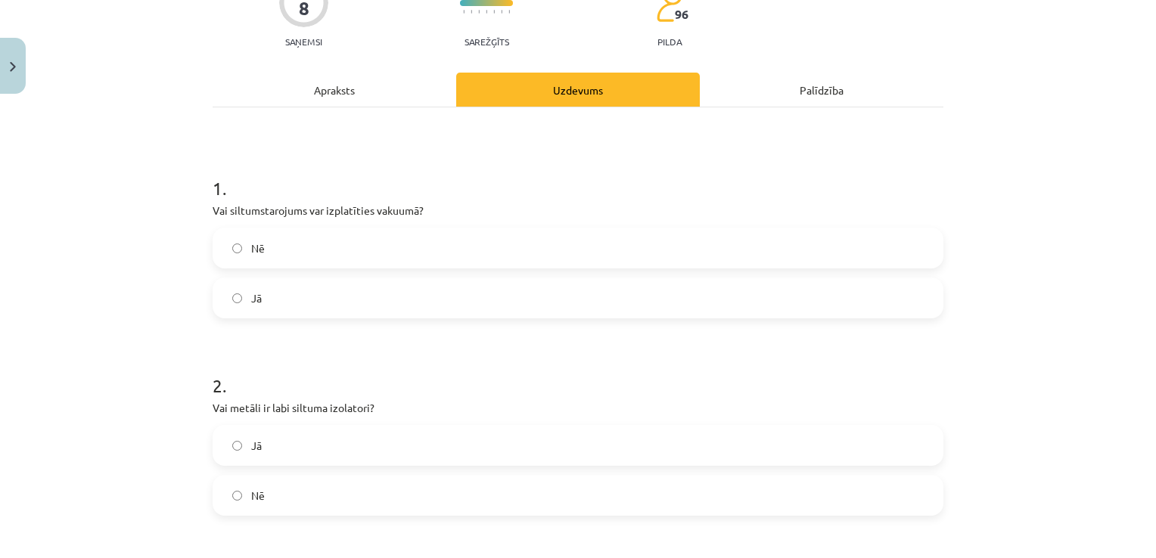
scroll to position [166, 0]
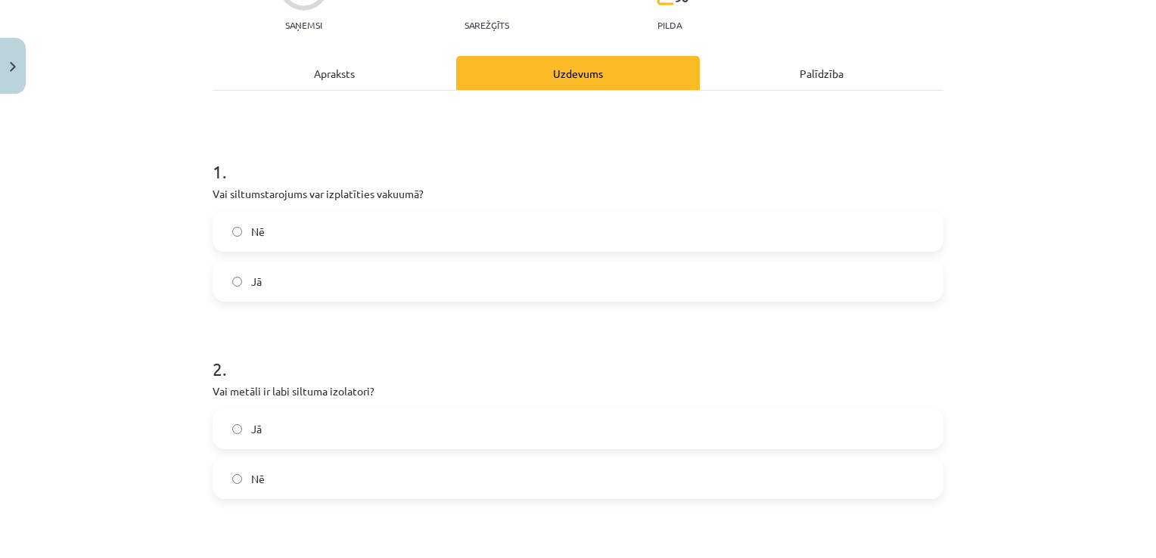
click at [436, 283] on label "Jā" at bounding box center [578, 282] width 728 height 38
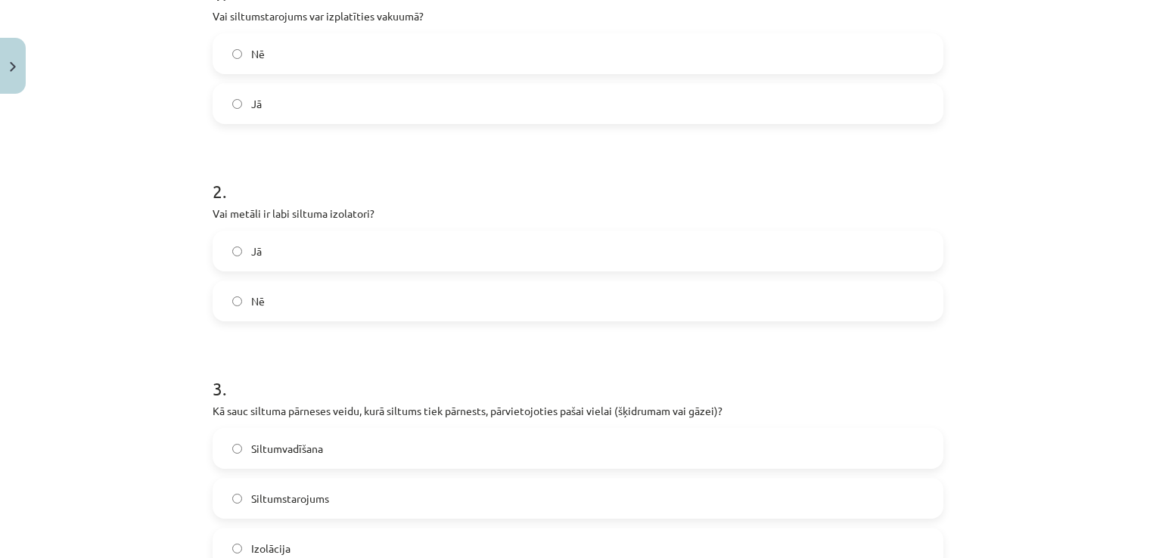
scroll to position [346, 0]
click at [433, 298] on label "Nē" at bounding box center [578, 300] width 728 height 38
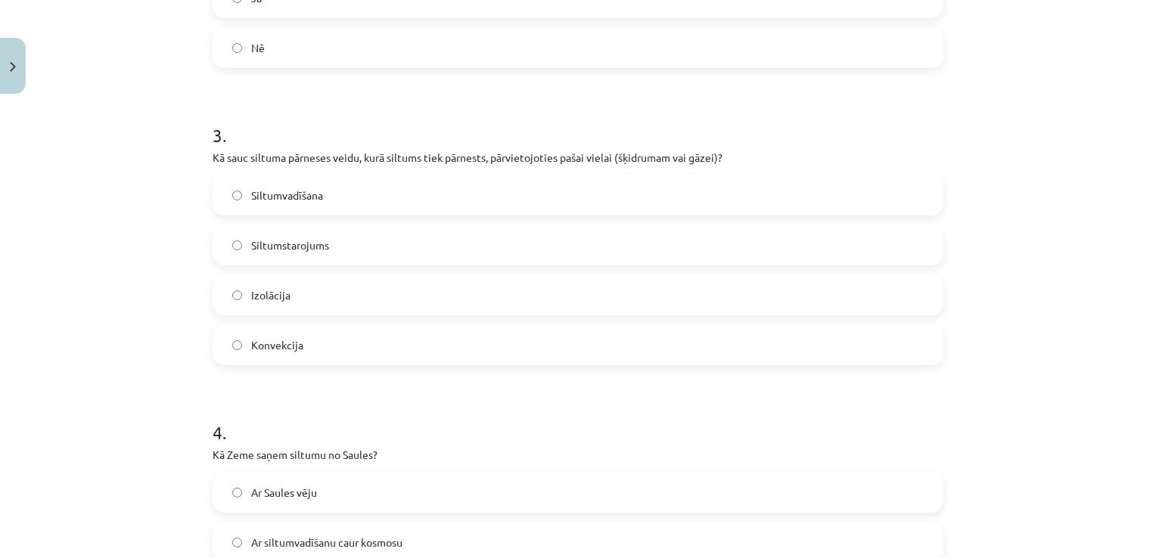
scroll to position [599, 0]
click at [796, 358] on label "Konvekcija" at bounding box center [578, 344] width 728 height 38
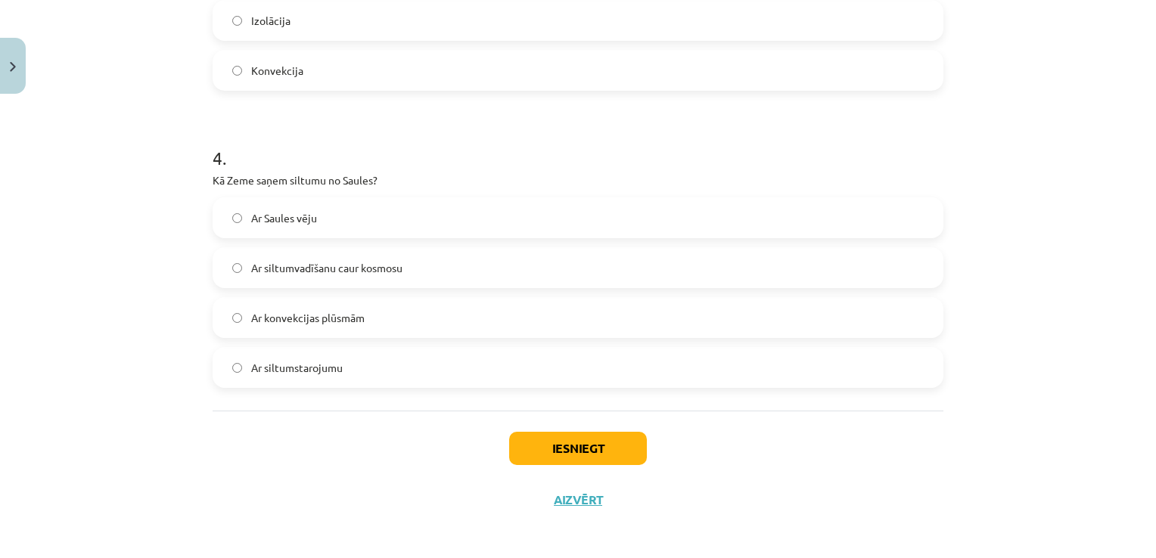
scroll to position [877, 0]
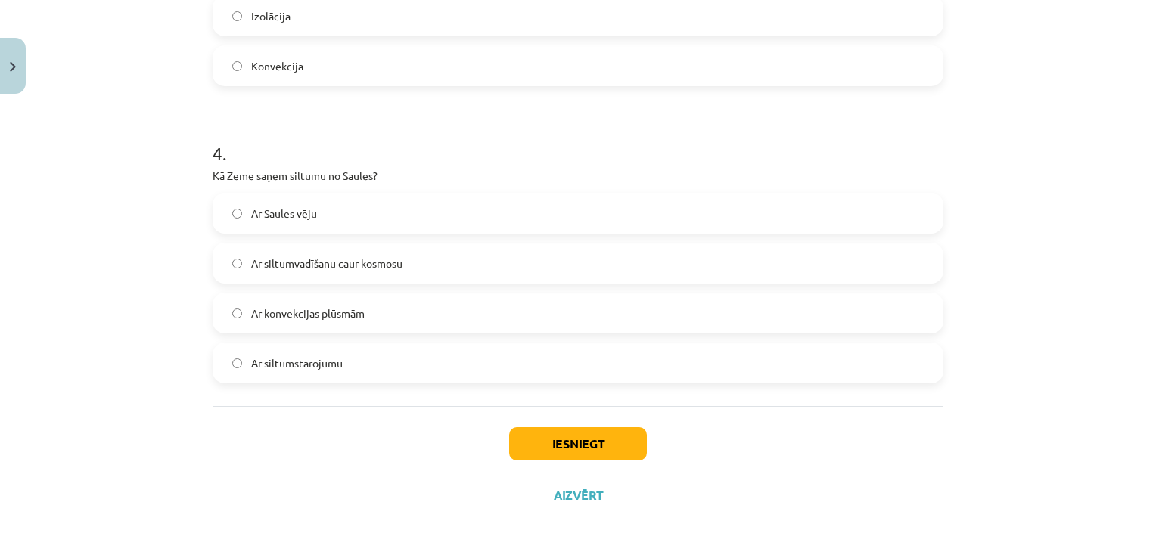
click at [728, 359] on label "Ar siltumstarojumu" at bounding box center [578, 363] width 728 height 38
click at [605, 434] on button "Iesniegt" at bounding box center [578, 443] width 138 height 33
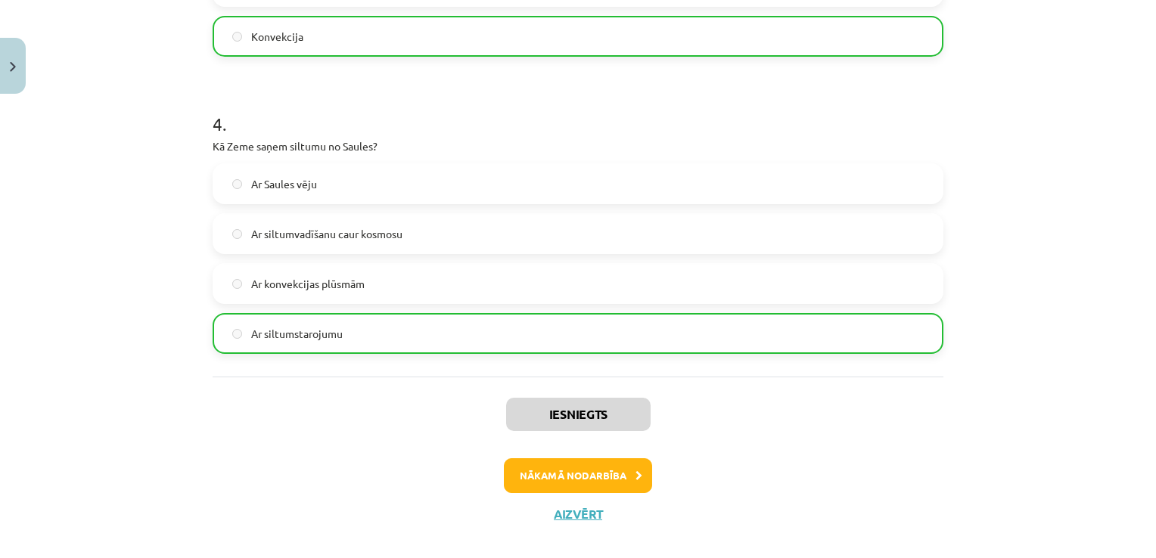
scroll to position [925, 0]
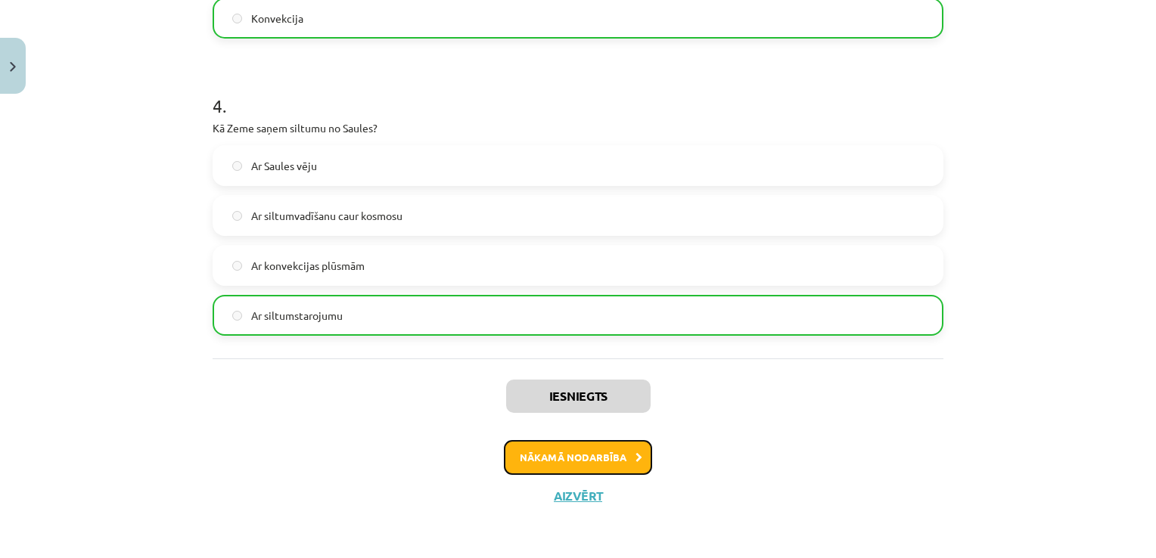
click at [636, 455] on icon at bounding box center [639, 458] width 7 height 10
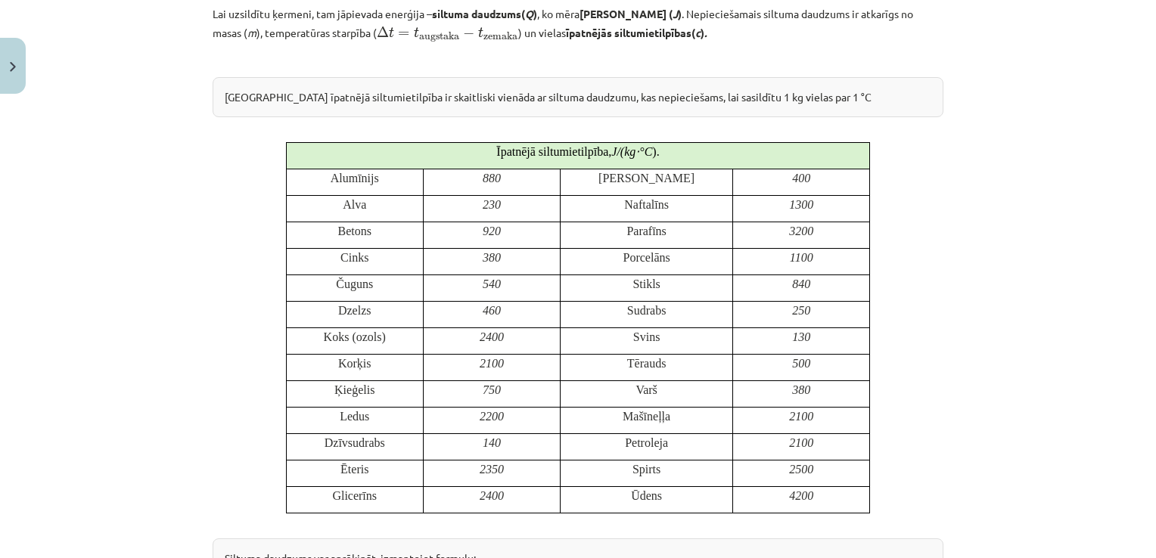
scroll to position [340, 0]
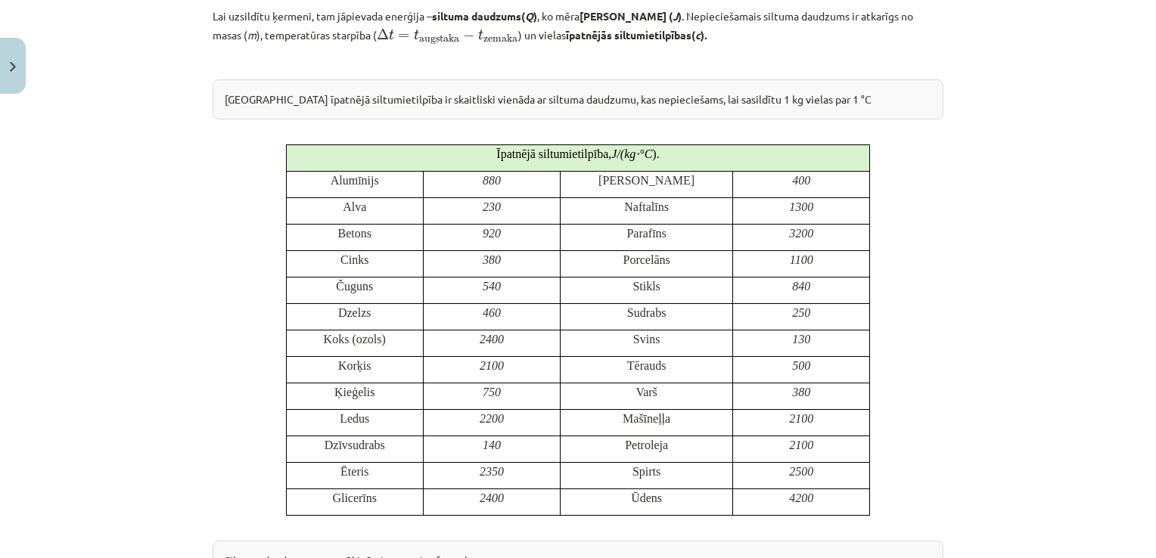
drag, startPoint x: 1142, startPoint y: 177, endPoint x: 1140, endPoint y: 185, distance: 7.7
click at [1140, 185] on div "Mācību tēma: Fizika 9. klases 1. ieskaites mācību materiāls #5 📝 4. tēma. Siltu…" at bounding box center [578, 279] width 1156 height 558
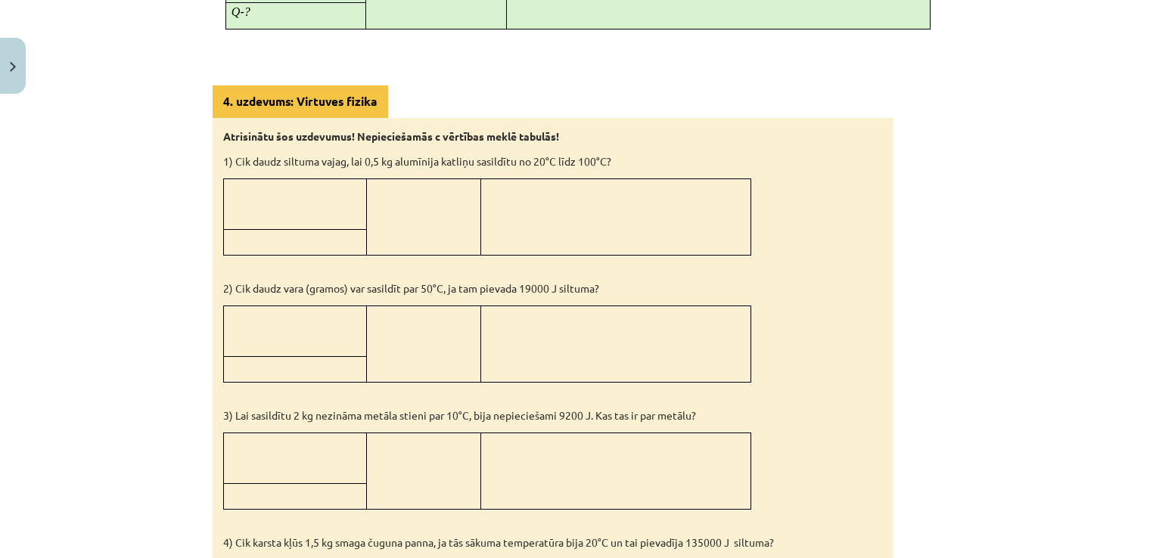
scroll to position [1194, 0]
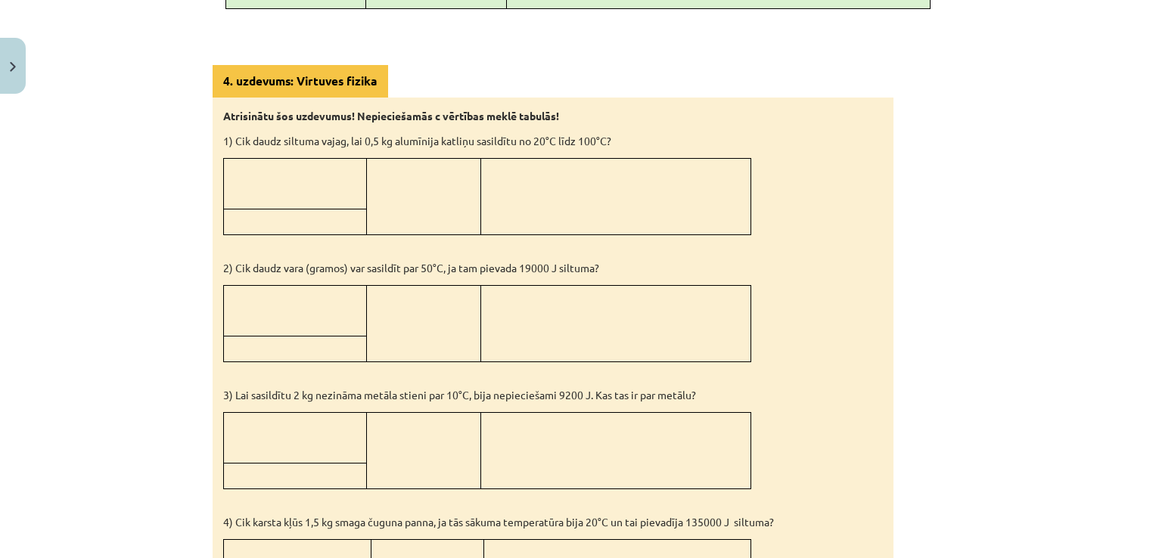
click at [626, 210] on td at bounding box center [615, 196] width 270 height 76
drag, startPoint x: 1135, startPoint y: 288, endPoint x: 1137, endPoint y: 328, distance: 40.2
click at [1137, 328] on div "Mācību tēma: Fizika 9. klases 1. ieskaites mācību materiāls #5 📝 4. tēma. Siltu…" at bounding box center [578, 279] width 1156 height 558
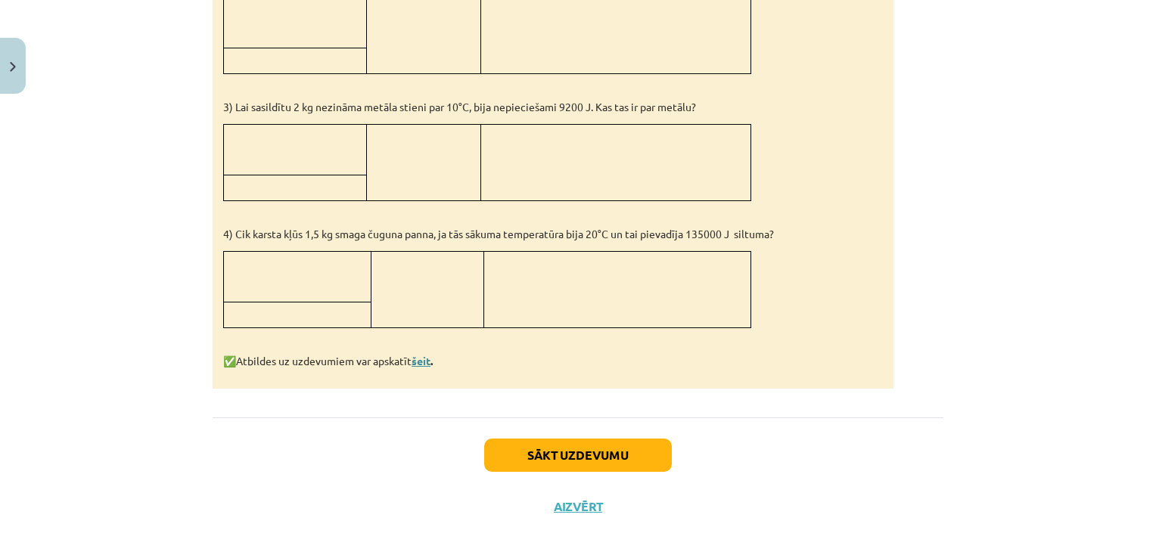
scroll to position [1486, 0]
click at [416, 353] on link "šeit" at bounding box center [421, 360] width 19 height 14
click at [609, 437] on button "Sākt uzdevumu" at bounding box center [578, 453] width 188 height 33
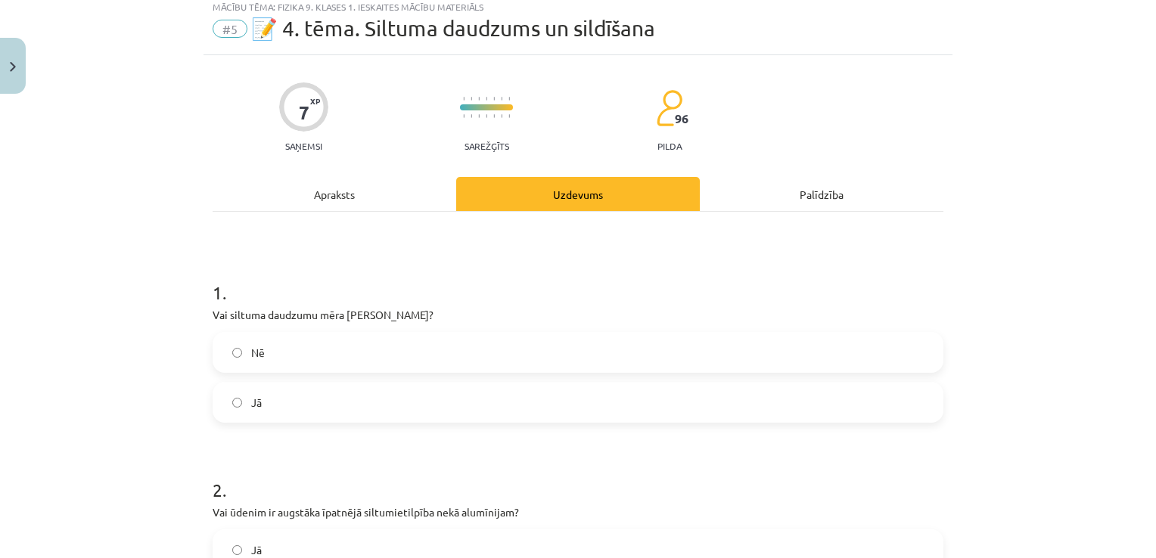
scroll to position [38, 0]
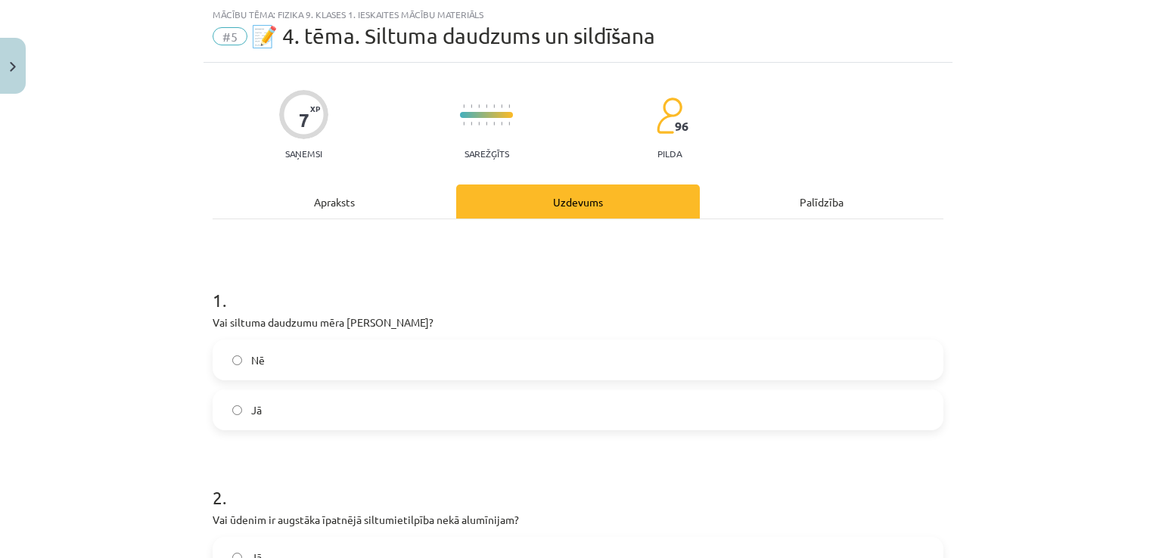
click at [595, 362] on label "Nē" at bounding box center [578, 360] width 728 height 38
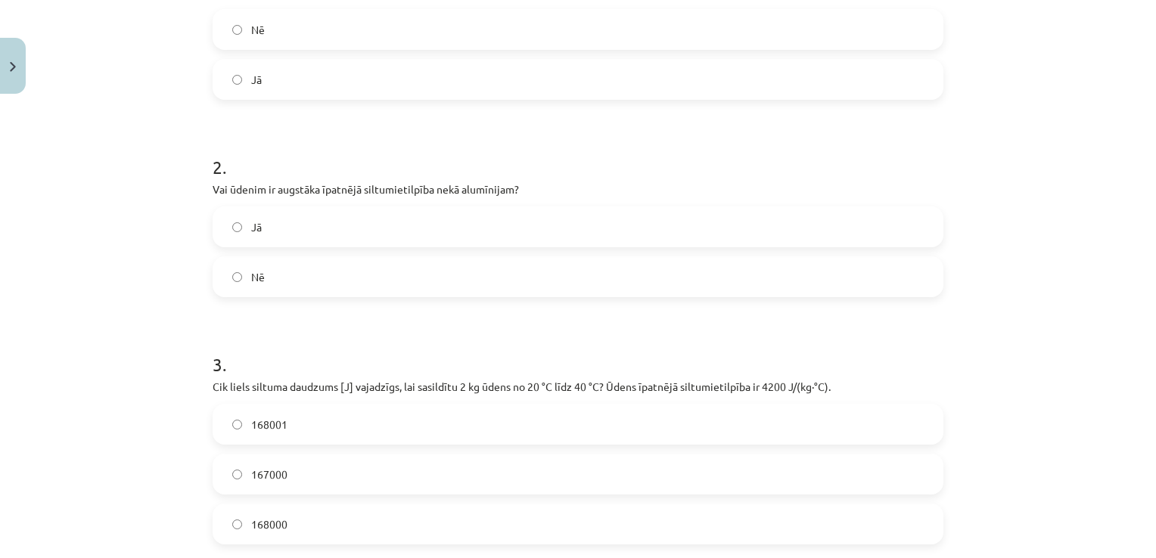
scroll to position [371, 0]
click at [496, 222] on label "Jā" at bounding box center [578, 225] width 728 height 38
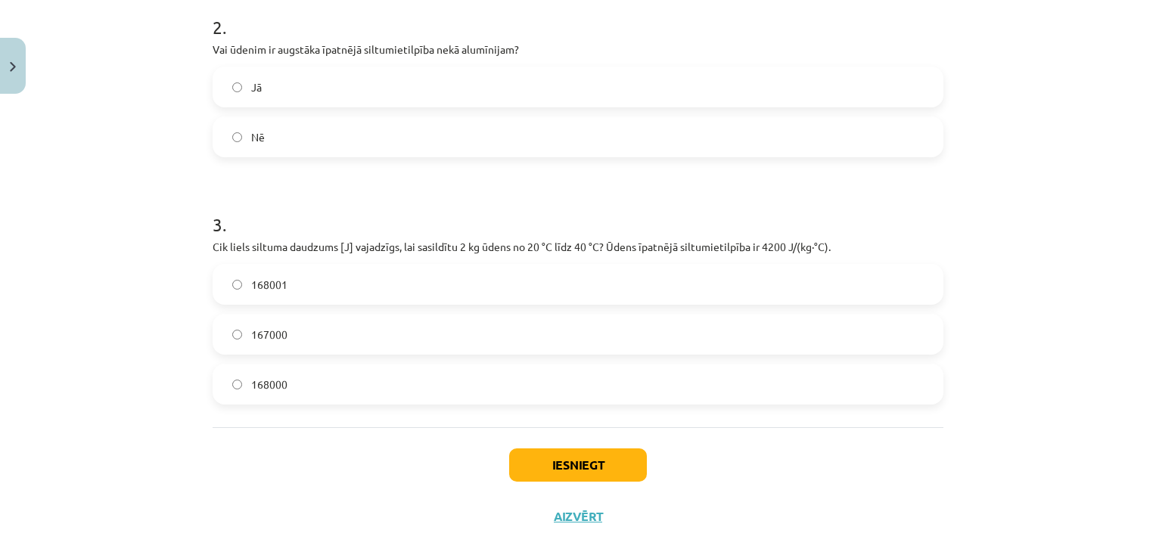
scroll to position [509, 0]
click at [300, 387] on label "168000" at bounding box center [578, 384] width 728 height 38
click at [608, 464] on button "Iesniegt" at bounding box center [578, 464] width 138 height 33
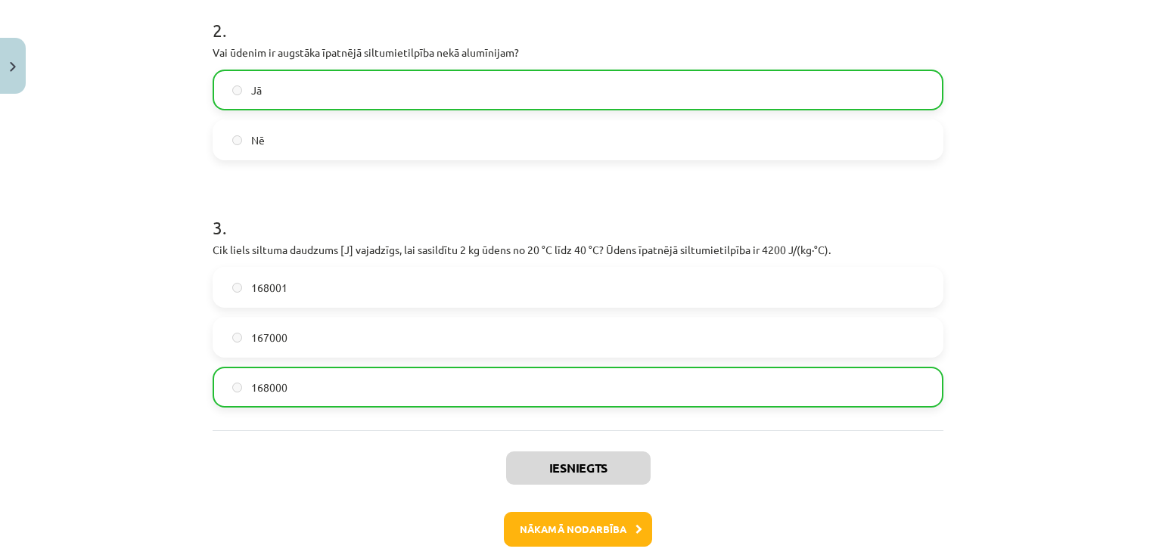
scroll to position [577, 0]
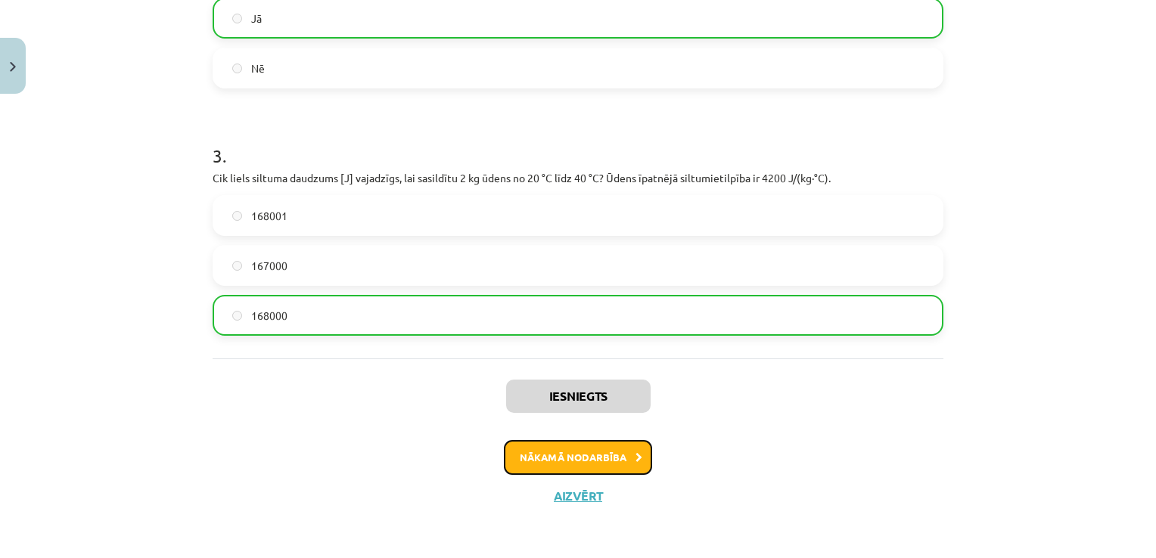
click at [595, 462] on button "Nākamā nodarbība" at bounding box center [578, 457] width 148 height 35
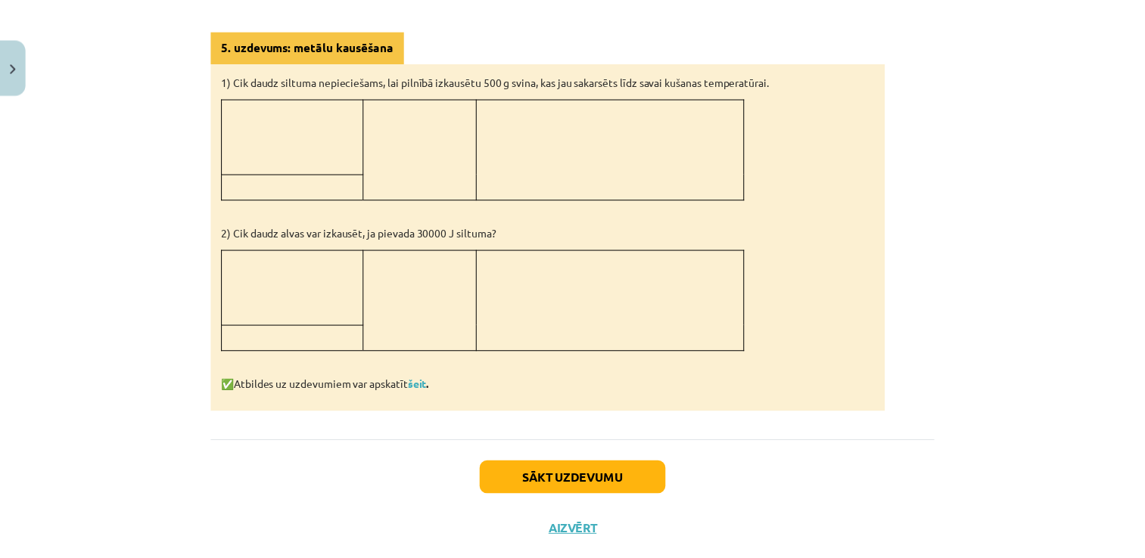
scroll to position [1431, 0]
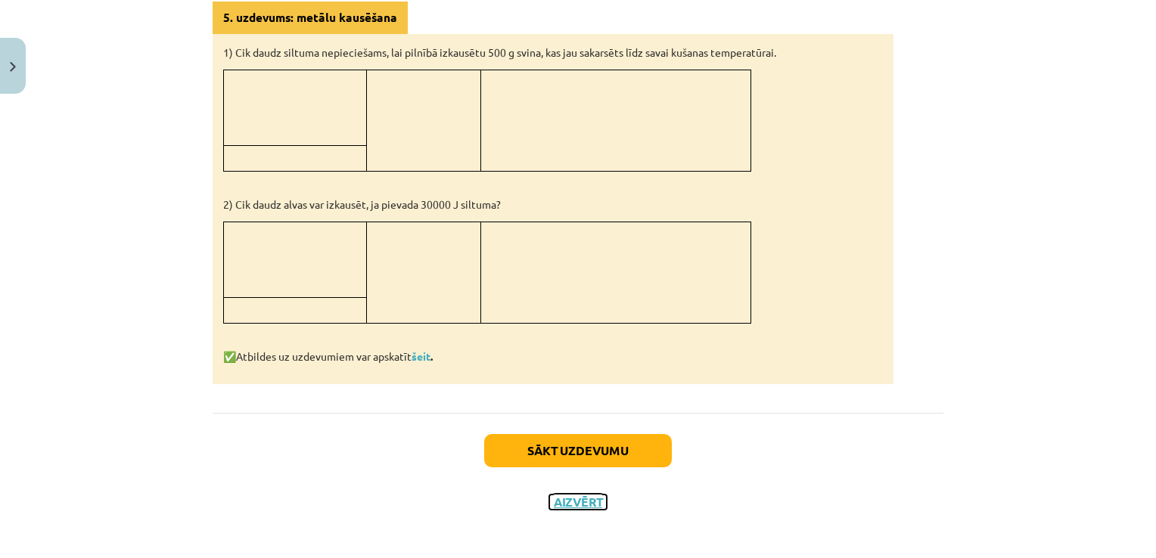
click at [574, 495] on button "Aizvērt" at bounding box center [578, 502] width 58 height 15
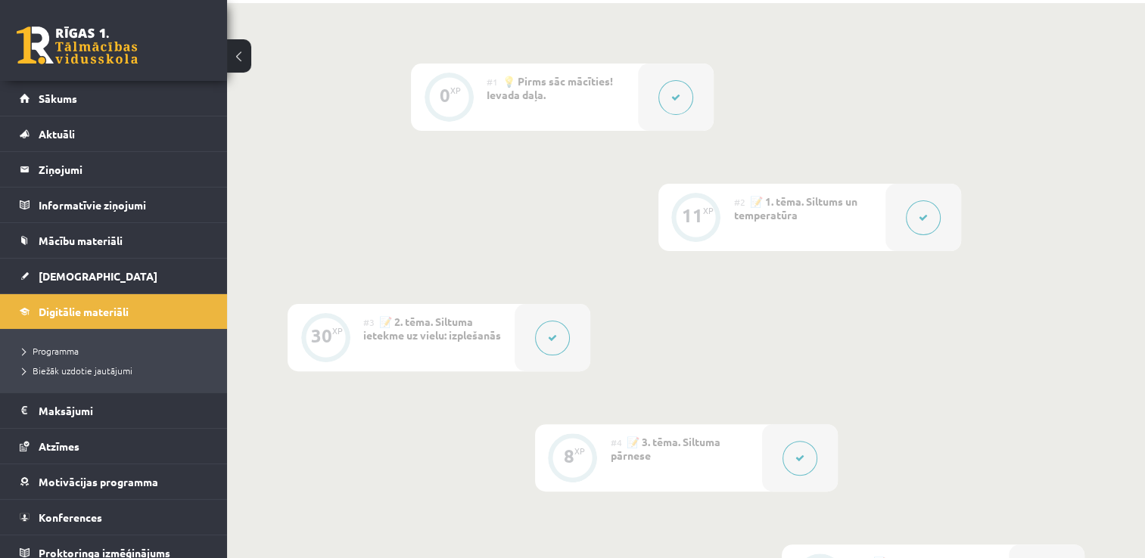
scroll to position [336, 0]
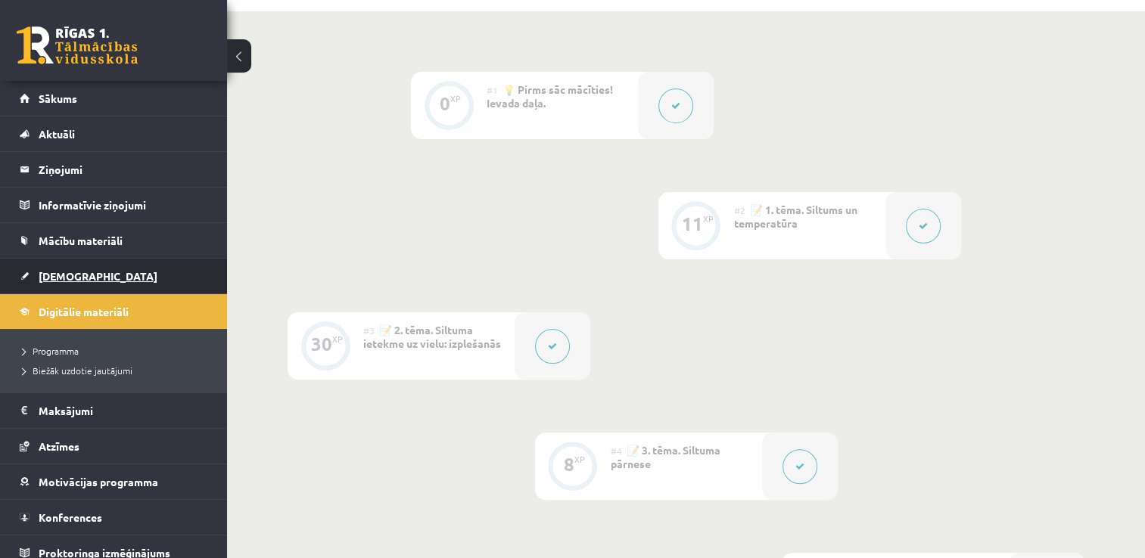
click at [45, 278] on span "[DEMOGRAPHIC_DATA]" at bounding box center [98, 276] width 119 height 14
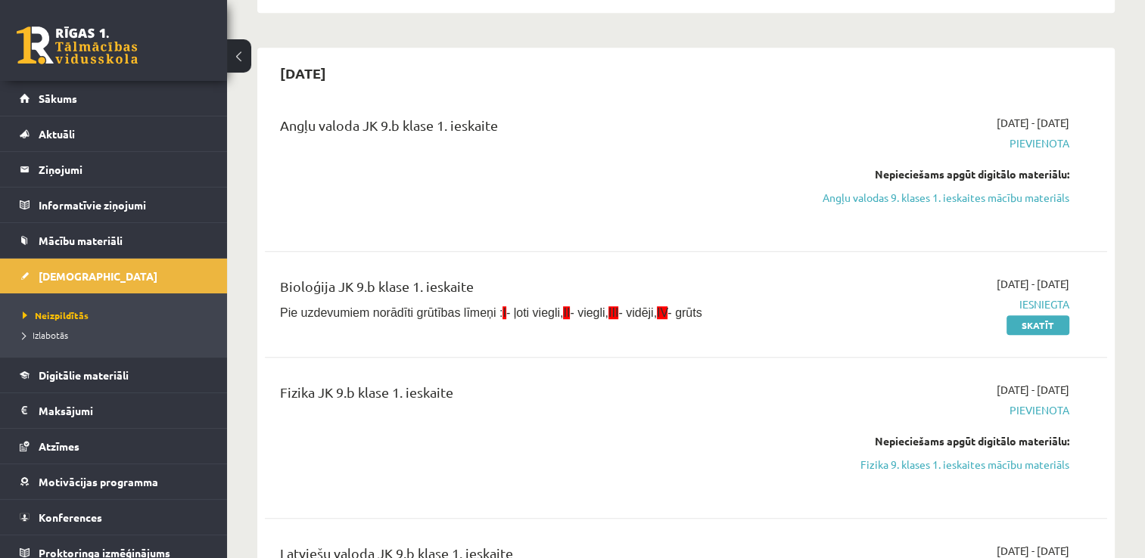
scroll to position [1062, 0]
